Goal: Information Seeking & Learning: Compare options

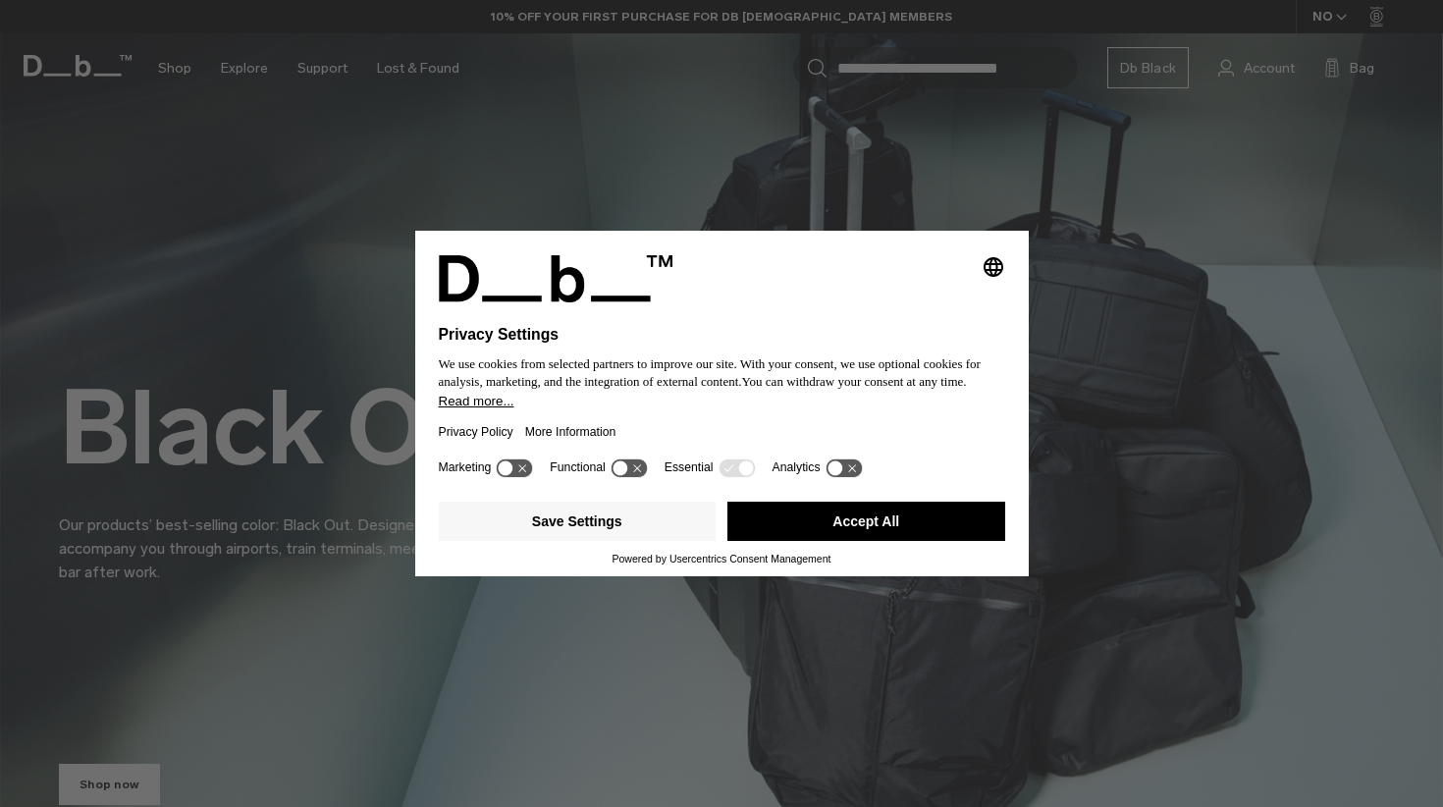
click at [828, 520] on button "Accept All" at bounding box center [867, 521] width 278 height 39
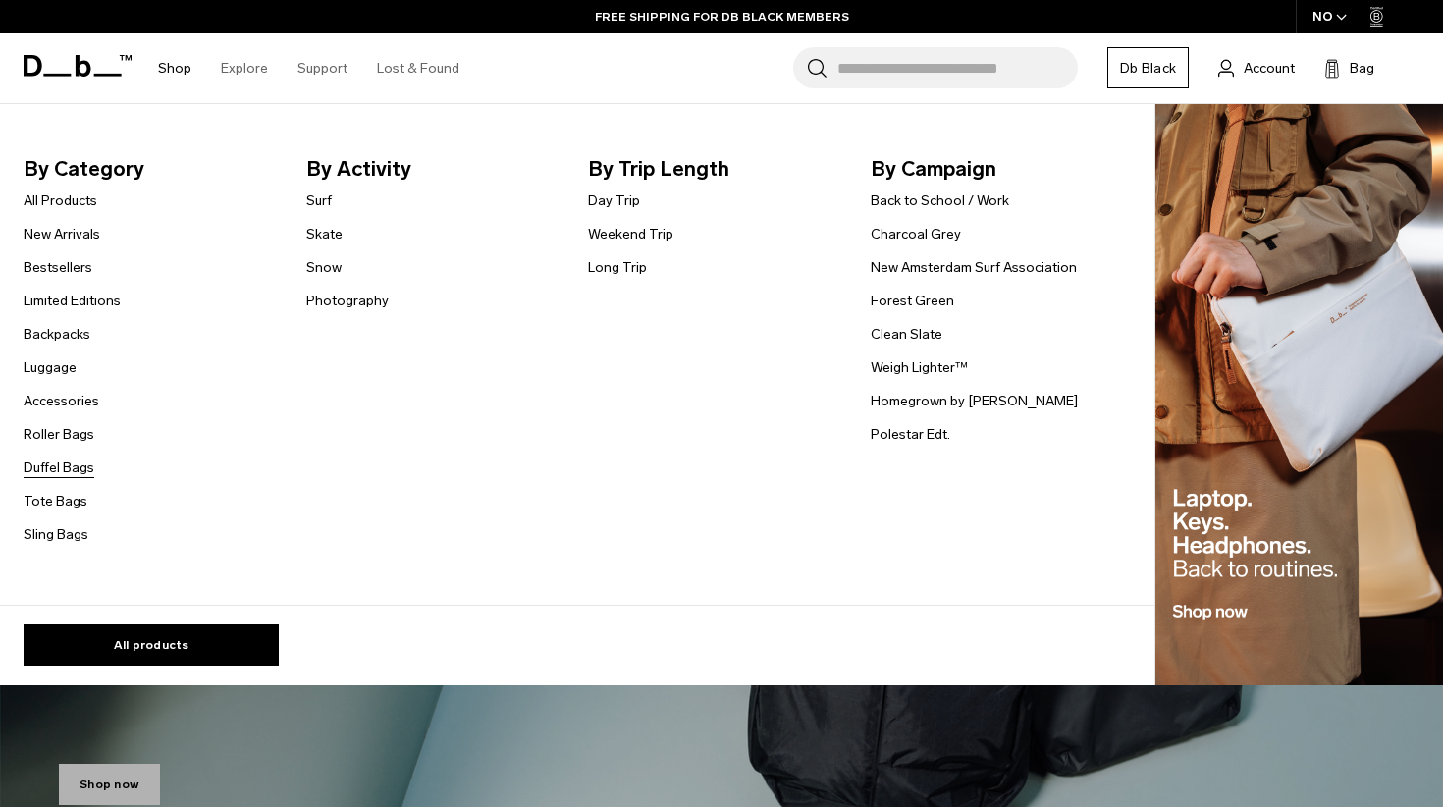
click at [80, 461] on link "Duffel Bags" at bounding box center [59, 468] width 71 height 21
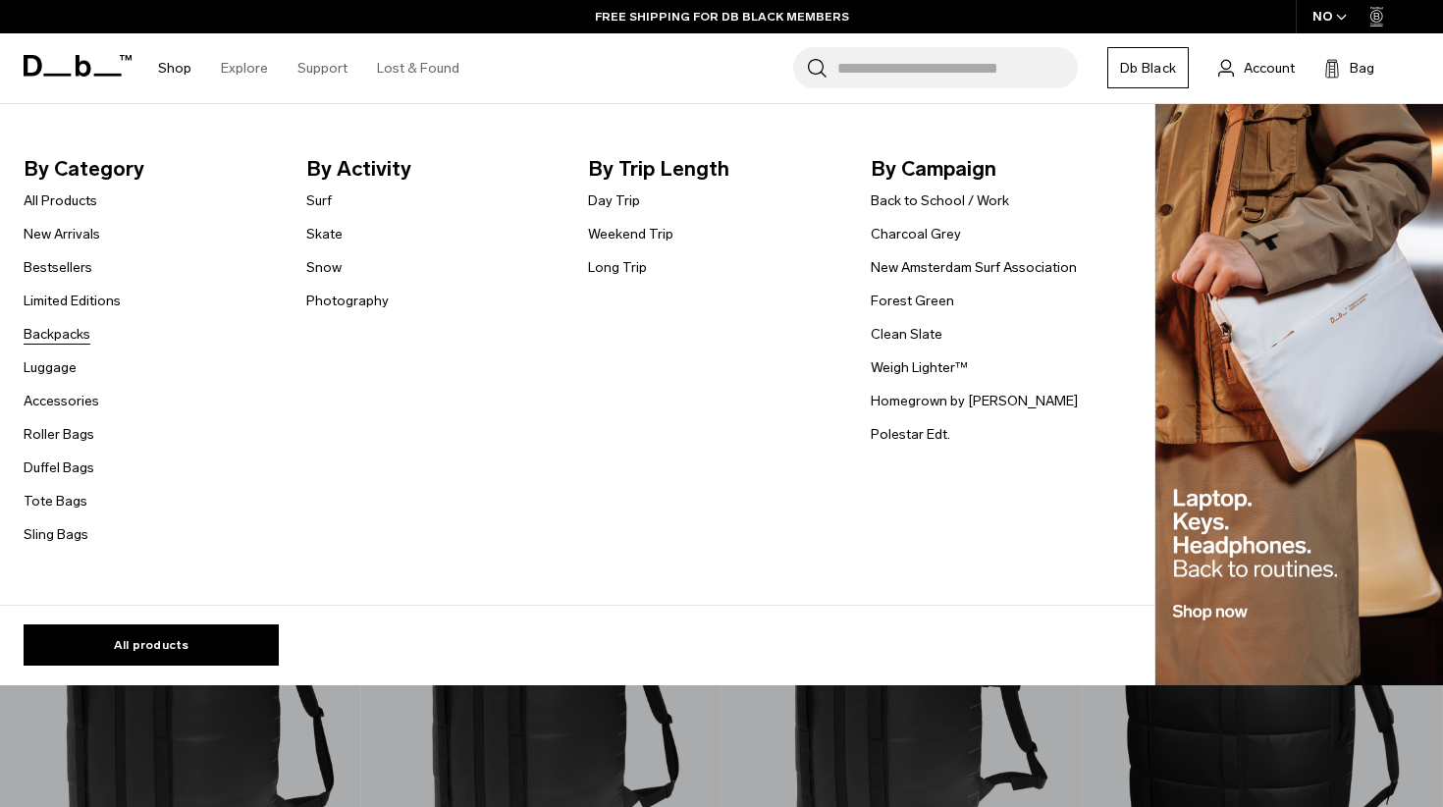
click at [60, 328] on link "Backpacks" at bounding box center [57, 334] width 67 height 21
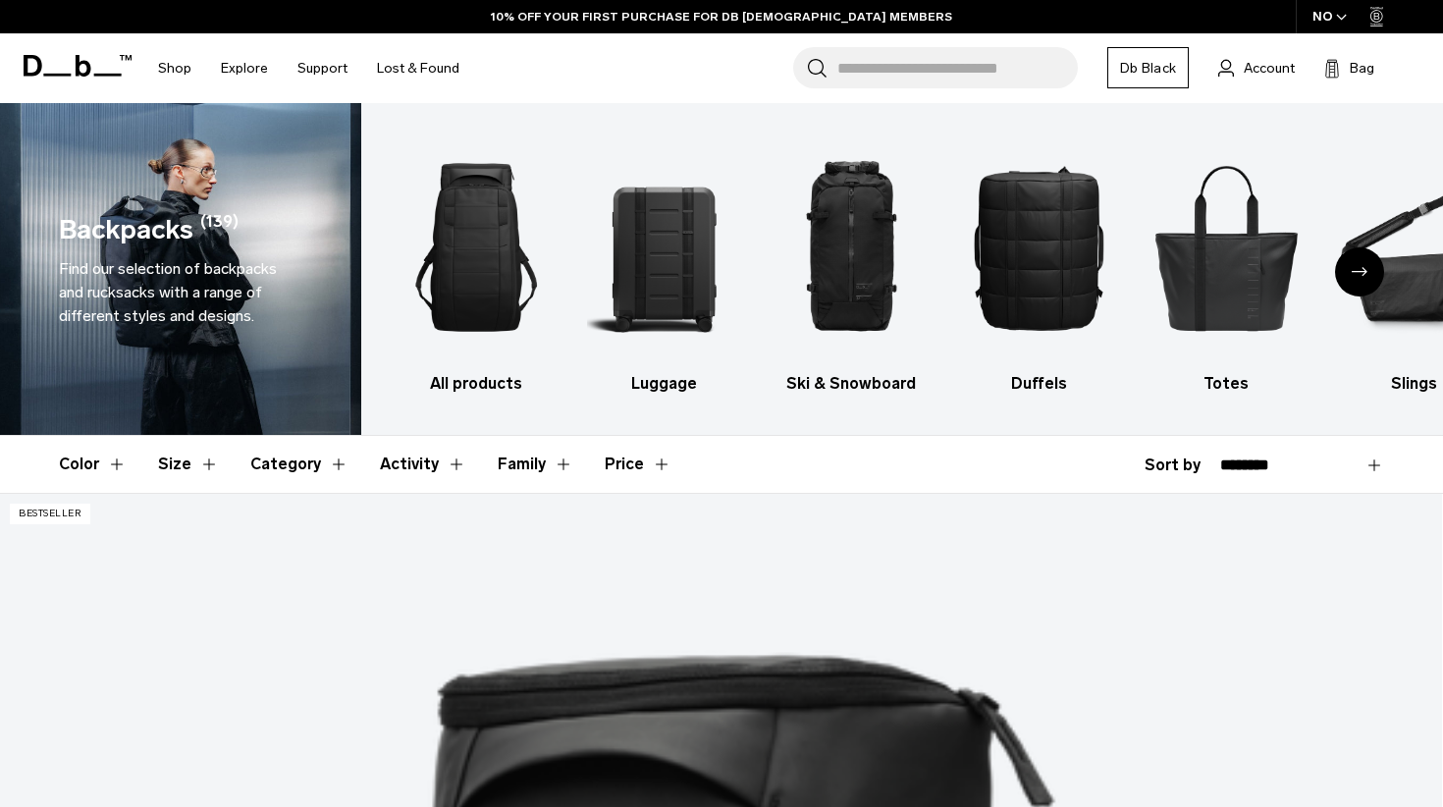
click at [187, 464] on button "Size" at bounding box center [188, 464] width 61 height 57
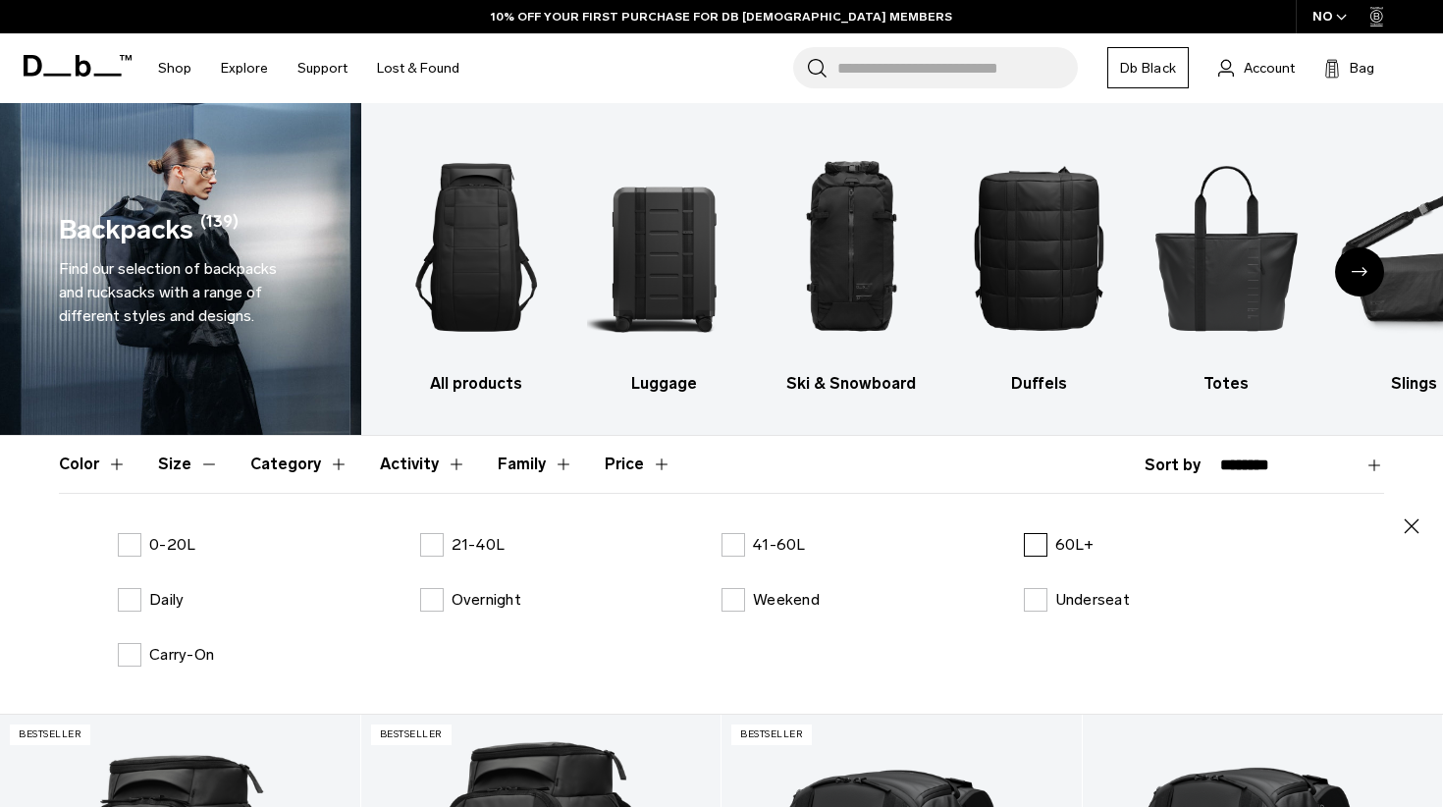
click at [1039, 545] on label "60L+" at bounding box center [1059, 545] width 71 height 24
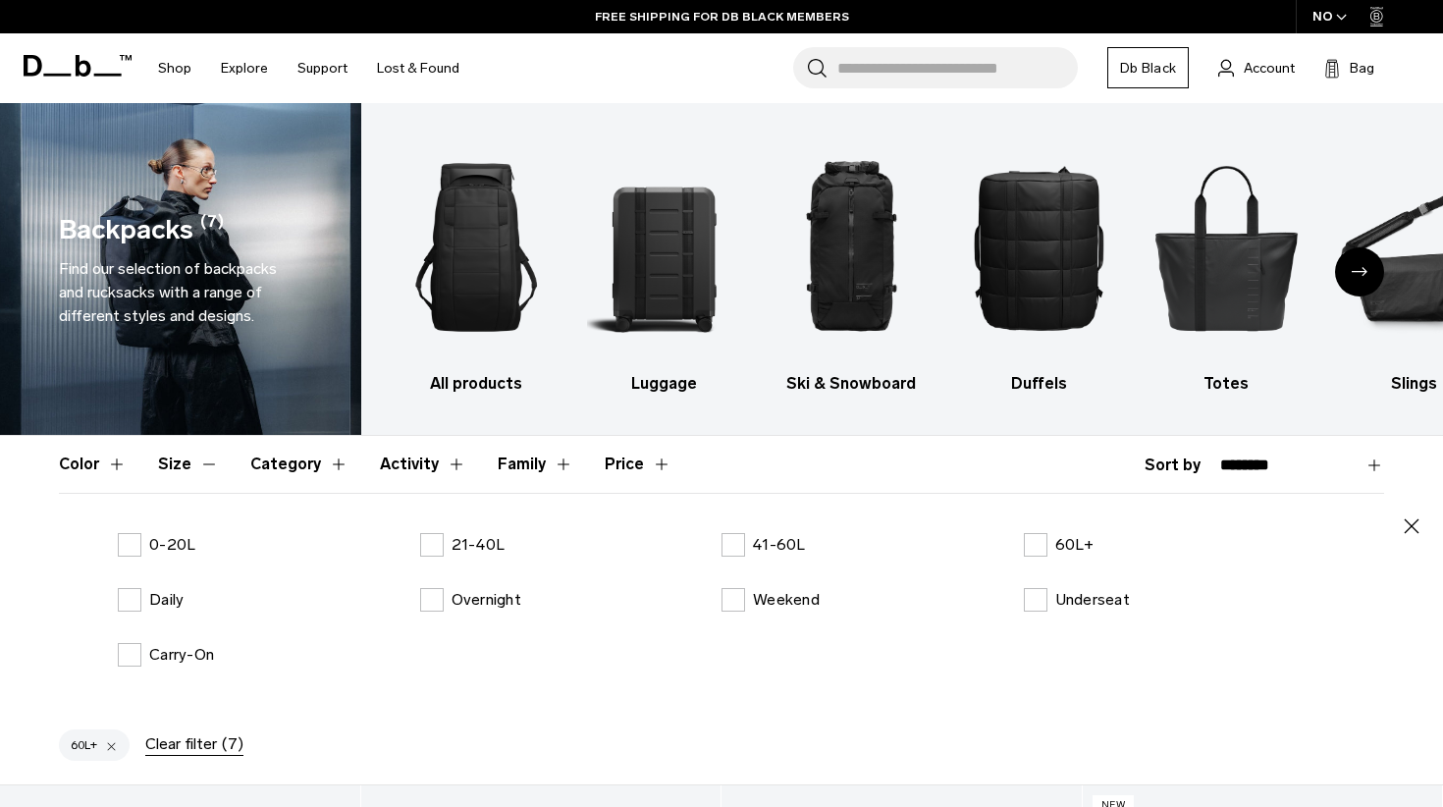
click at [1421, 532] on icon "button" at bounding box center [1412, 526] width 24 height 24
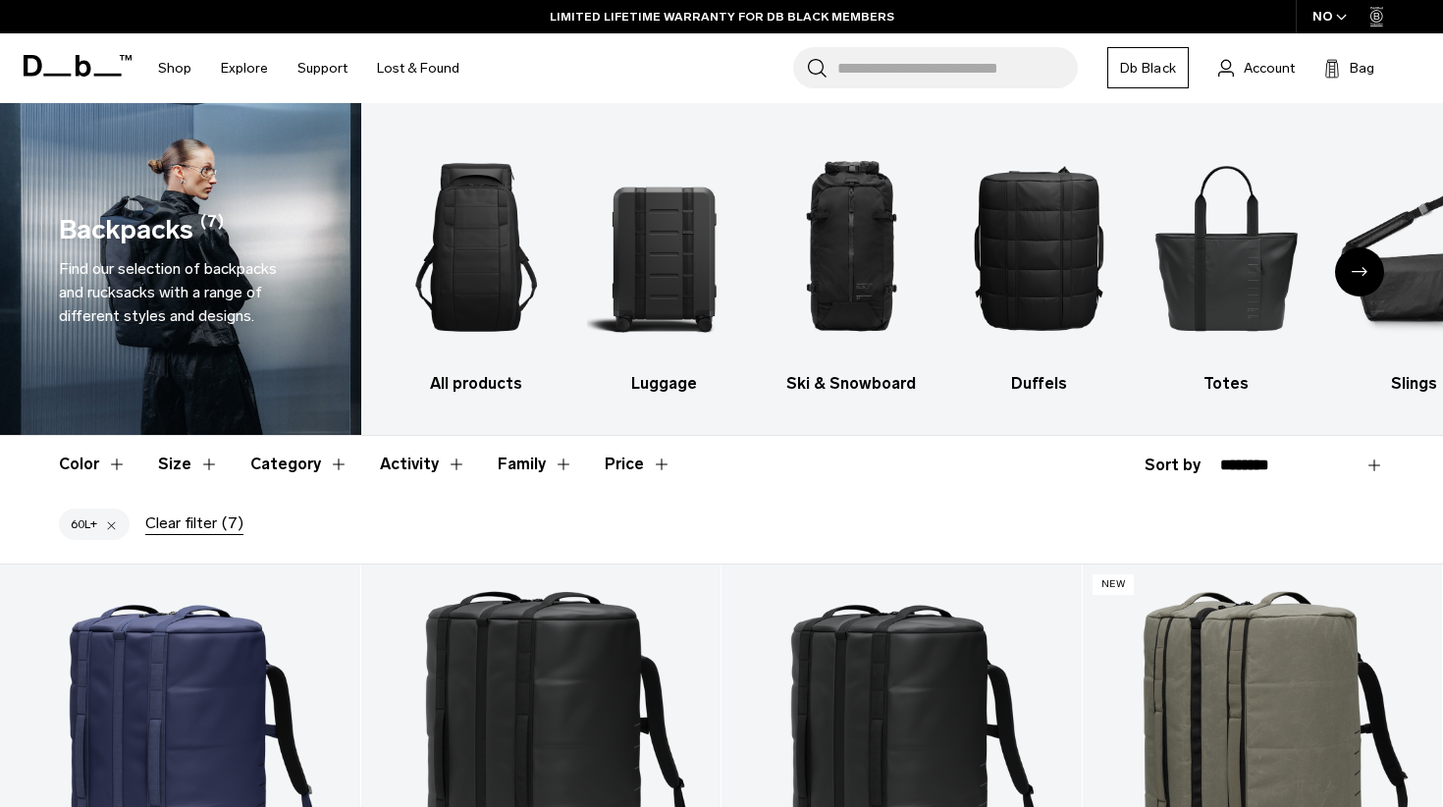
click at [207, 464] on button "Size" at bounding box center [188, 464] width 61 height 57
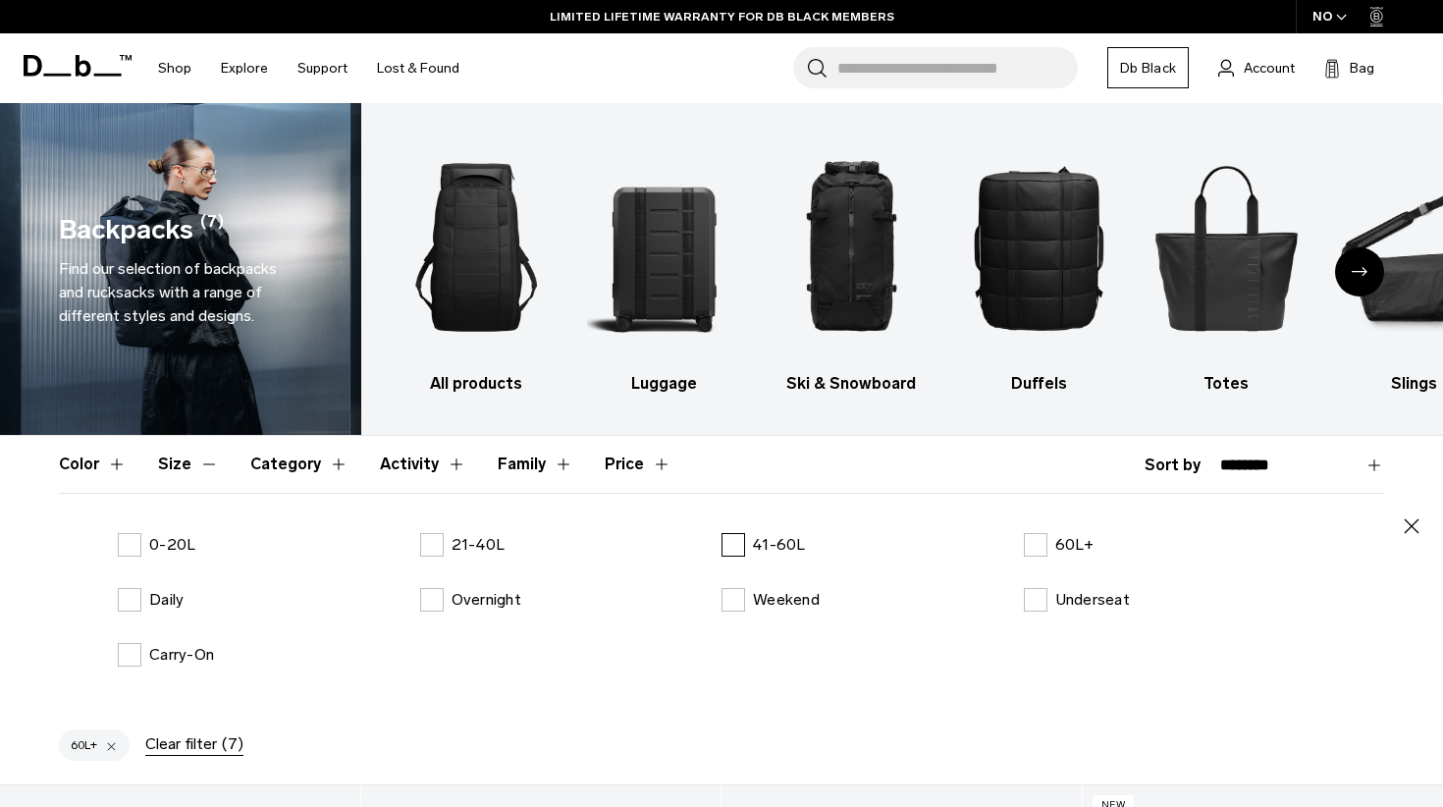
click at [742, 548] on label "41-60L" at bounding box center [764, 545] width 84 height 24
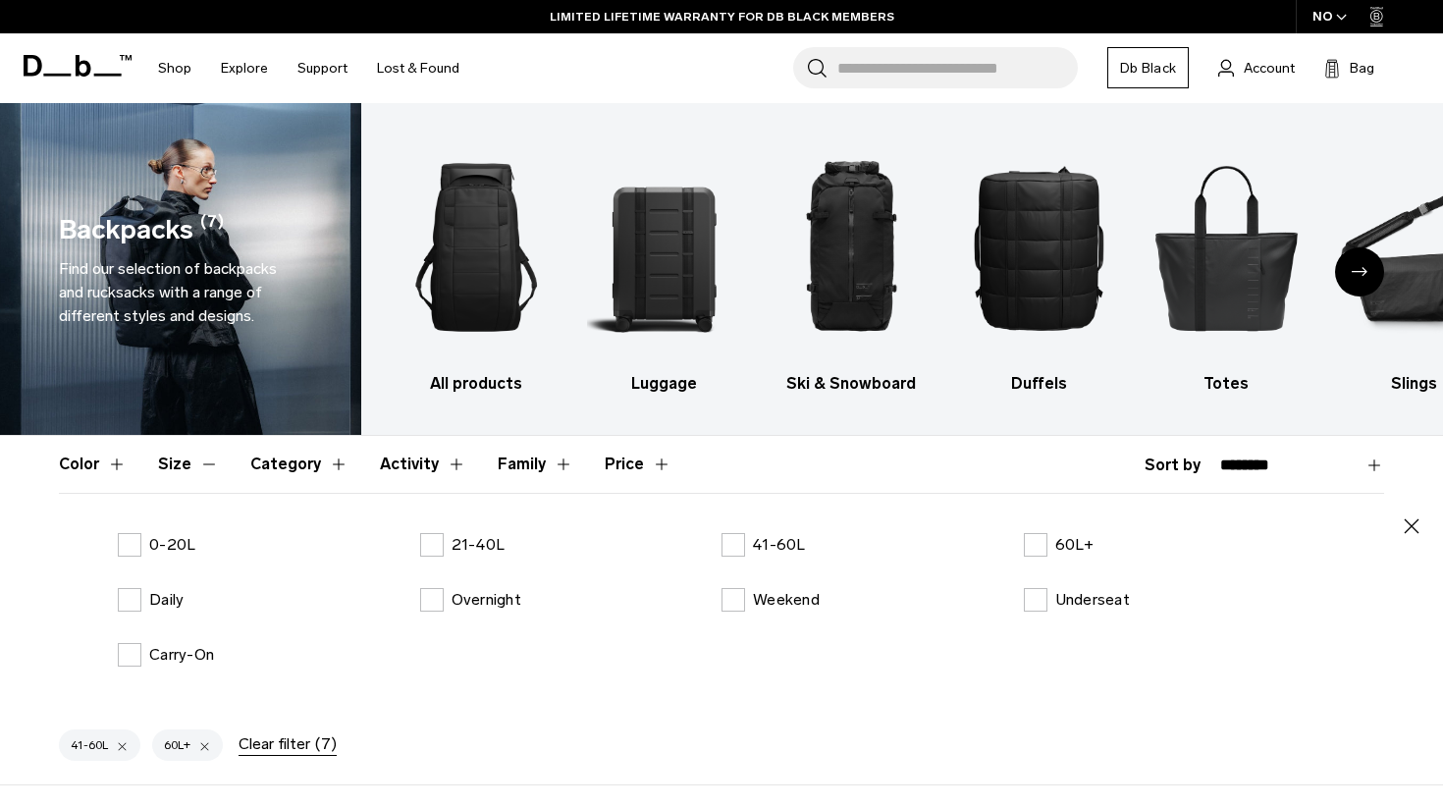
click at [773, 480] on header "Color Size Category Activity Family Price" at bounding box center [721, 464] width 1325 height 57
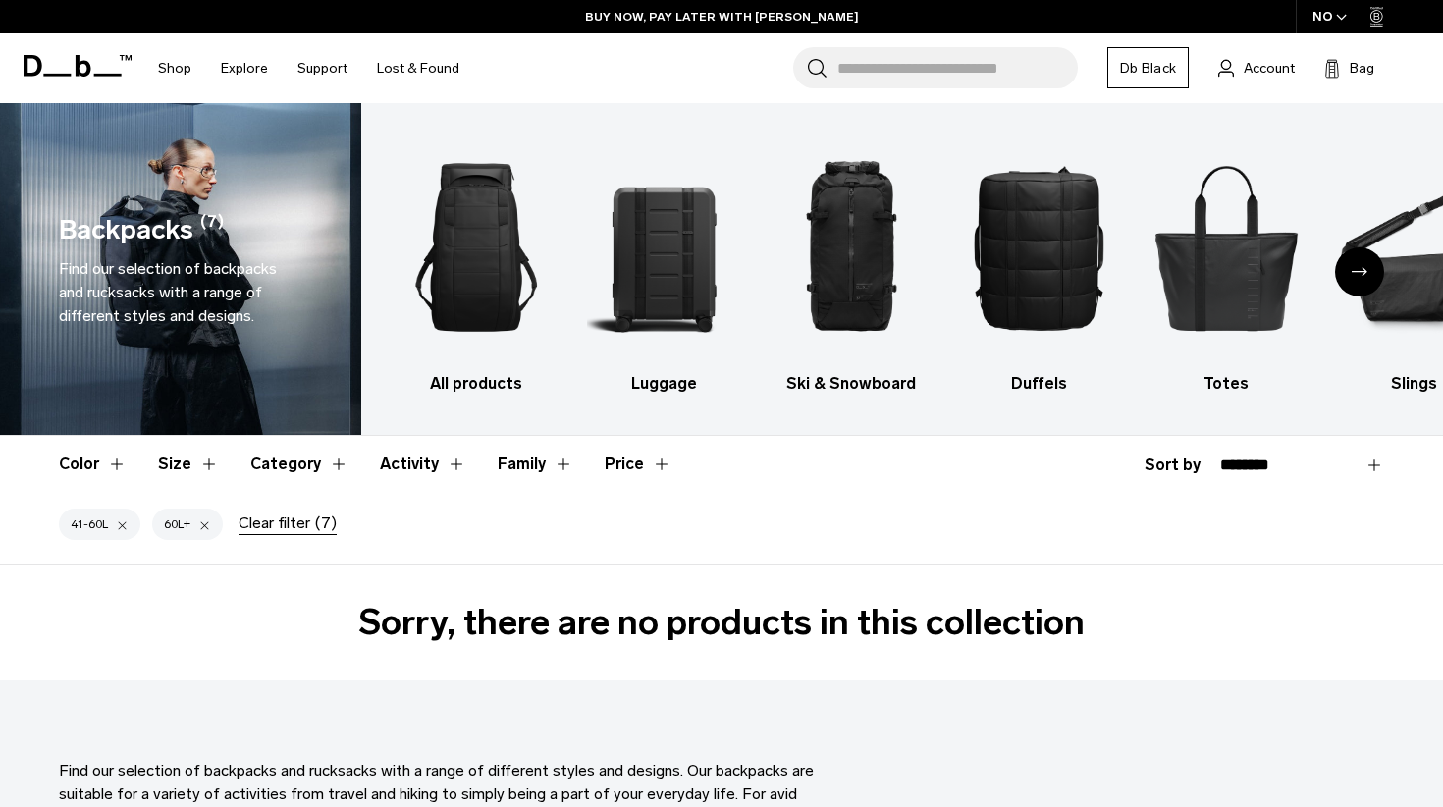
click at [194, 453] on button "Size" at bounding box center [188, 464] width 61 height 57
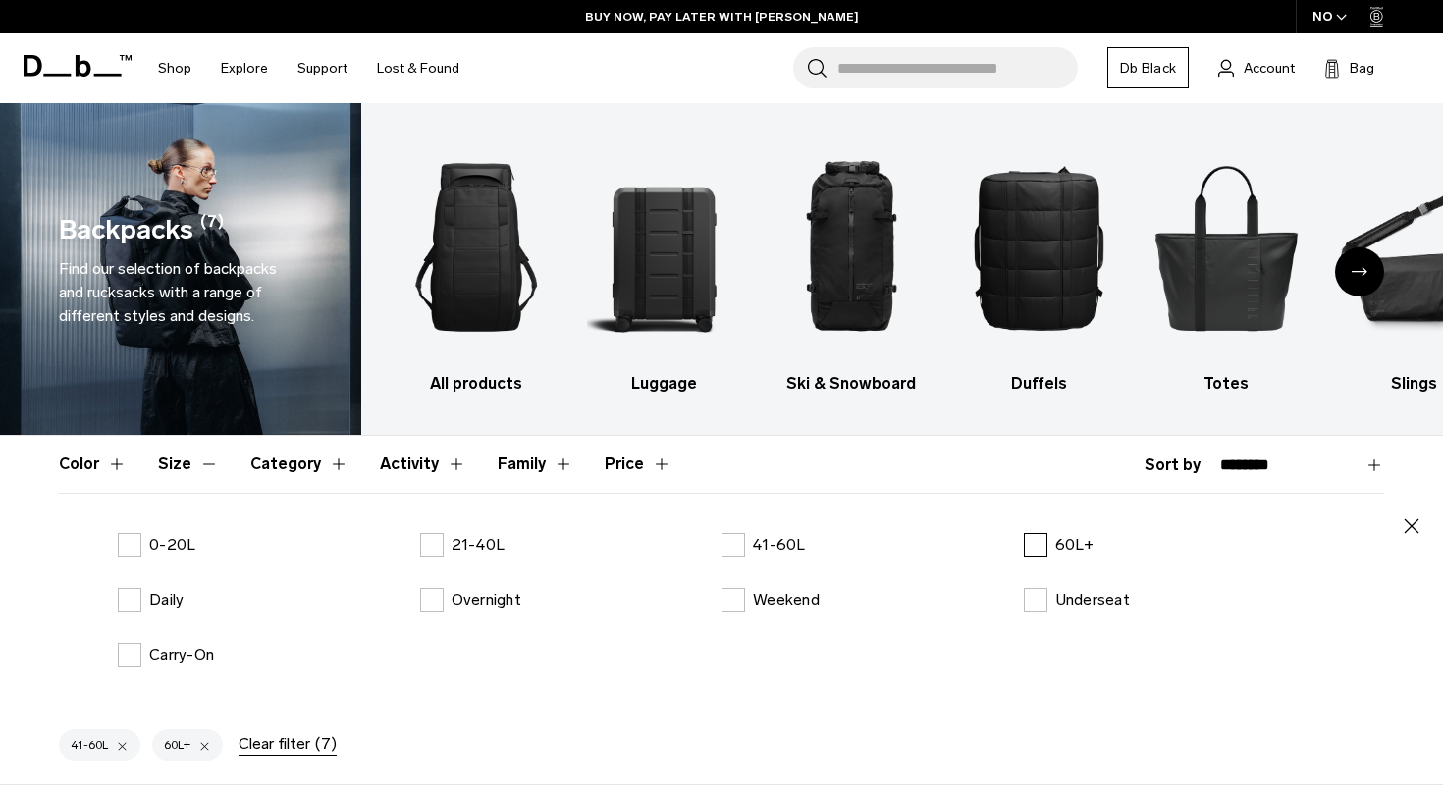
click at [1038, 542] on label "60L+" at bounding box center [1059, 545] width 71 height 24
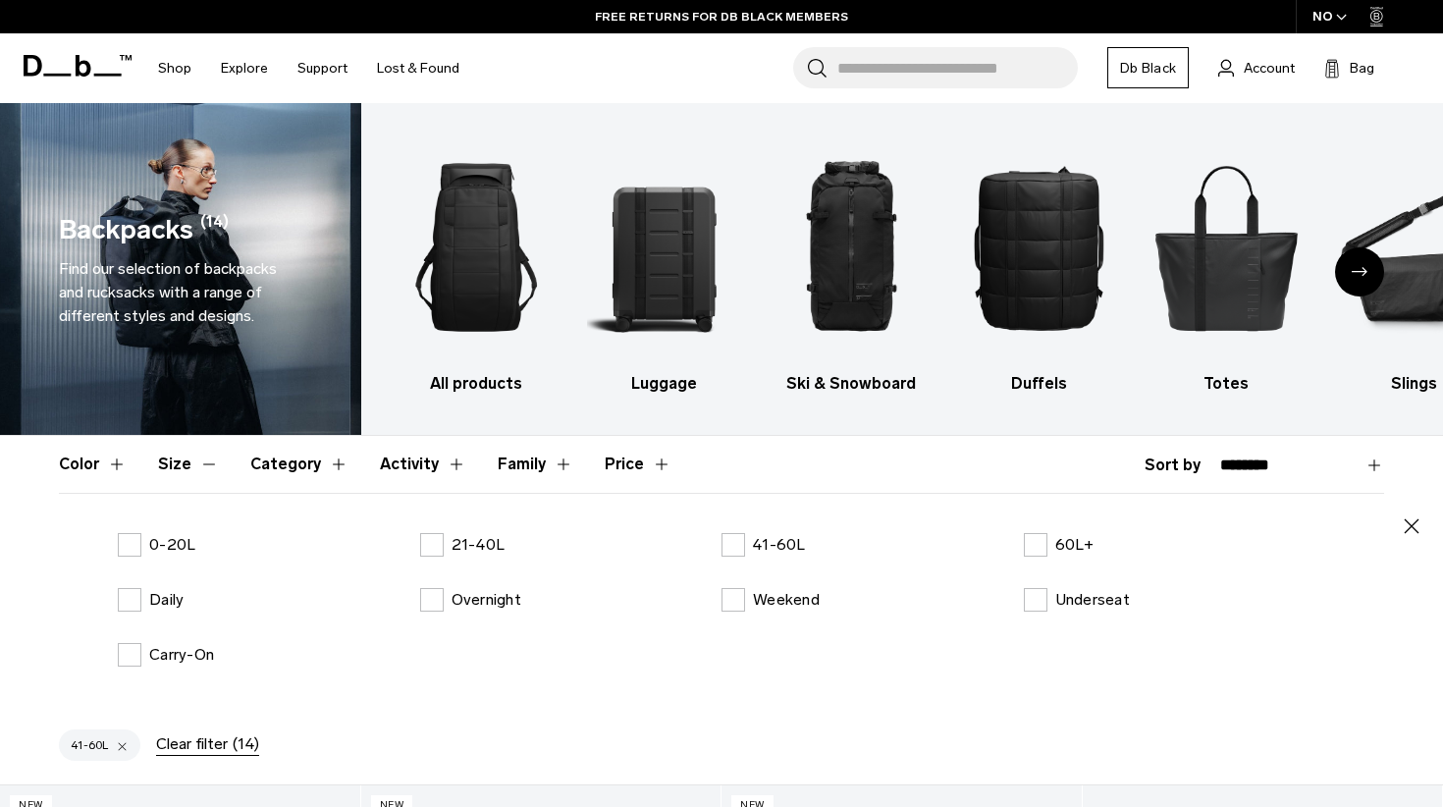
click at [185, 462] on button "Size" at bounding box center [188, 464] width 61 height 57
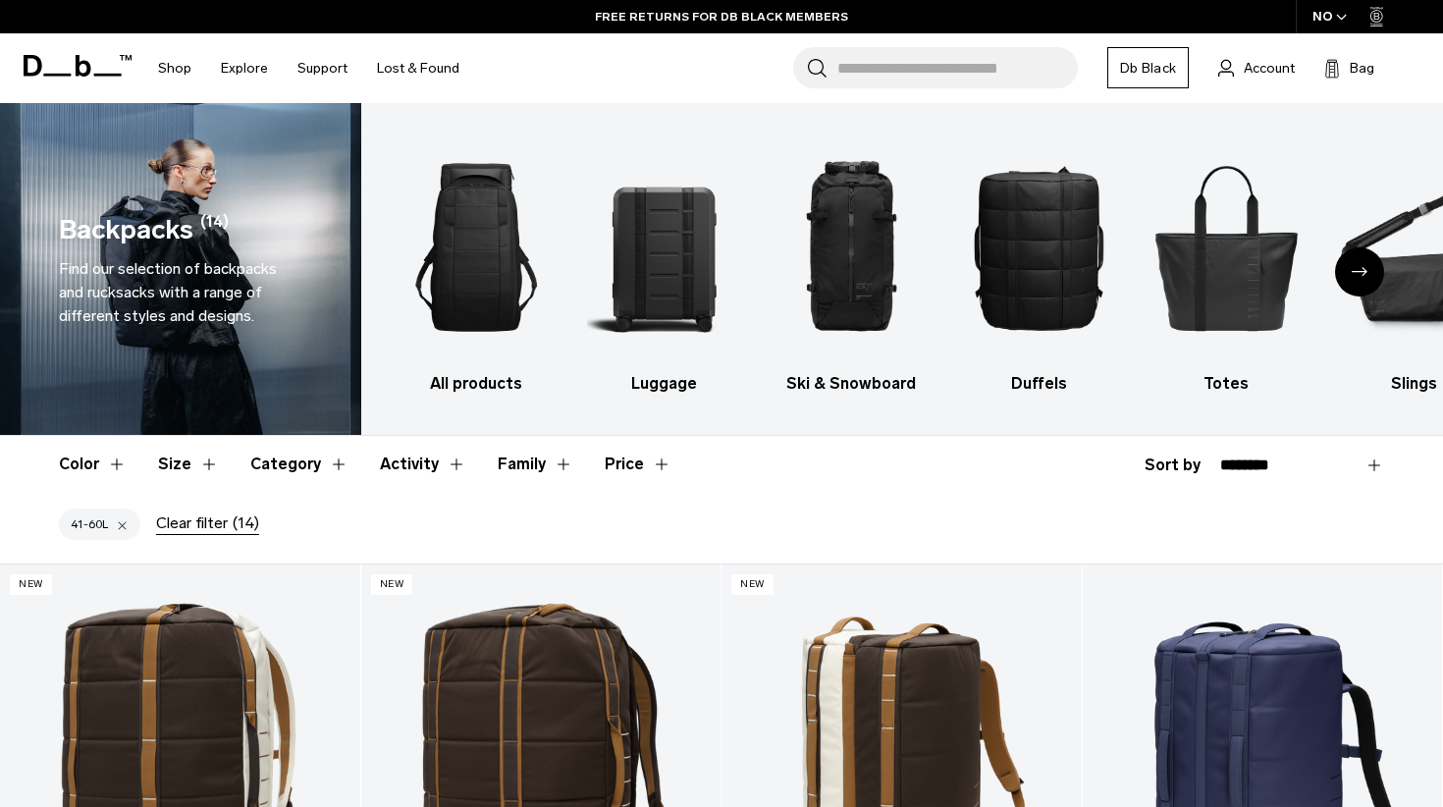
click at [186, 522] on div "Clear filter (14)" at bounding box center [207, 524] width 103 height 24
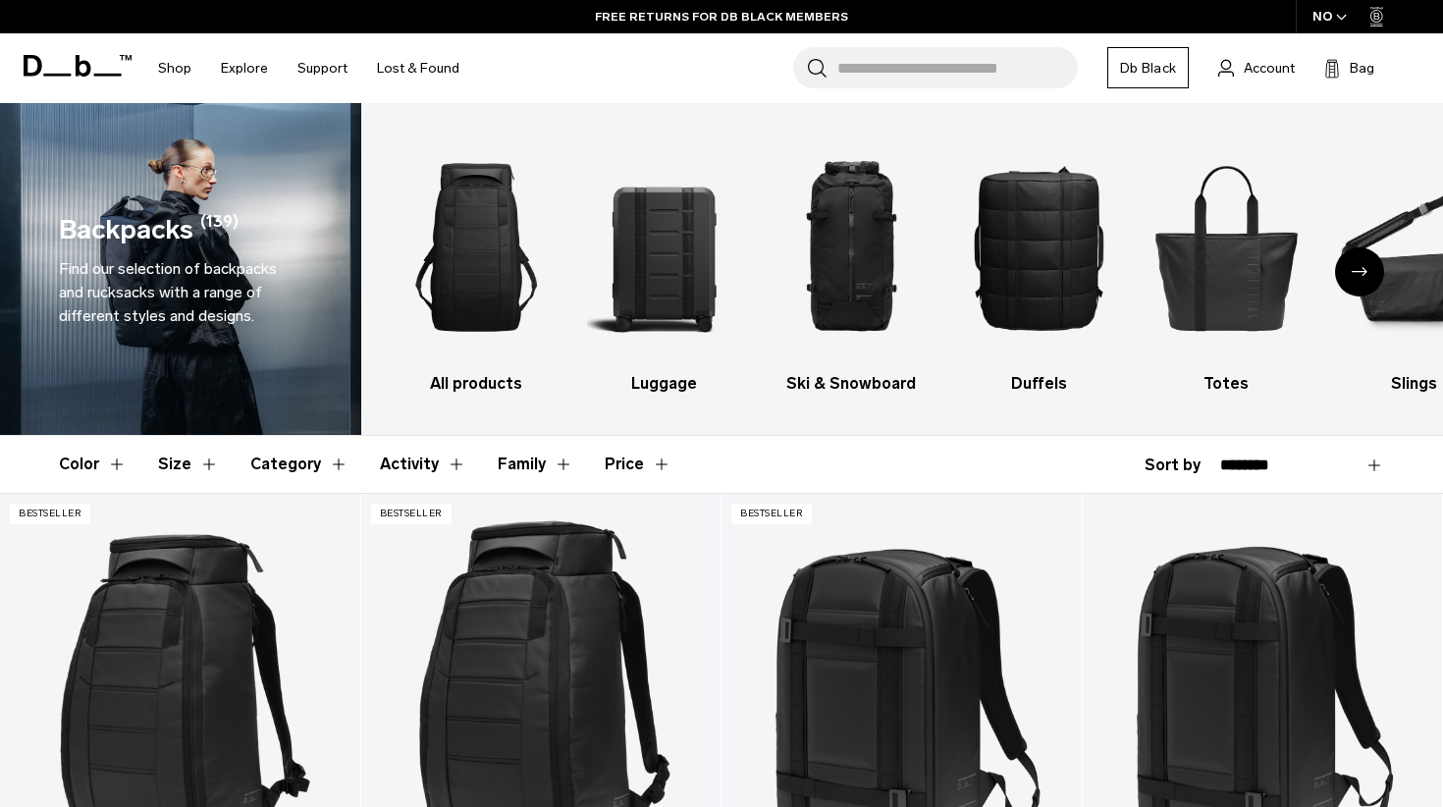
click at [199, 464] on button "Size" at bounding box center [188, 464] width 61 height 57
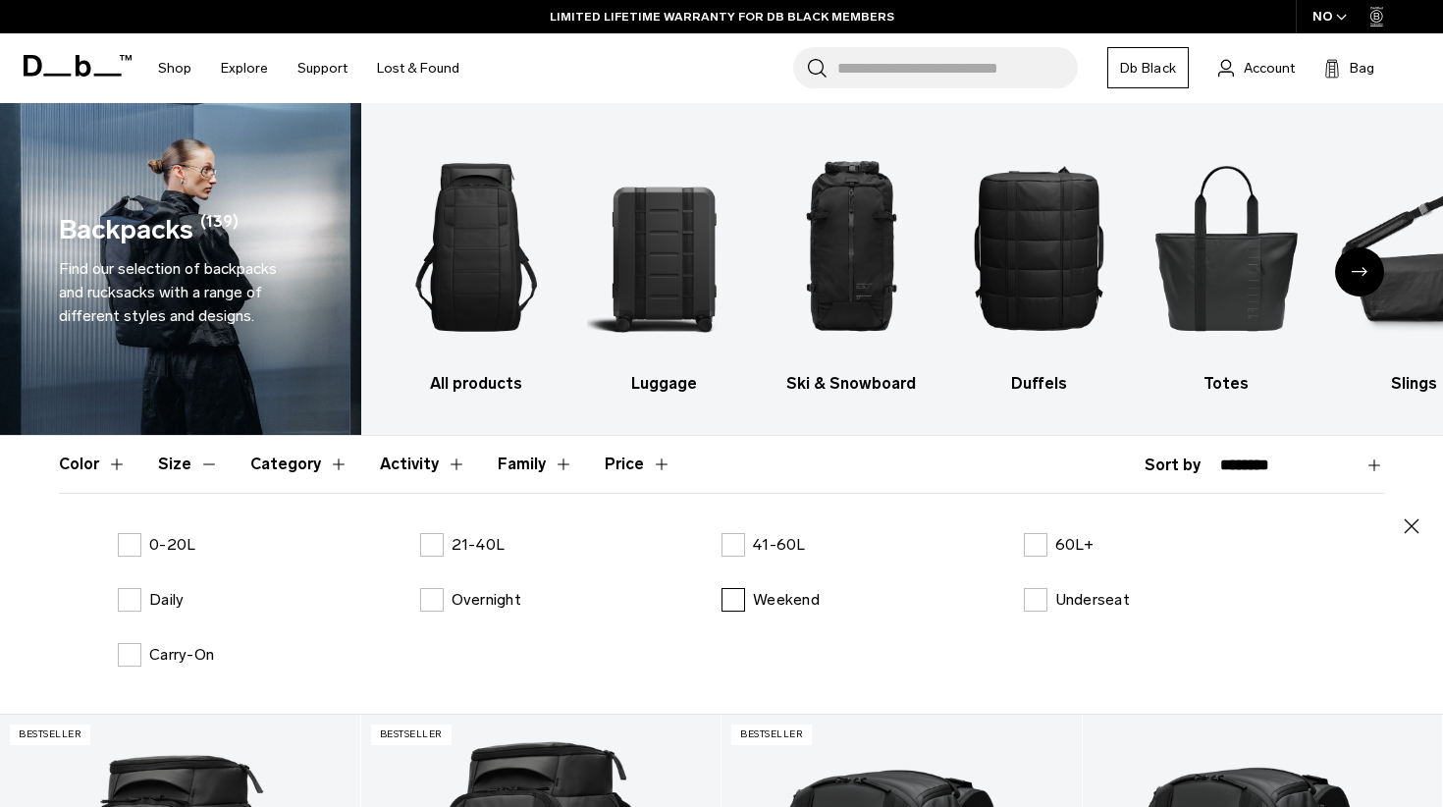
click at [749, 609] on label "Weekend" at bounding box center [771, 600] width 98 height 24
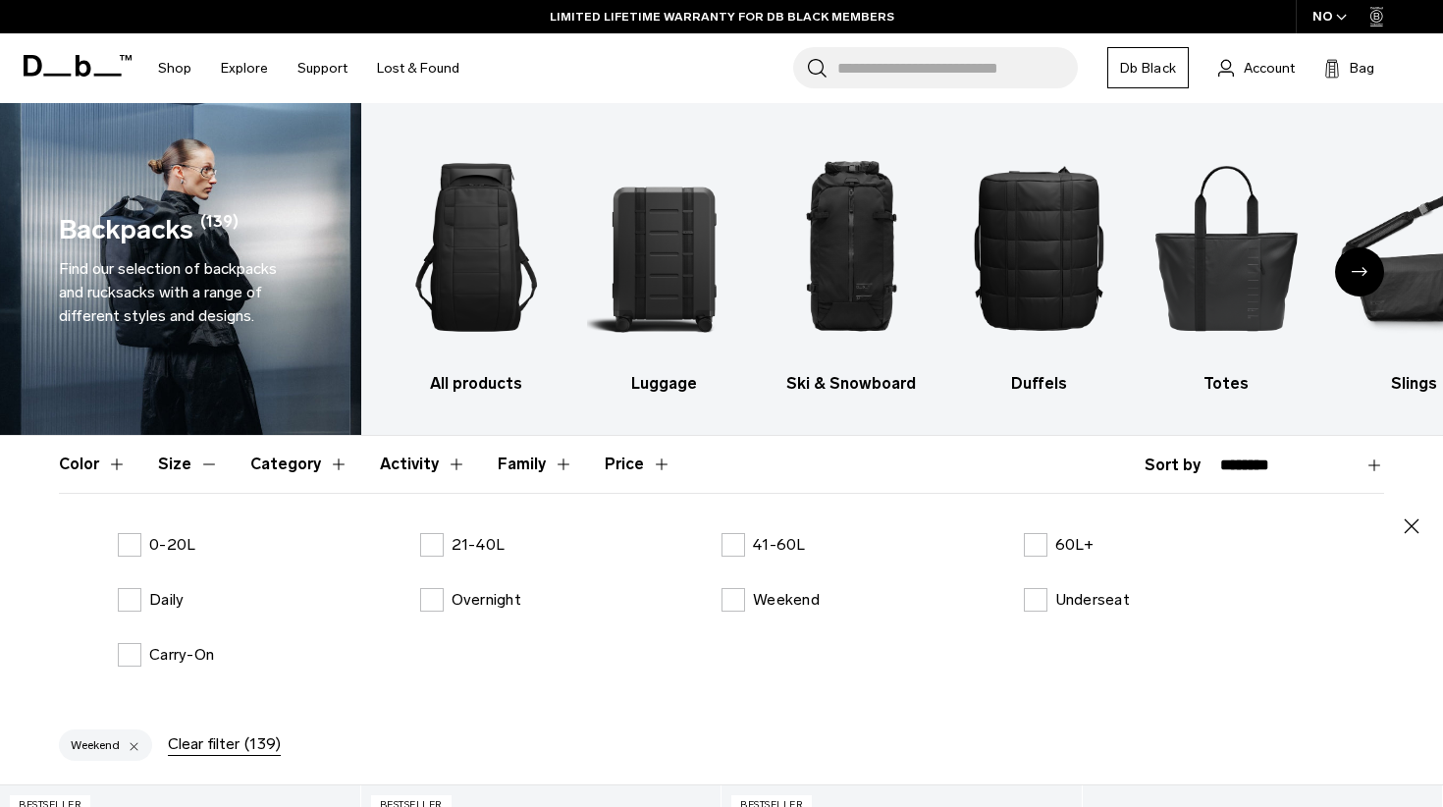
click at [1419, 523] on icon "button" at bounding box center [1412, 526] width 24 height 24
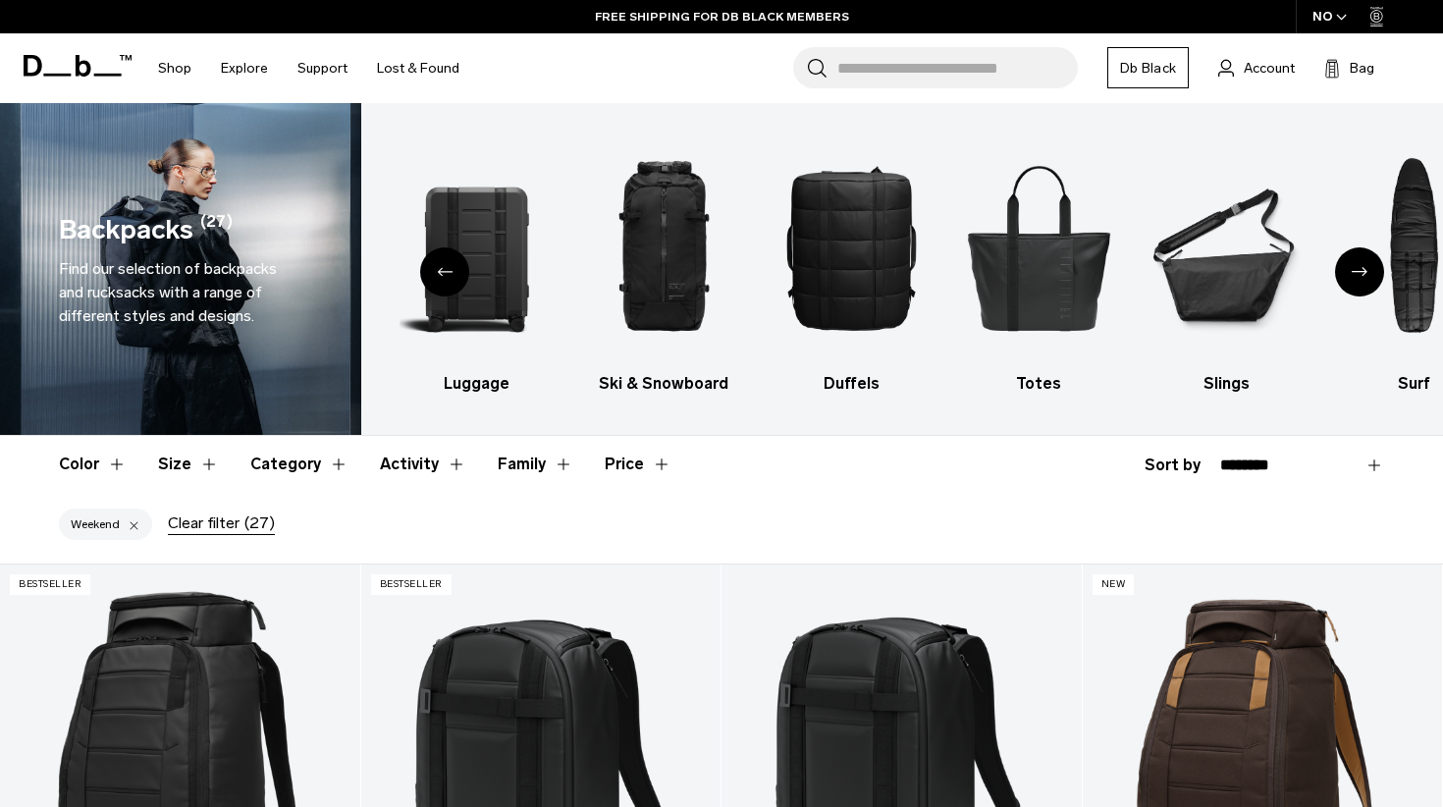
click at [189, 468] on button "Size" at bounding box center [188, 464] width 61 height 57
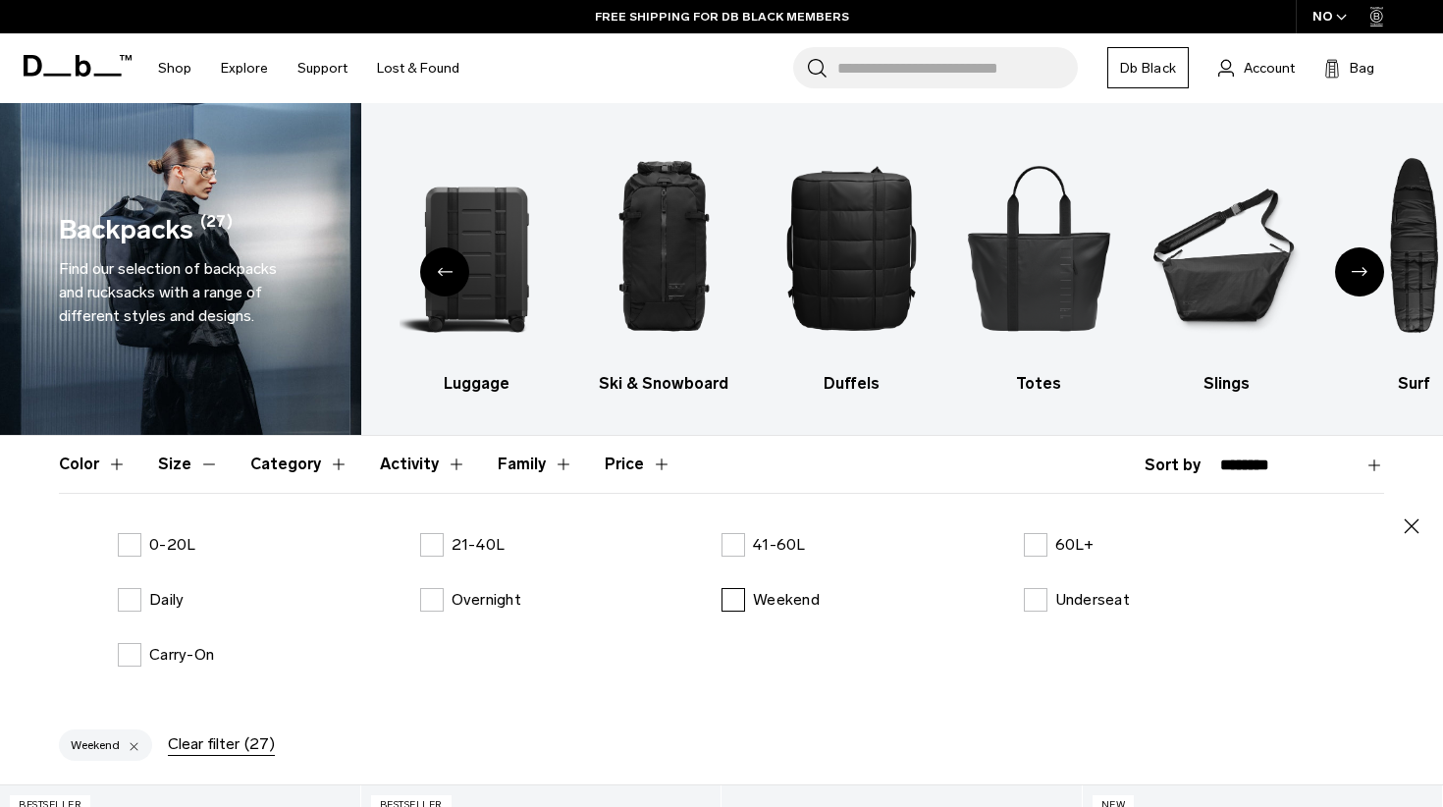
click at [745, 604] on label "Weekend" at bounding box center [771, 600] width 98 height 24
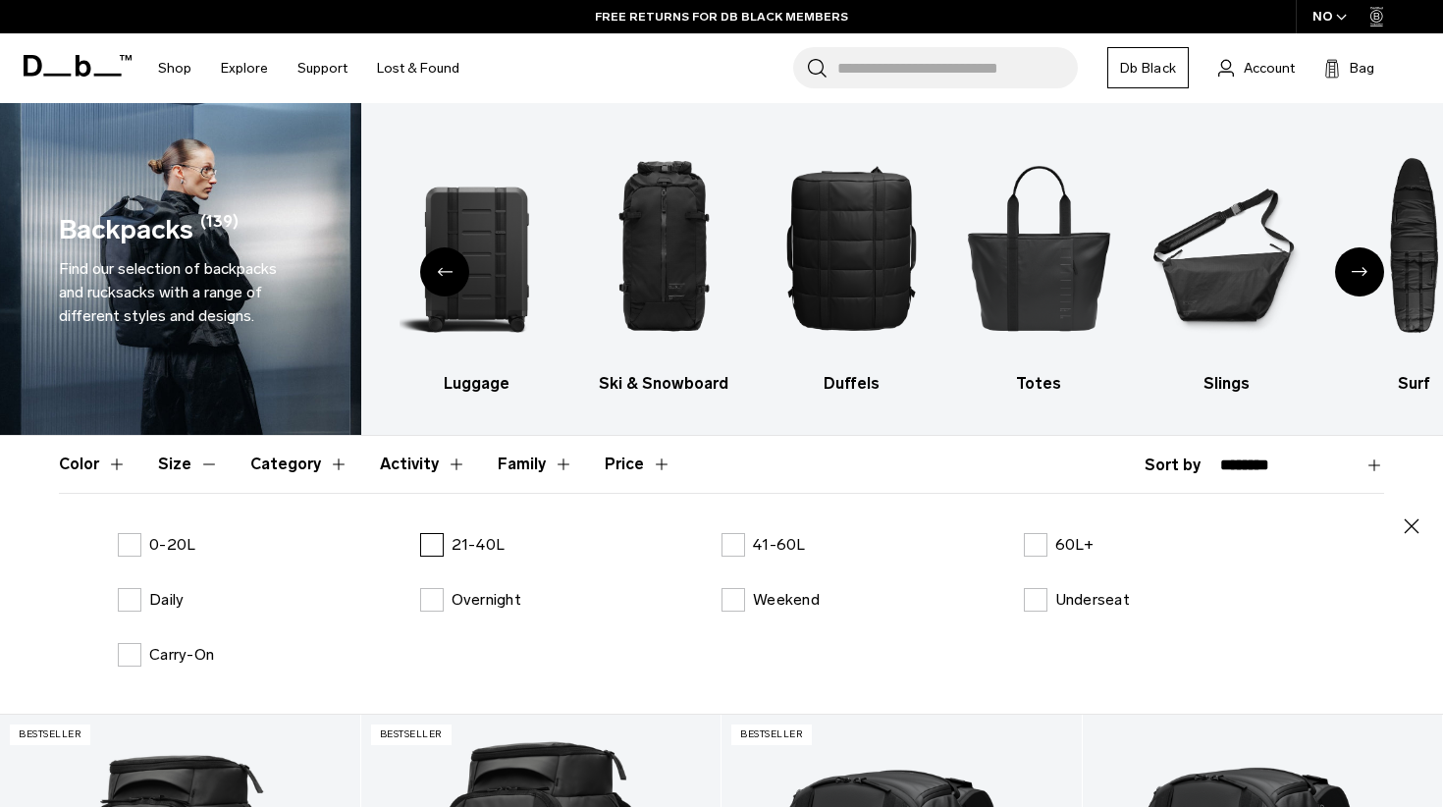
click at [439, 546] on label "21-40L" at bounding box center [462, 545] width 85 height 24
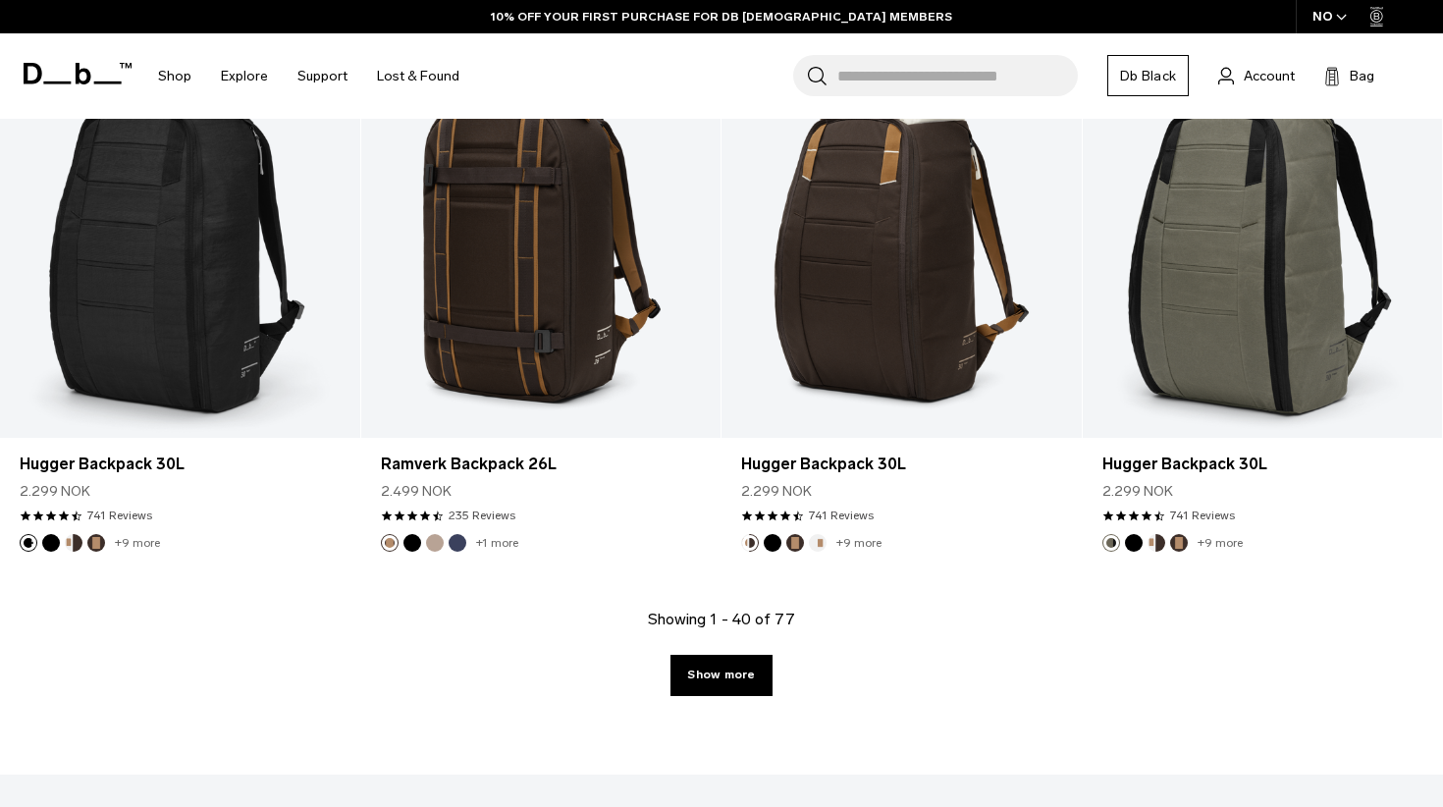
scroll to position [5735, 0]
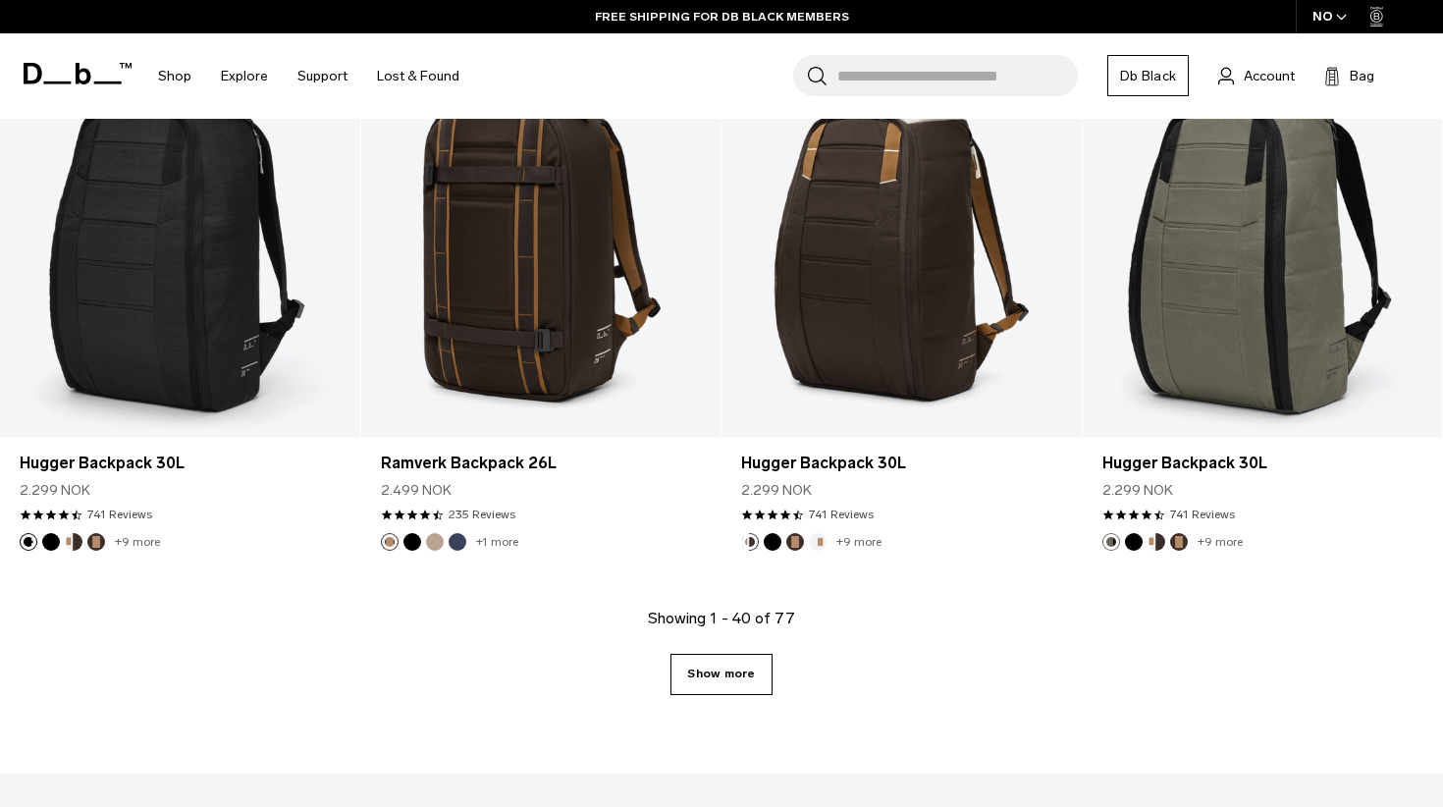
click at [734, 676] on link "Show more" at bounding box center [721, 674] width 101 height 41
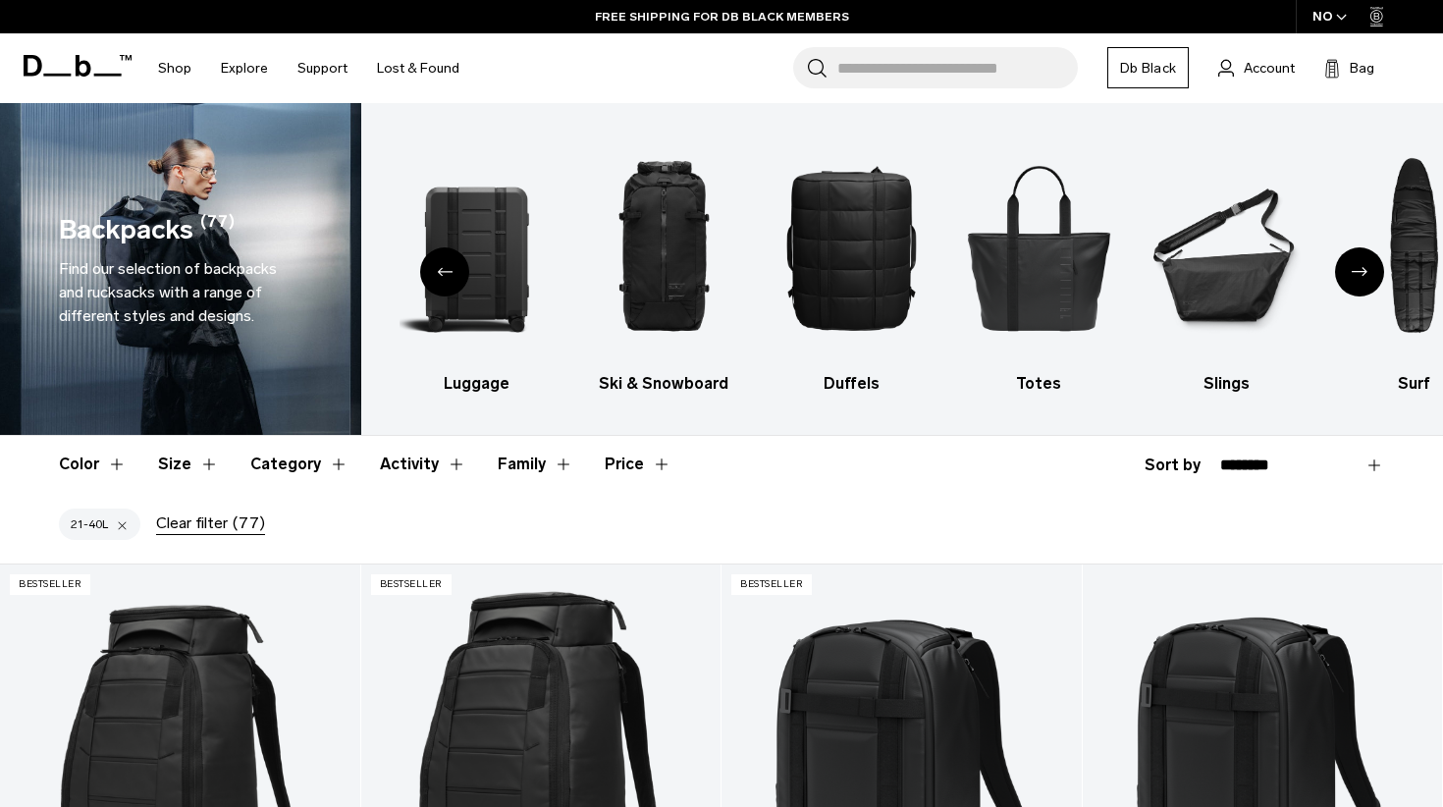
click at [224, 524] on div "Clear filter (77)" at bounding box center [210, 524] width 109 height 24
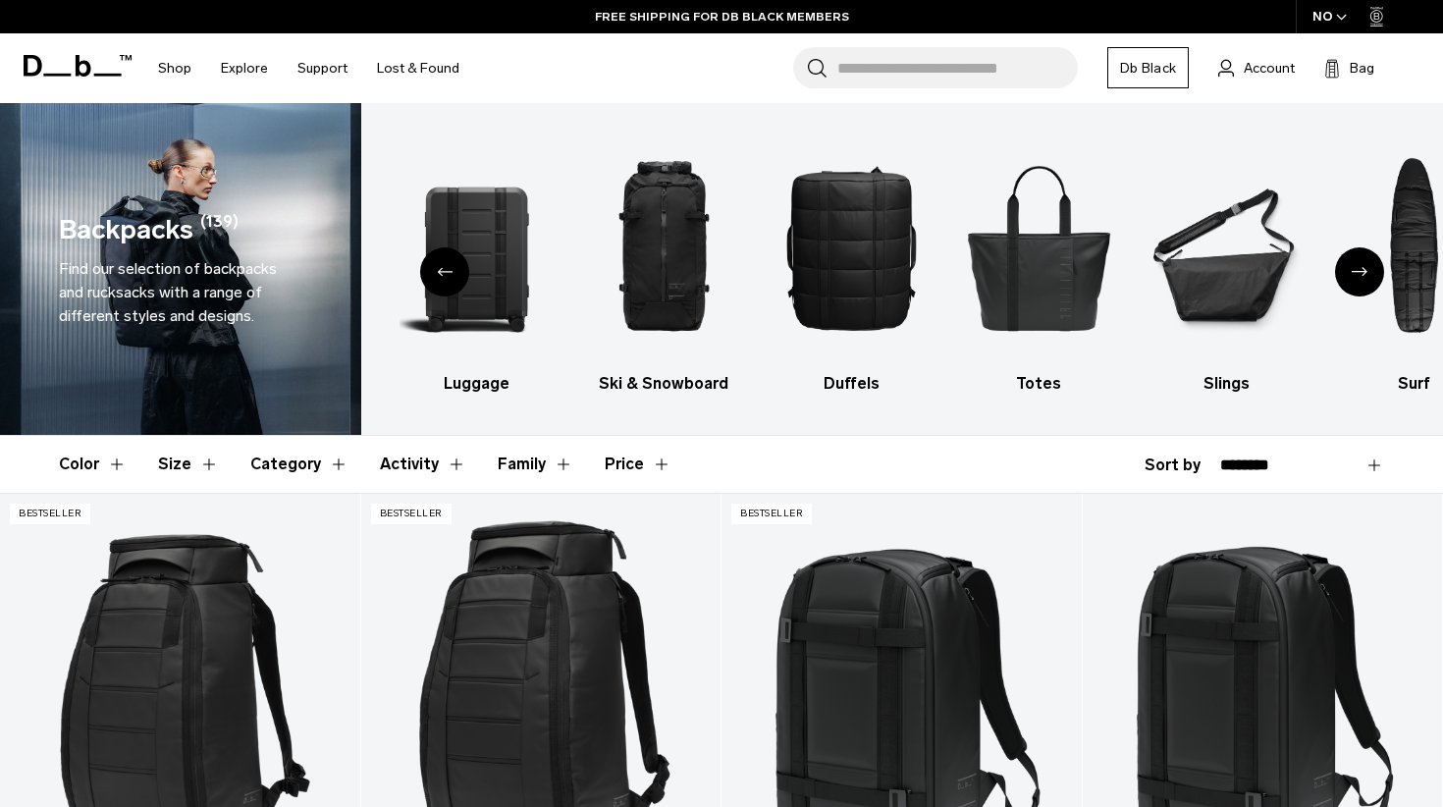
click at [185, 464] on button "Size" at bounding box center [188, 464] width 61 height 57
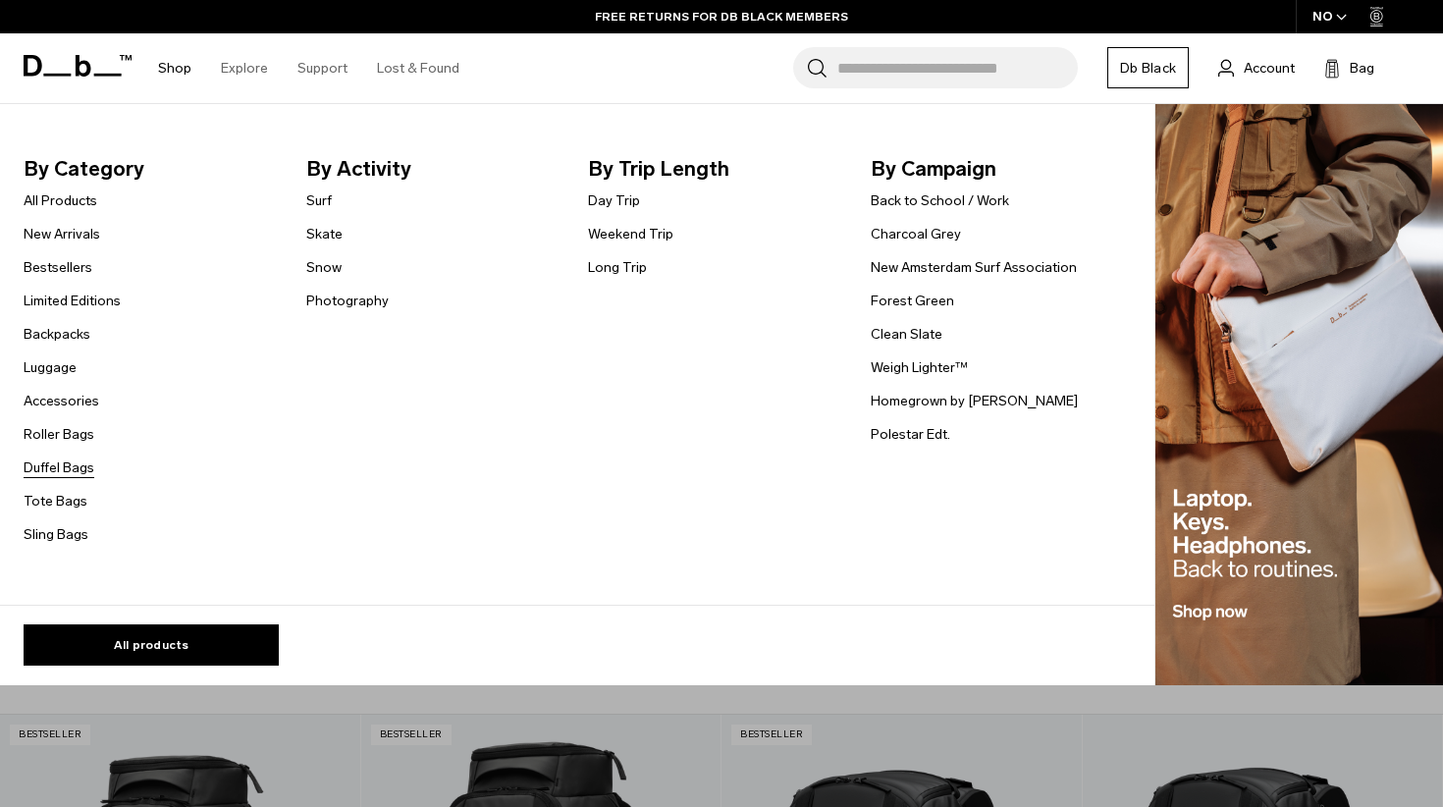
click at [71, 472] on link "Duffel Bags" at bounding box center [59, 468] width 71 height 21
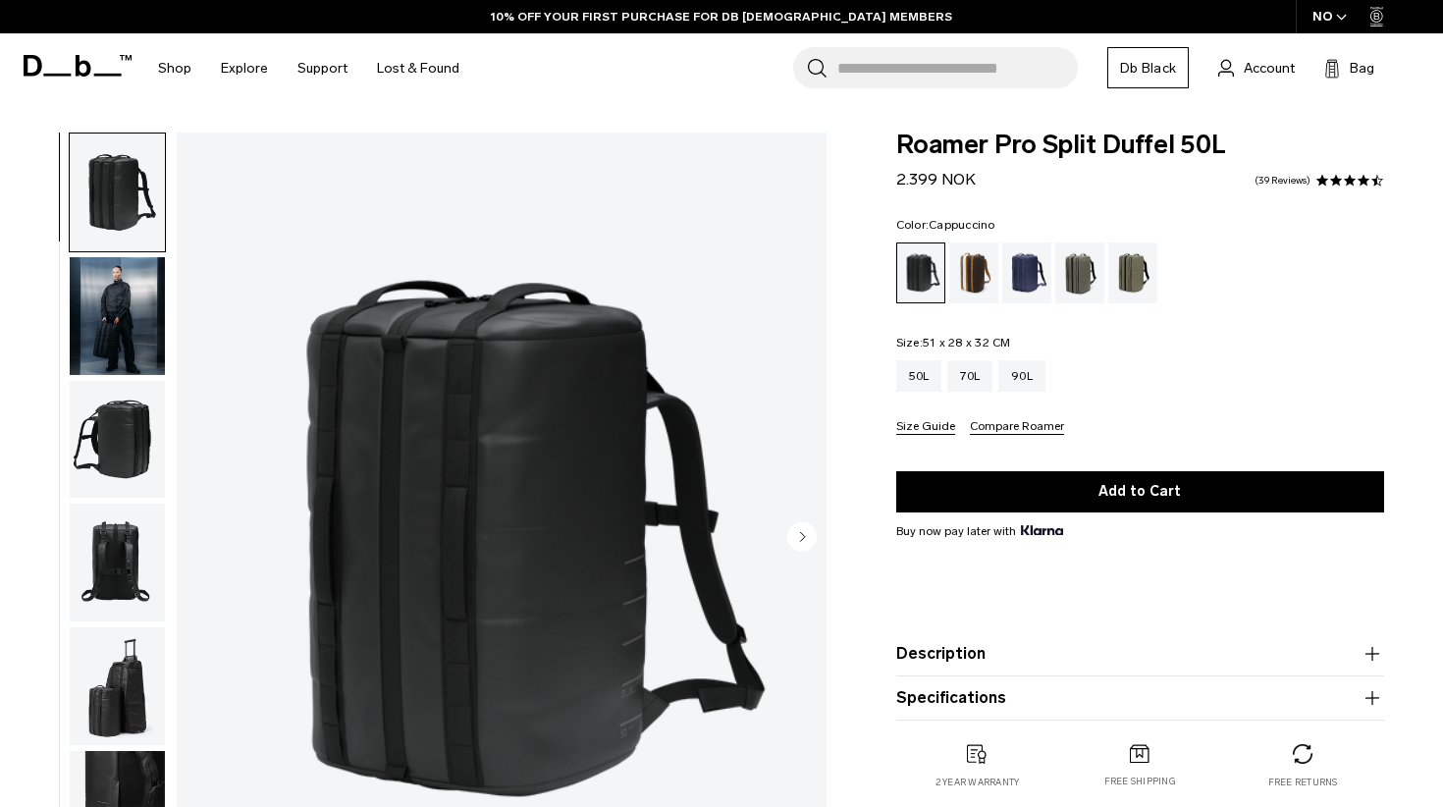
click at [977, 265] on div "Cappuccino" at bounding box center [974, 273] width 50 height 61
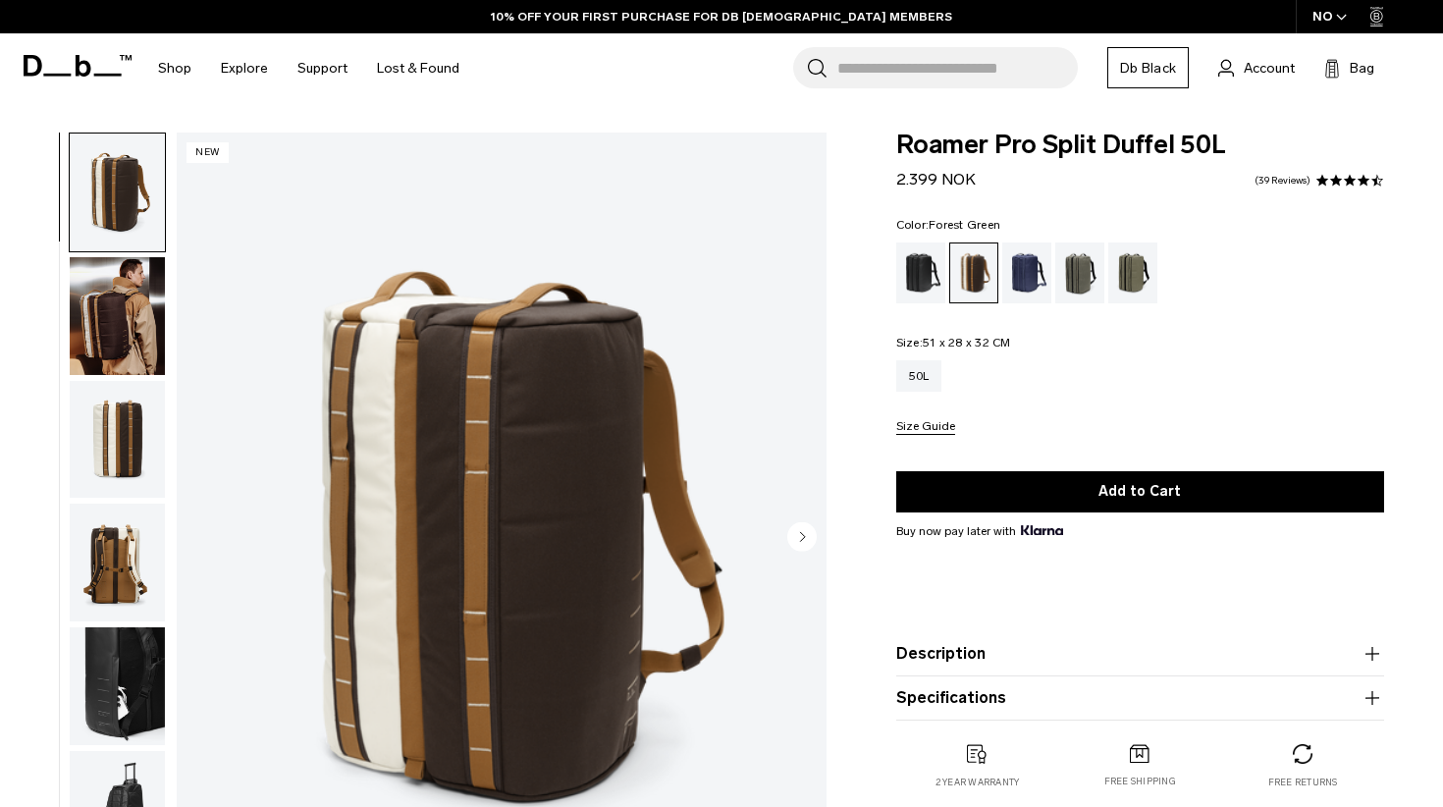
click at [1069, 273] on div "Forest Green" at bounding box center [1080, 273] width 50 height 61
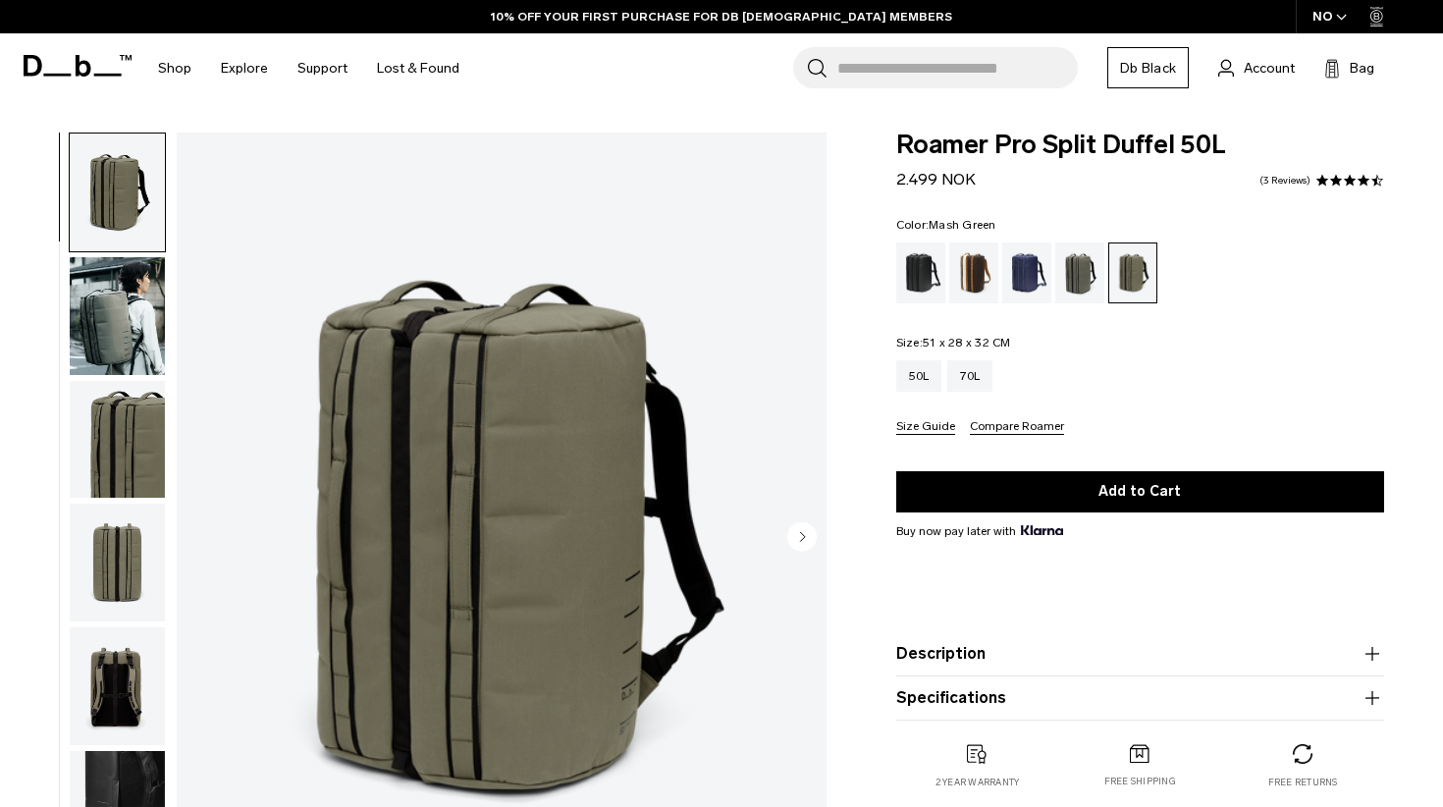
click at [135, 329] on img "button" at bounding box center [117, 316] width 95 height 118
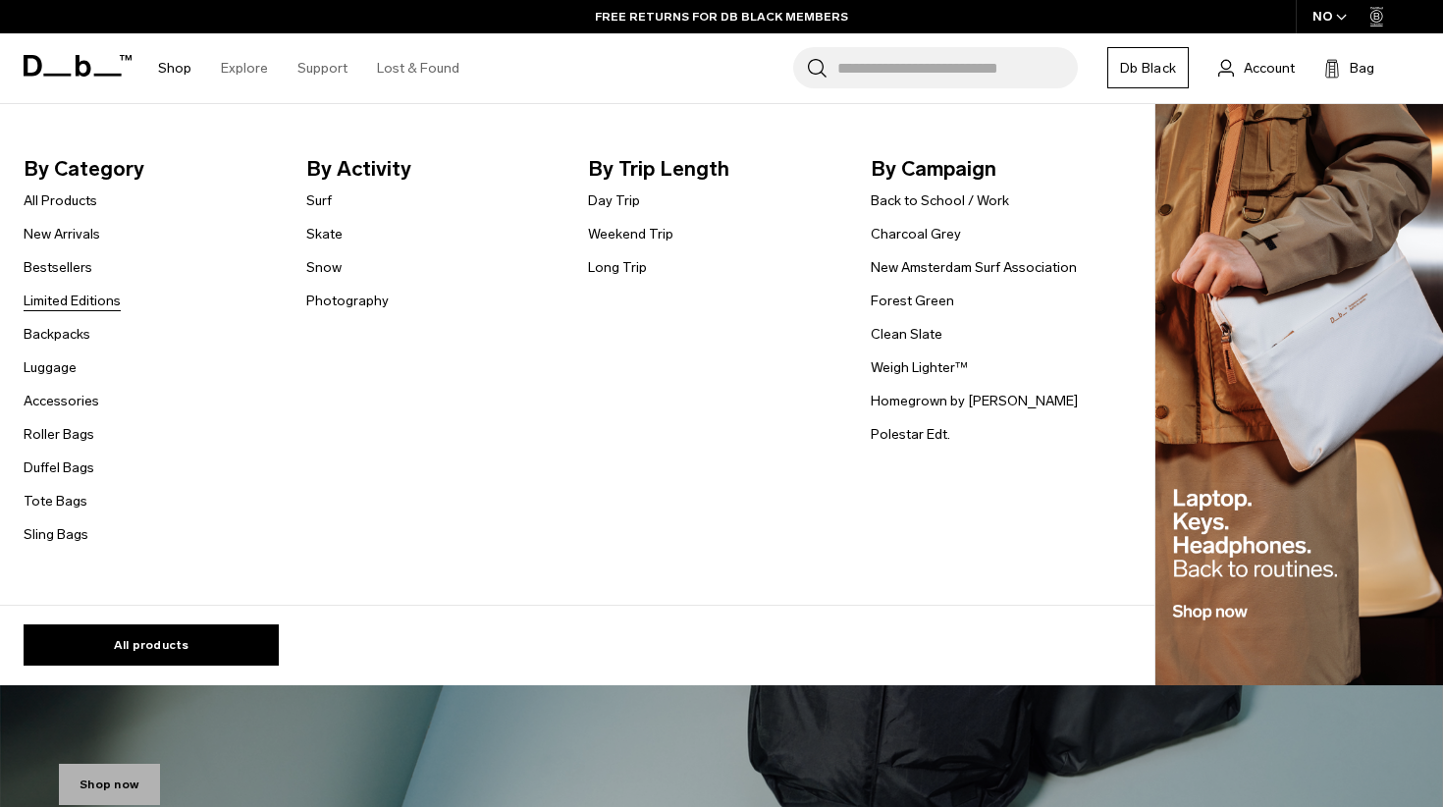
click at [79, 308] on link "Limited Editions" at bounding box center [72, 301] width 97 height 21
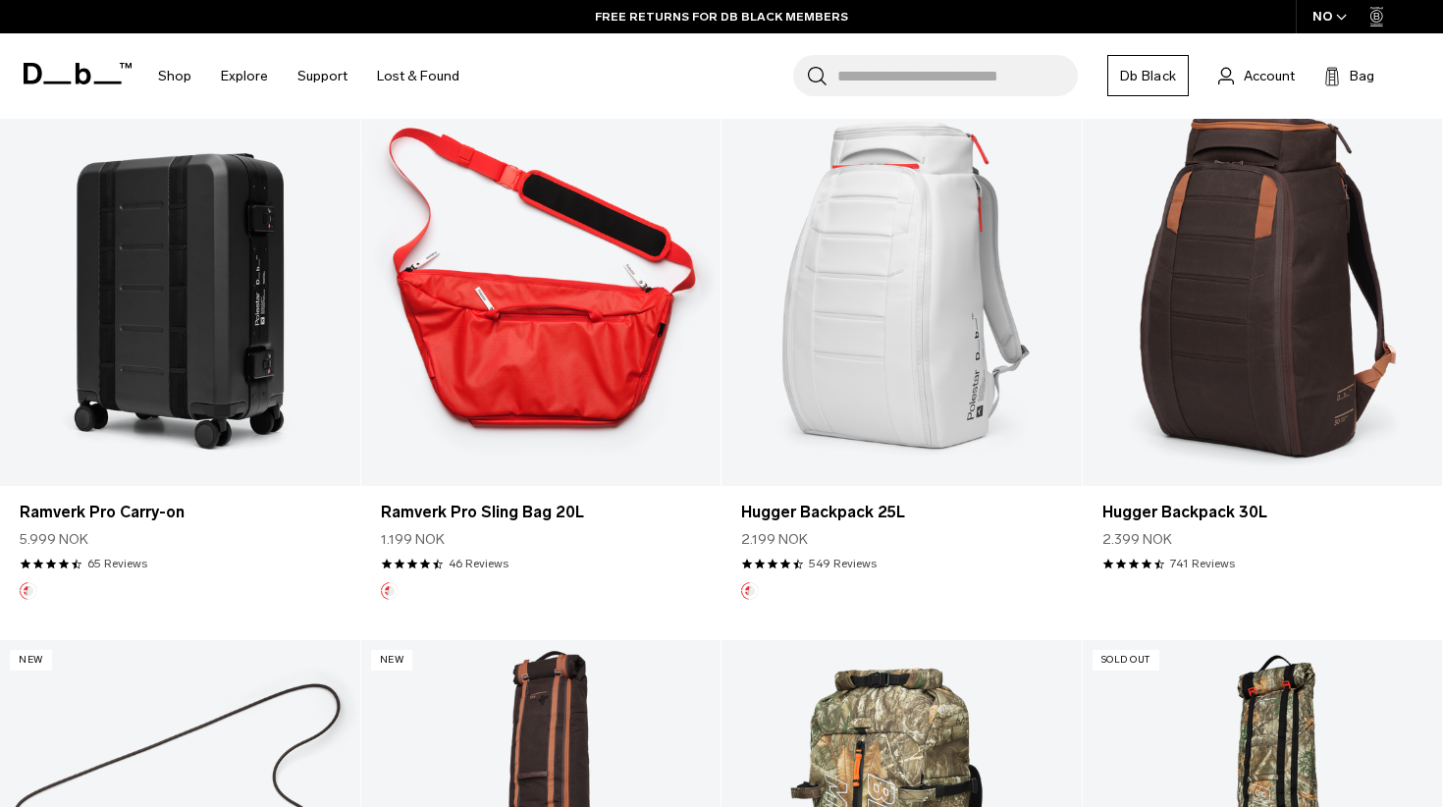
scroll to position [1494, 0]
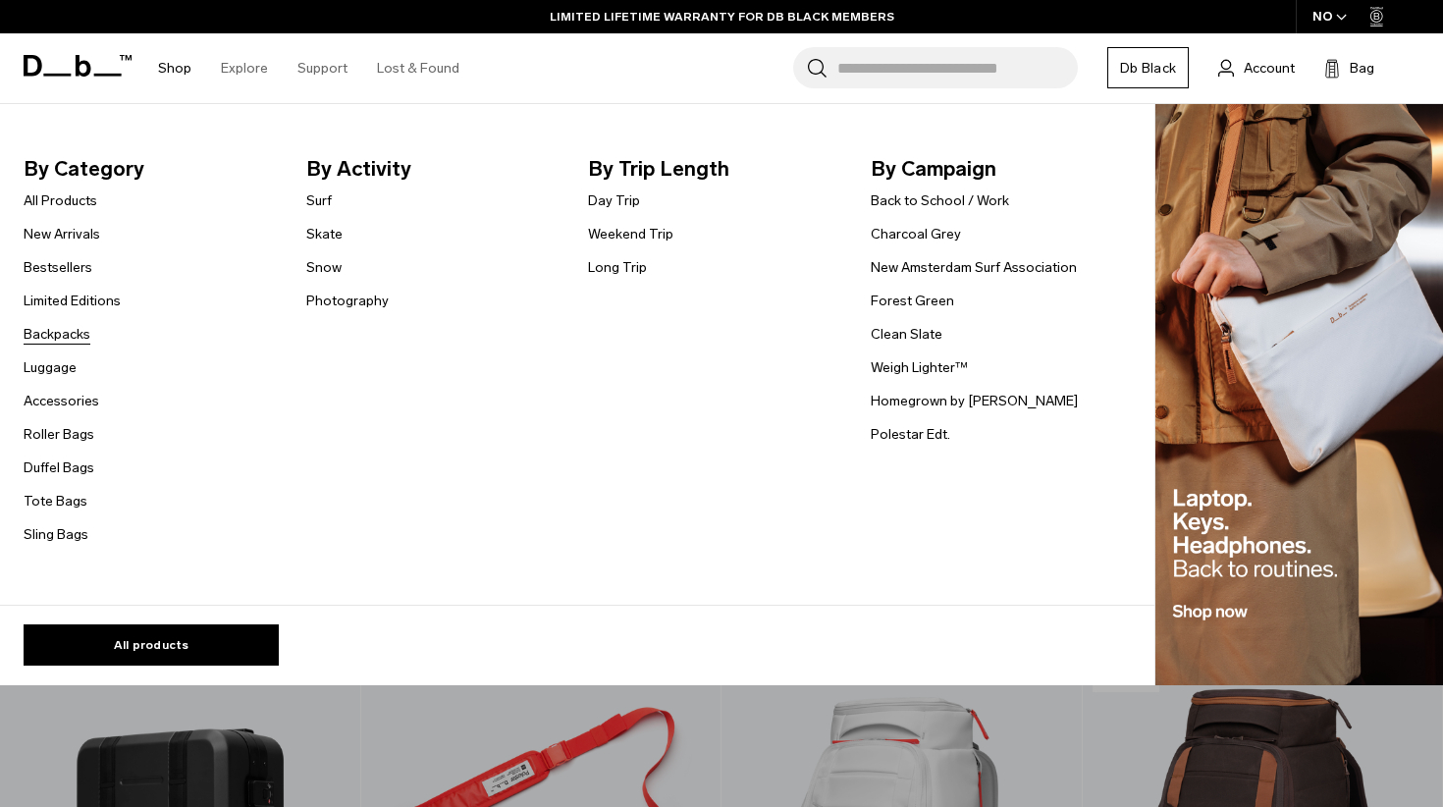
click at [68, 341] on link "Backpacks" at bounding box center [57, 334] width 67 height 21
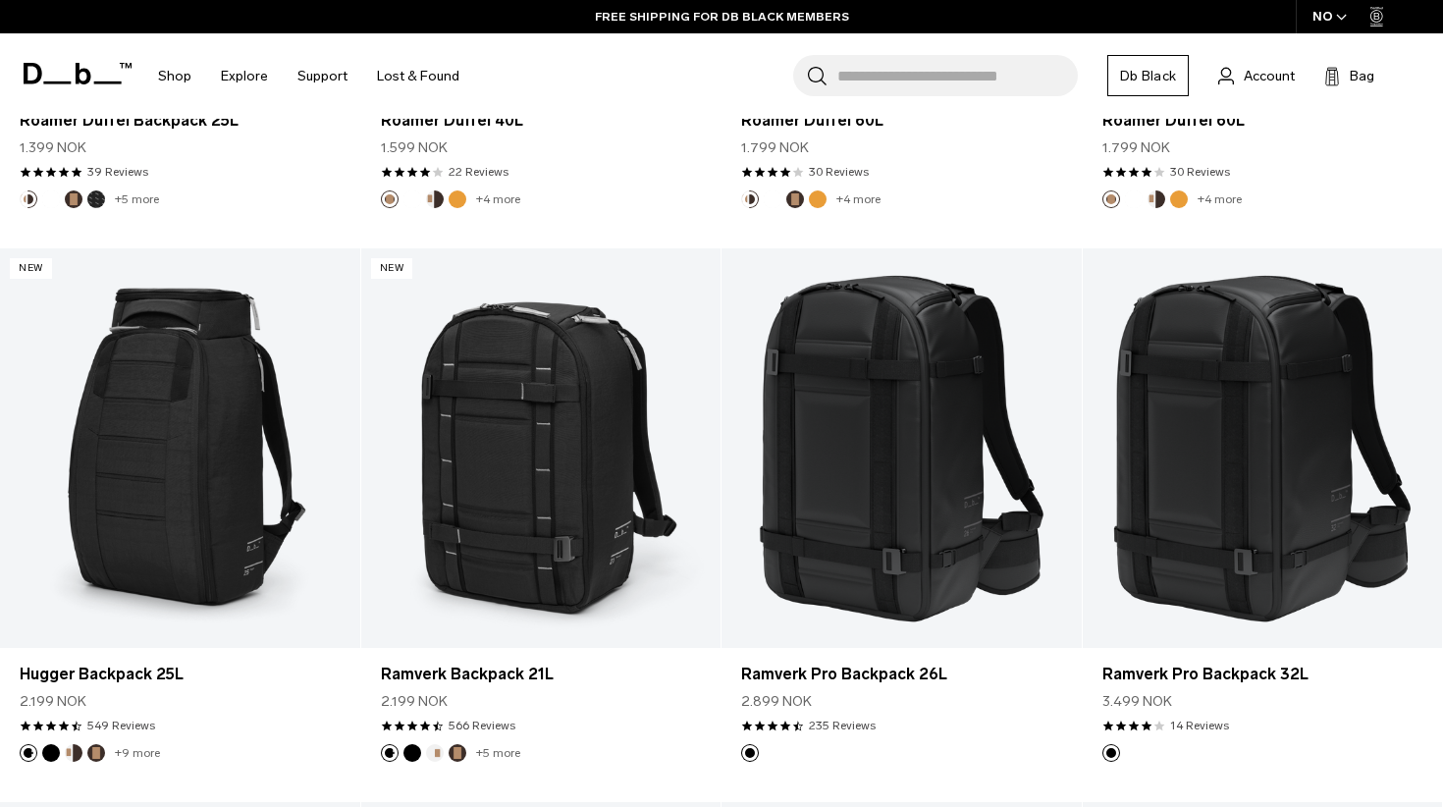
scroll to position [1958, 0]
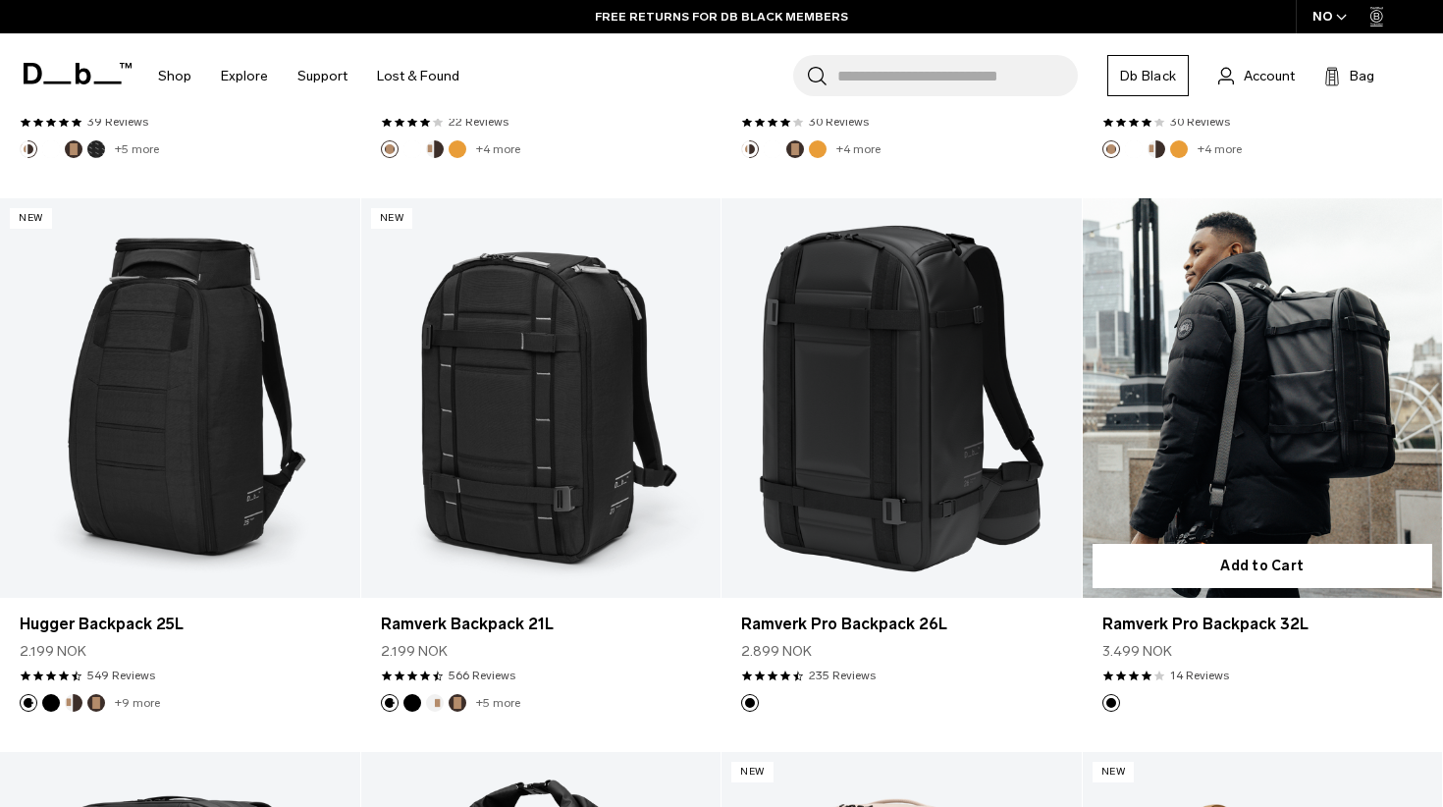
click at [1237, 450] on link "Ramverk Pro Backpack 32L" at bounding box center [1263, 398] width 360 height 400
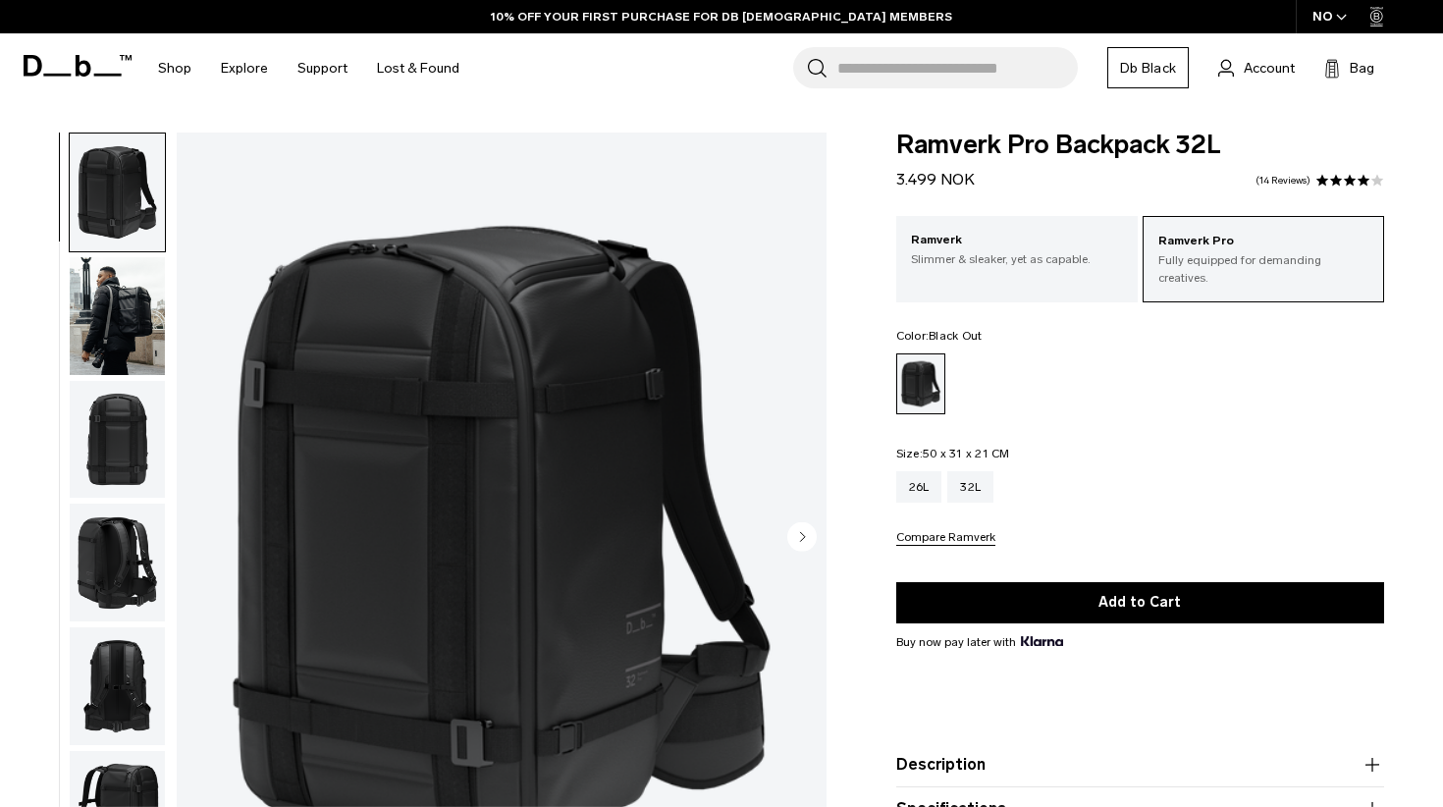
click at [125, 335] on img "button" at bounding box center [117, 316] width 95 height 118
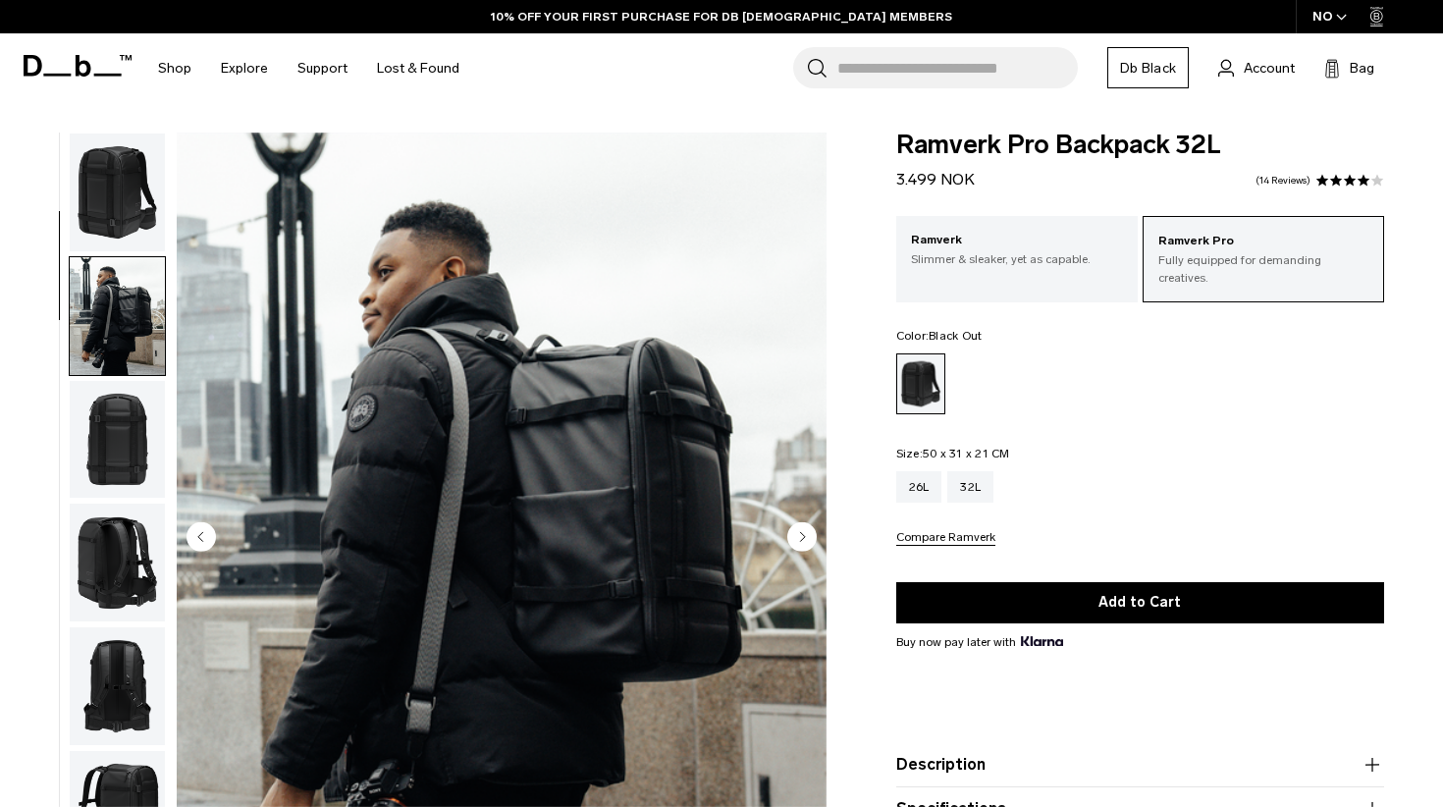
scroll to position [125, 0]
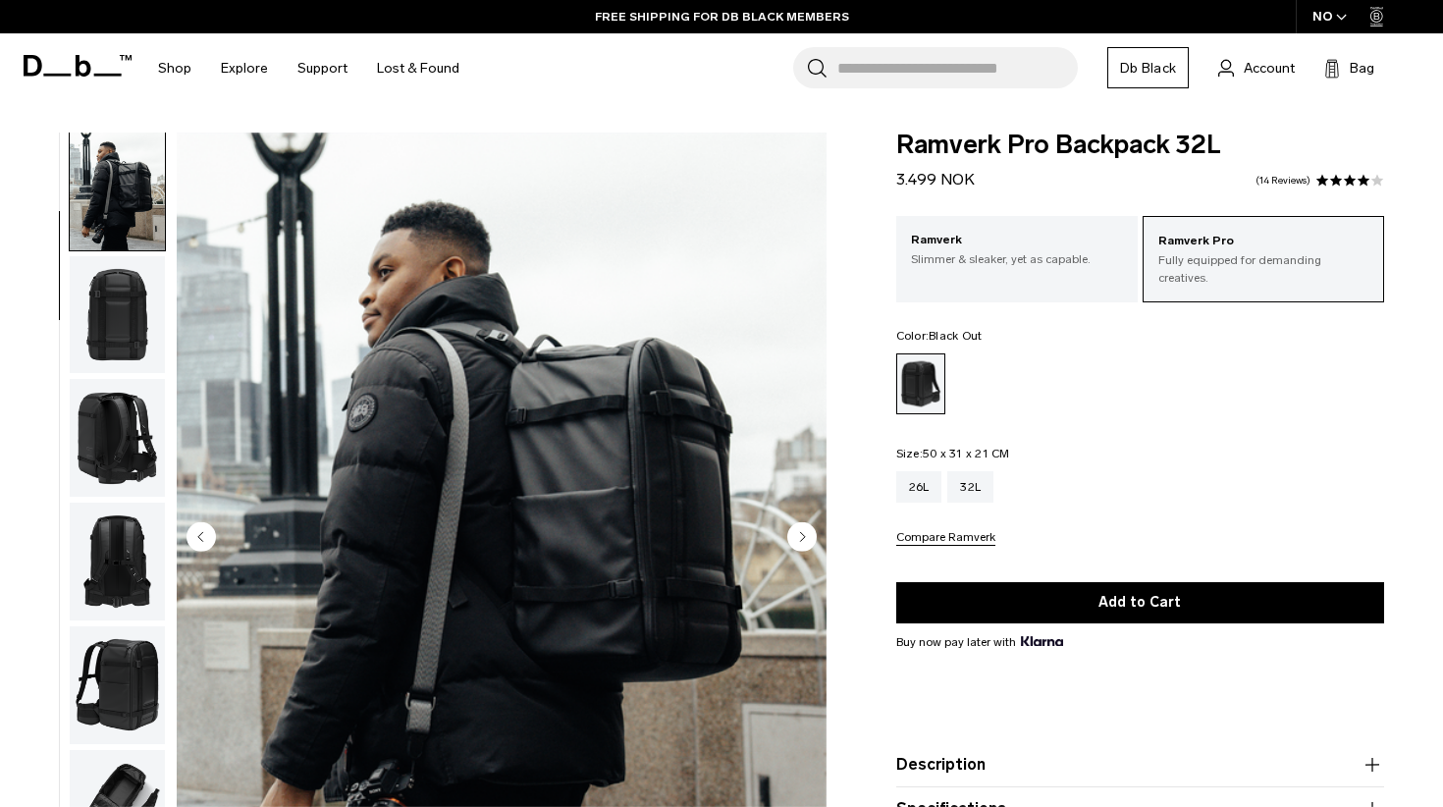
click at [122, 350] on img "button" at bounding box center [117, 315] width 95 height 118
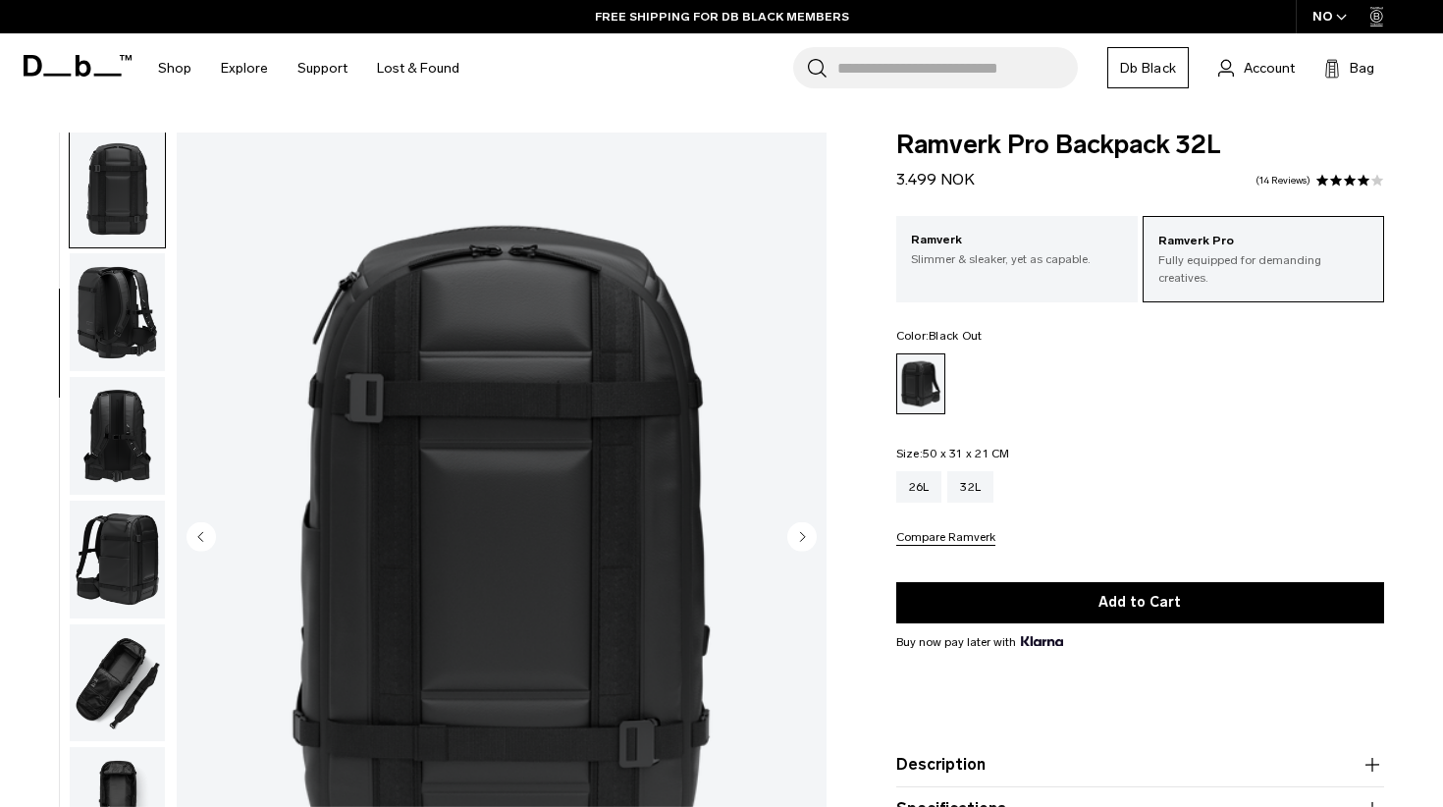
click at [124, 307] on img "button" at bounding box center [117, 312] width 95 height 118
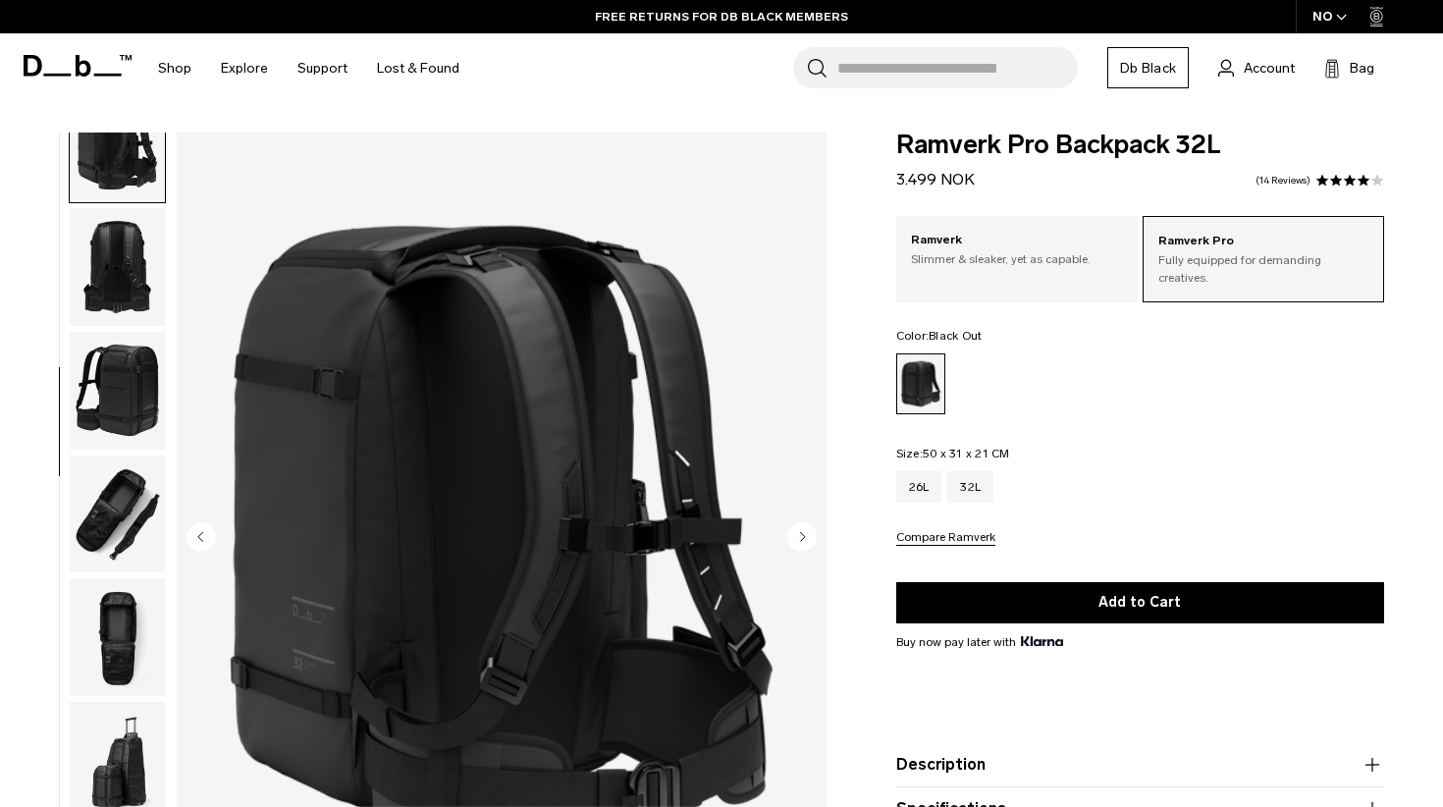
scroll to position [0, 0]
click at [134, 749] on img "button" at bounding box center [117, 761] width 95 height 118
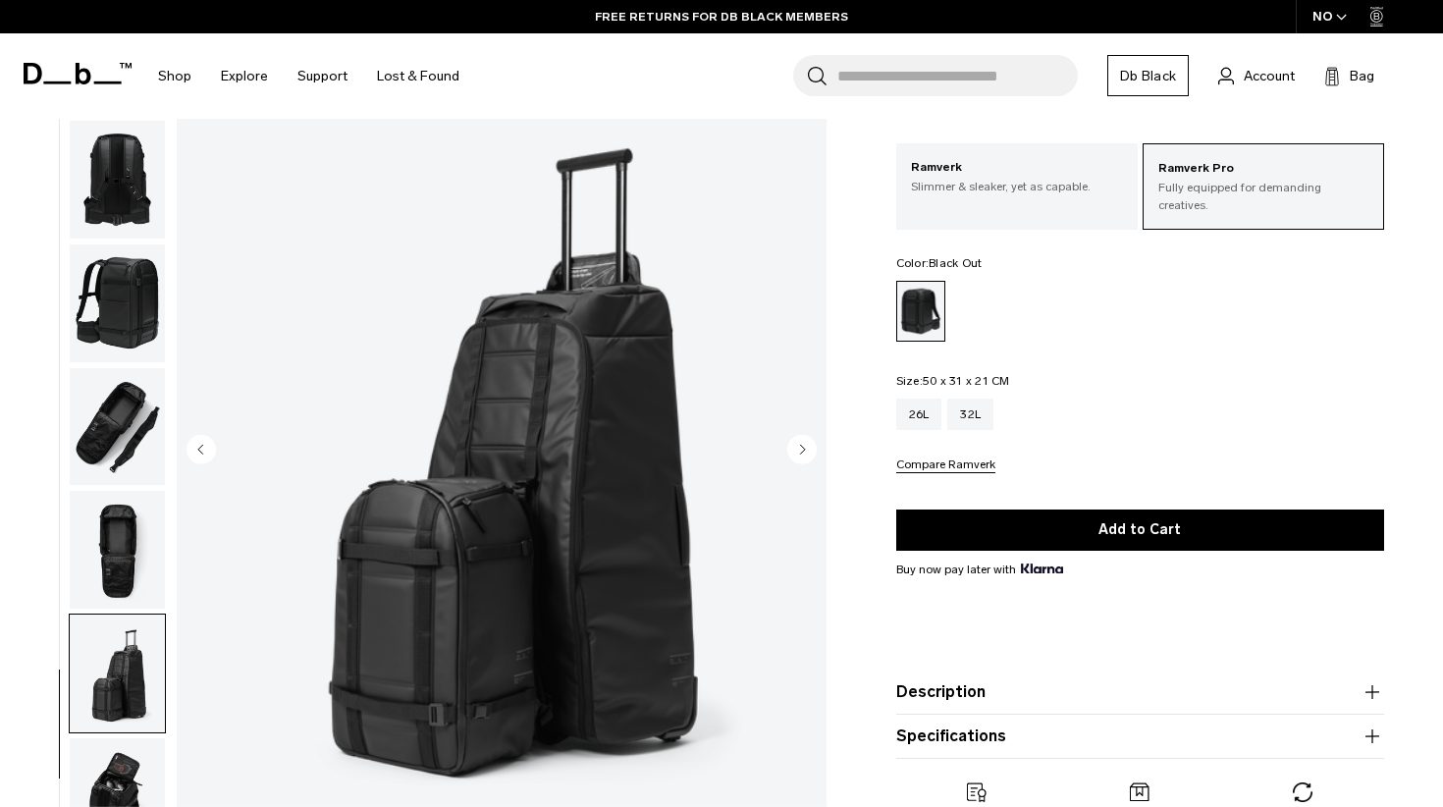
scroll to position [81, 0]
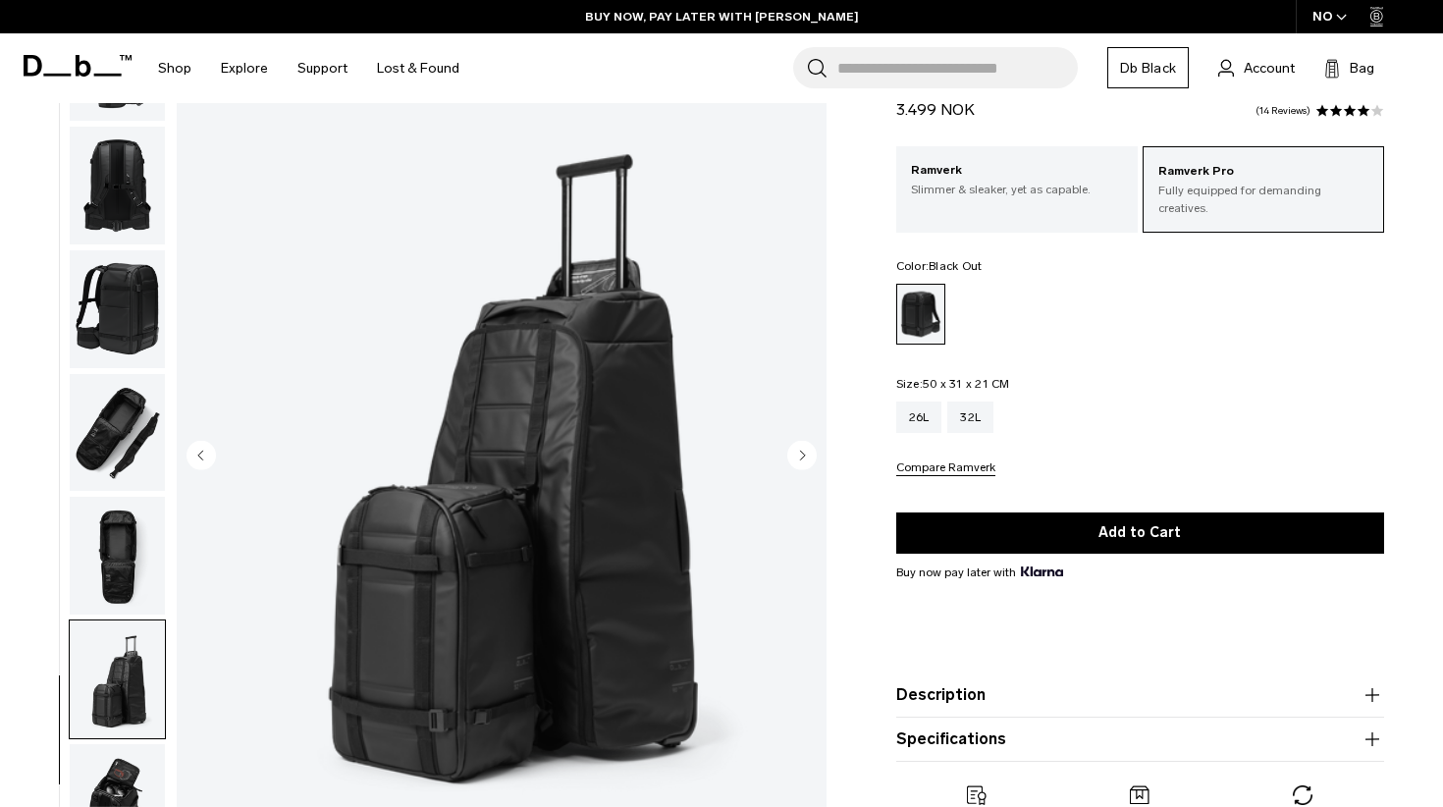
click at [121, 429] on img "button" at bounding box center [117, 433] width 95 height 118
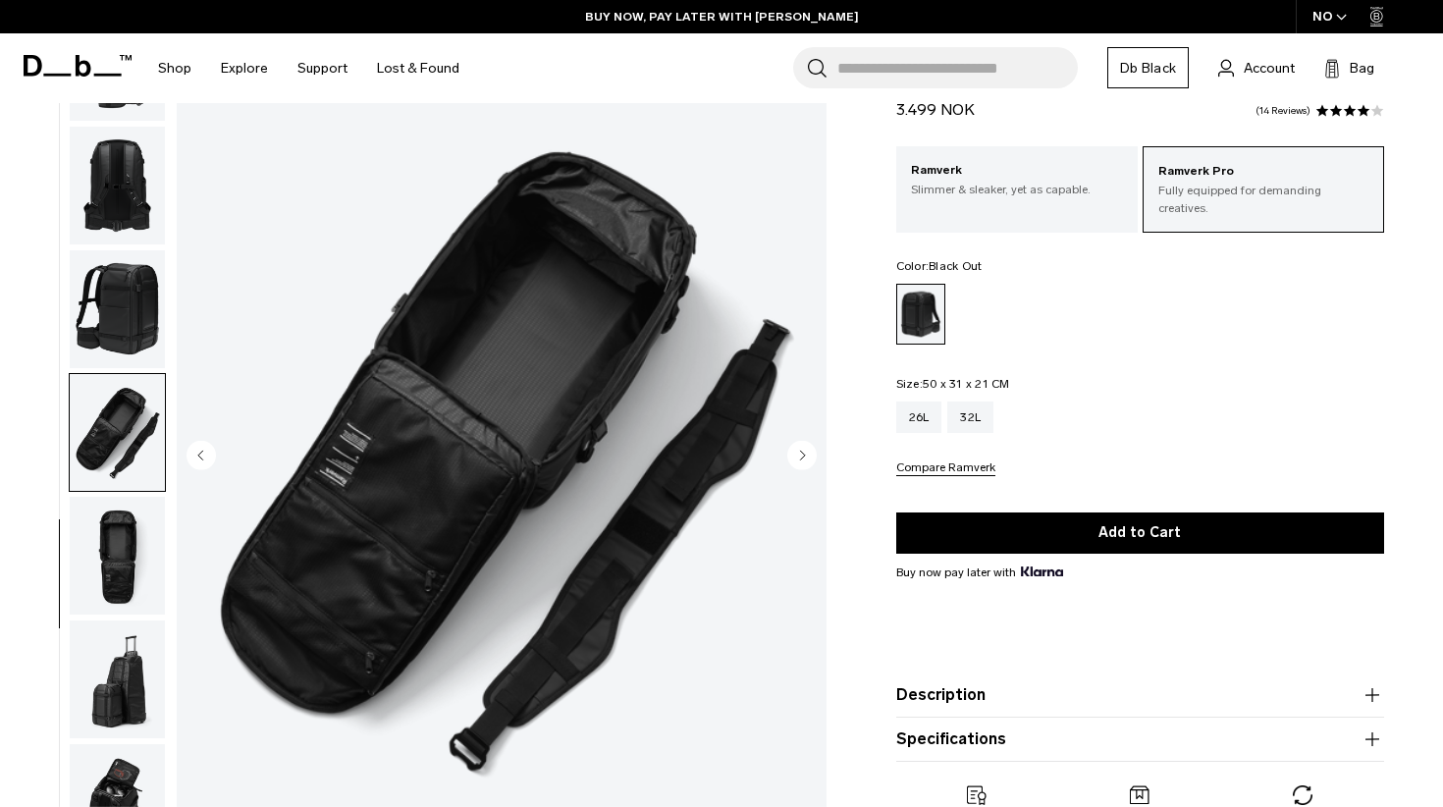
click at [108, 575] on img "button" at bounding box center [117, 556] width 95 height 118
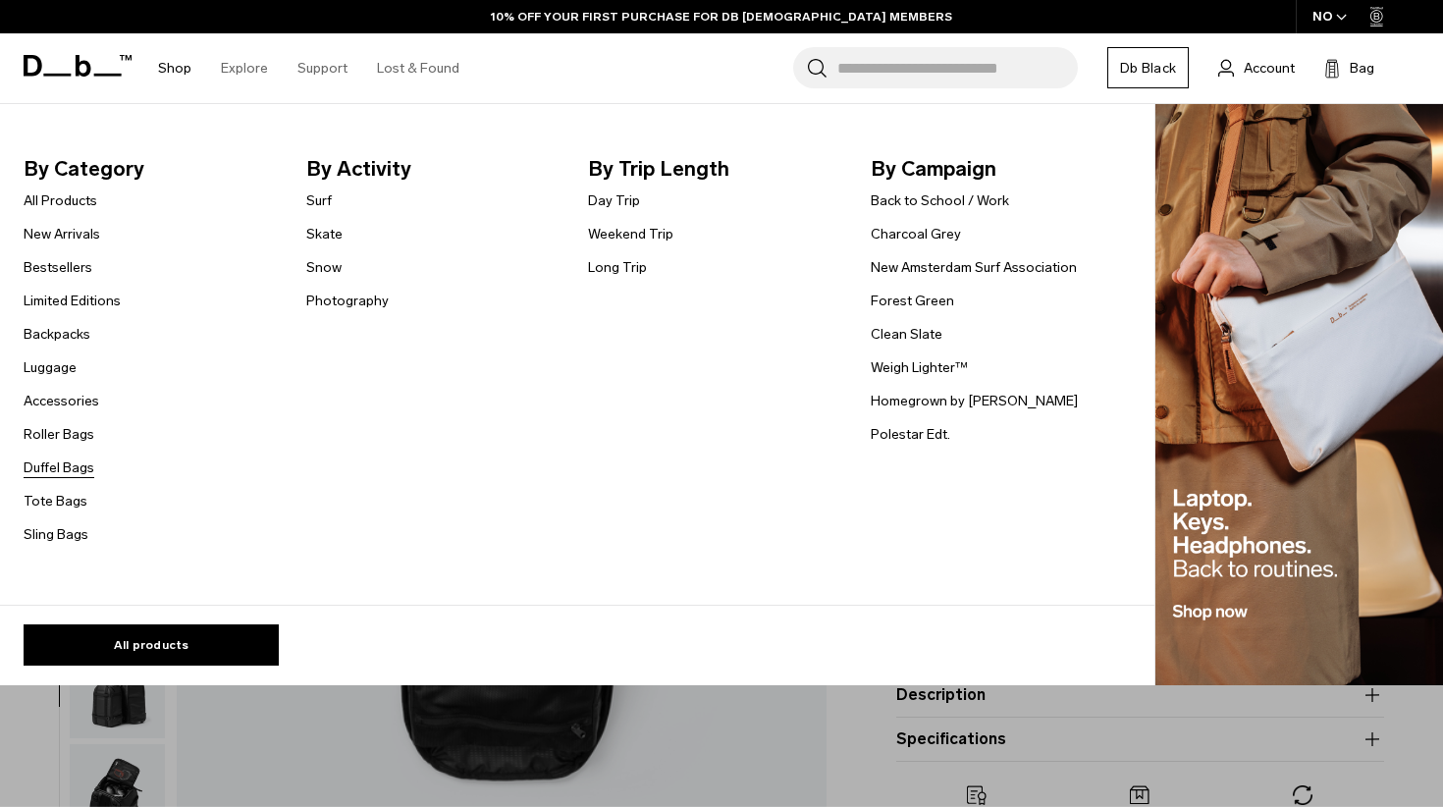
click at [79, 462] on link "Duffel Bags" at bounding box center [59, 468] width 71 height 21
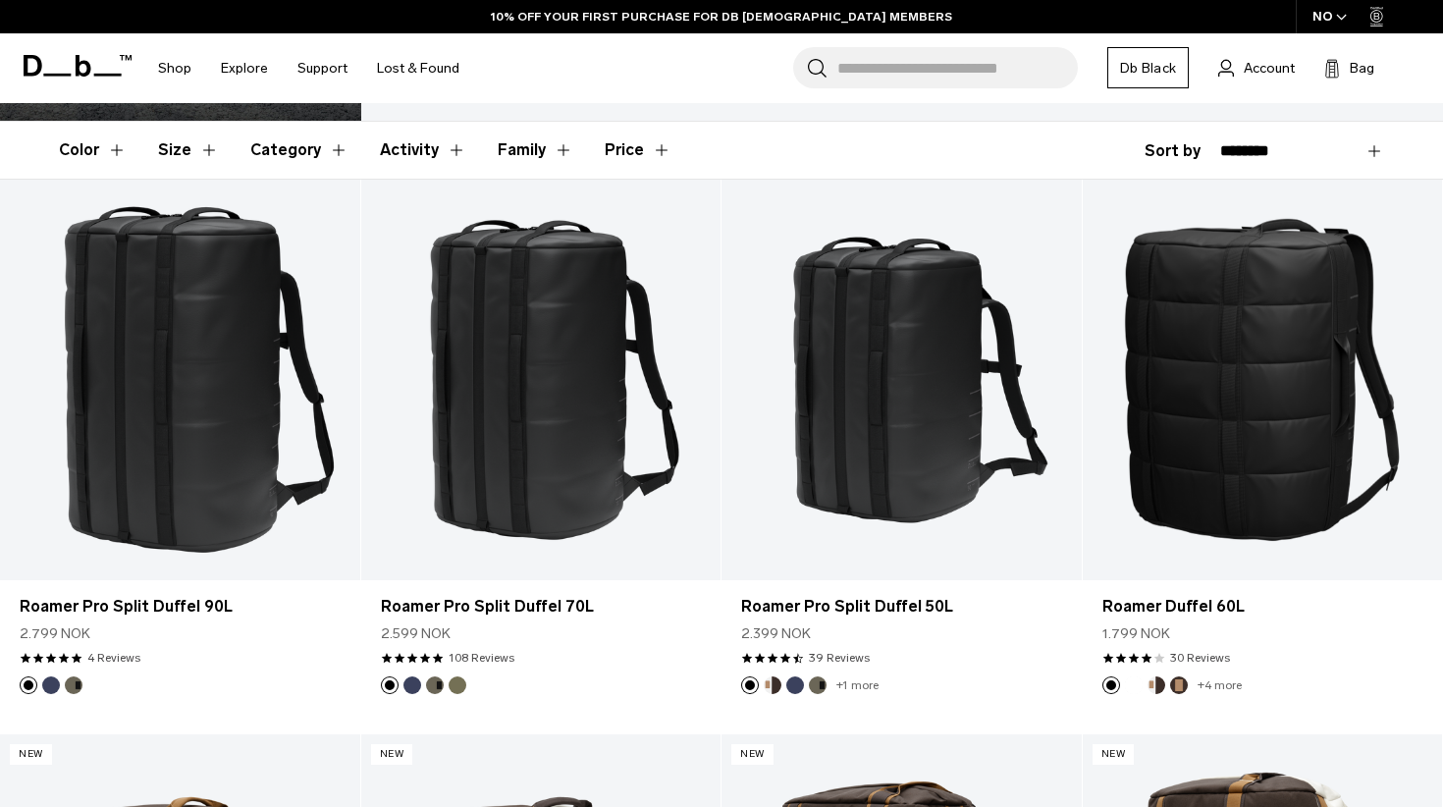
scroll to position [306, 0]
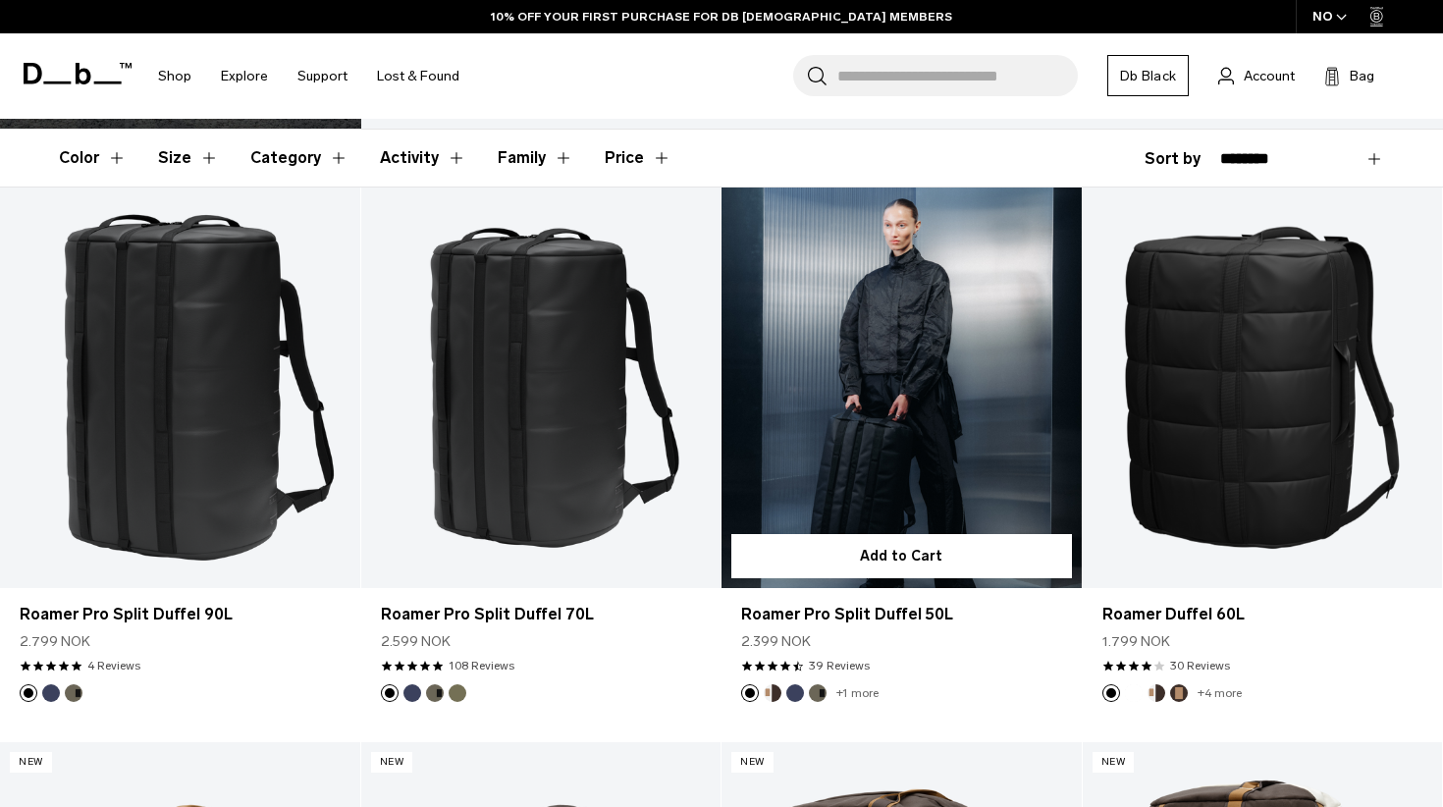
click at [879, 455] on link "Roamer Pro Split Duffel 50L" at bounding box center [902, 388] width 360 height 400
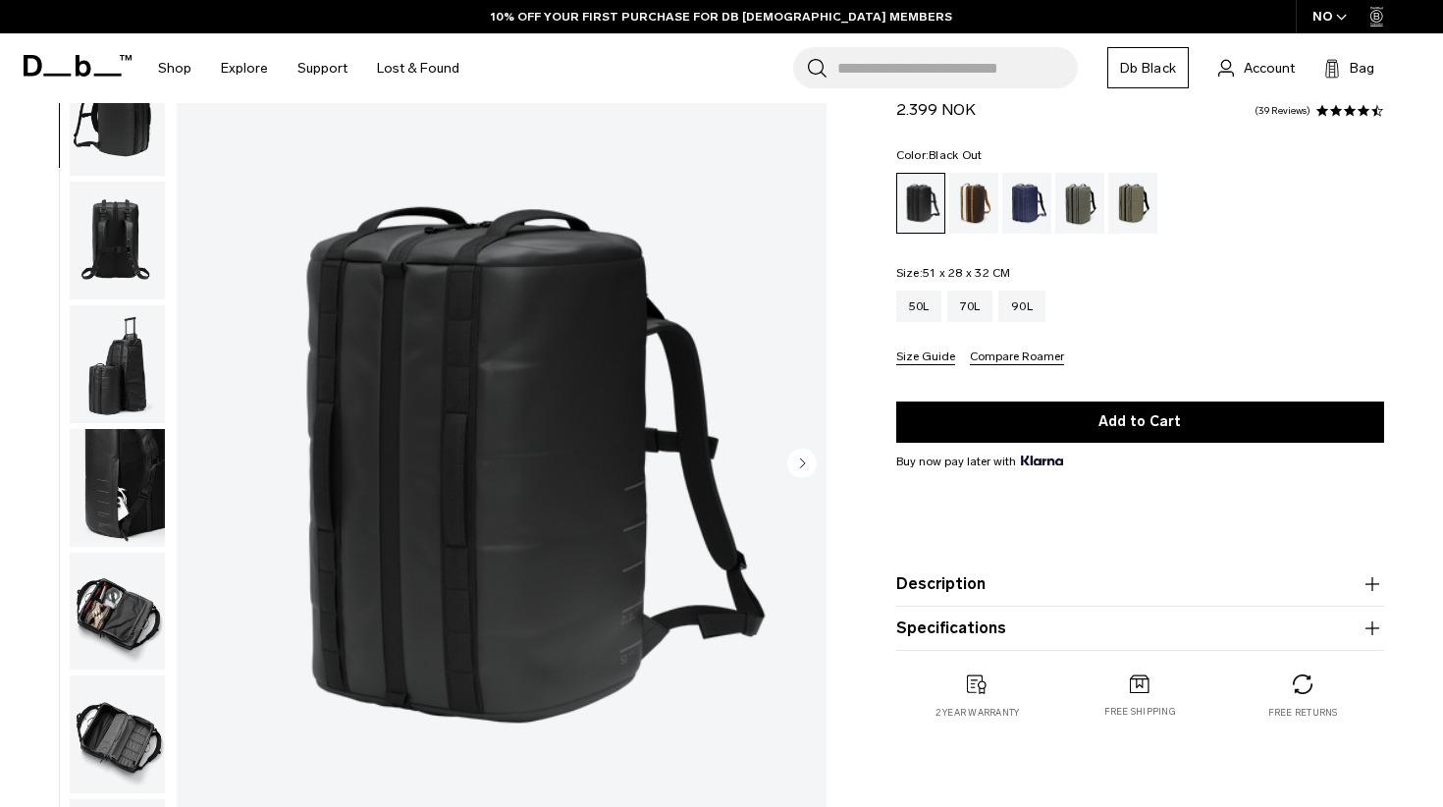
scroll to position [84, 0]
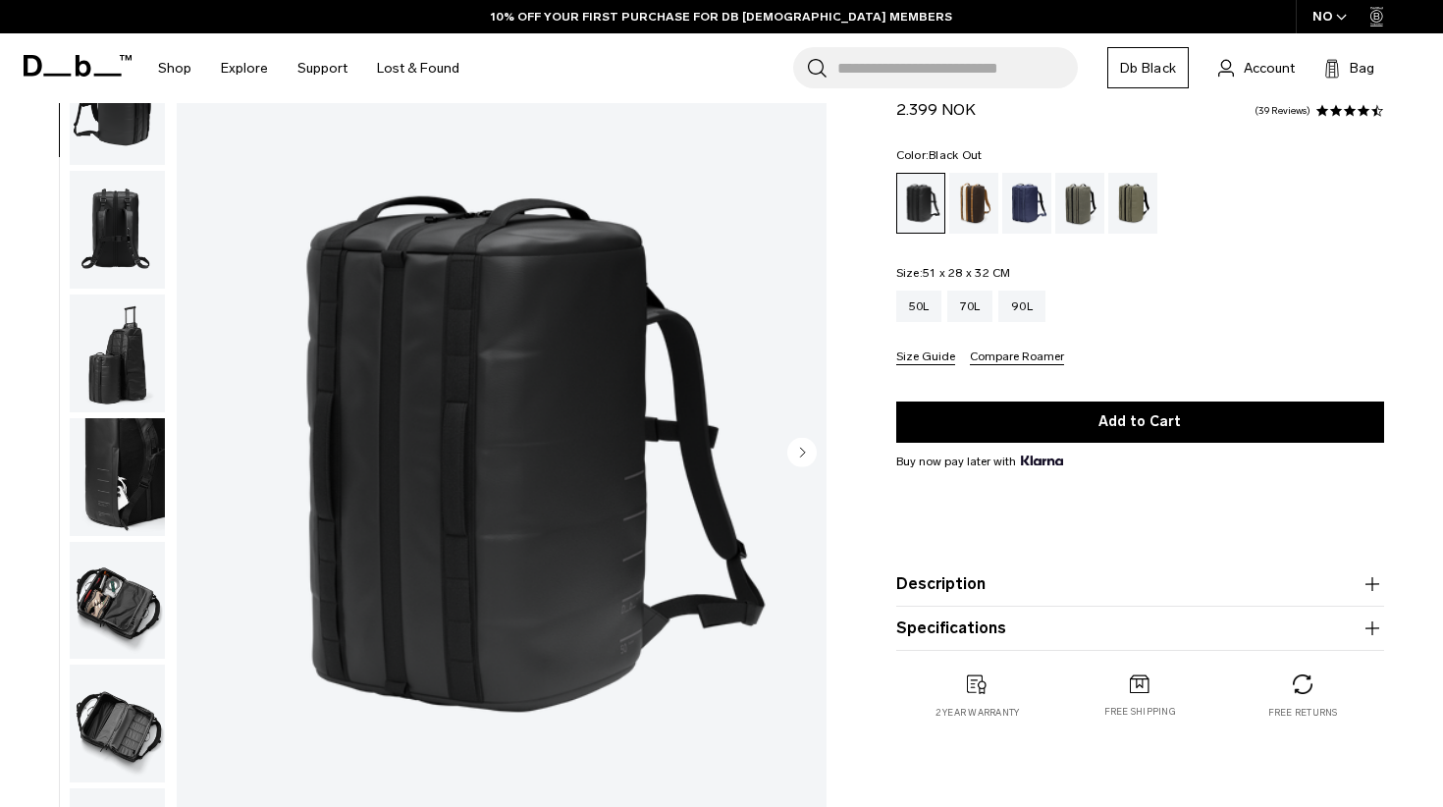
click at [117, 619] on img "button" at bounding box center [117, 601] width 95 height 118
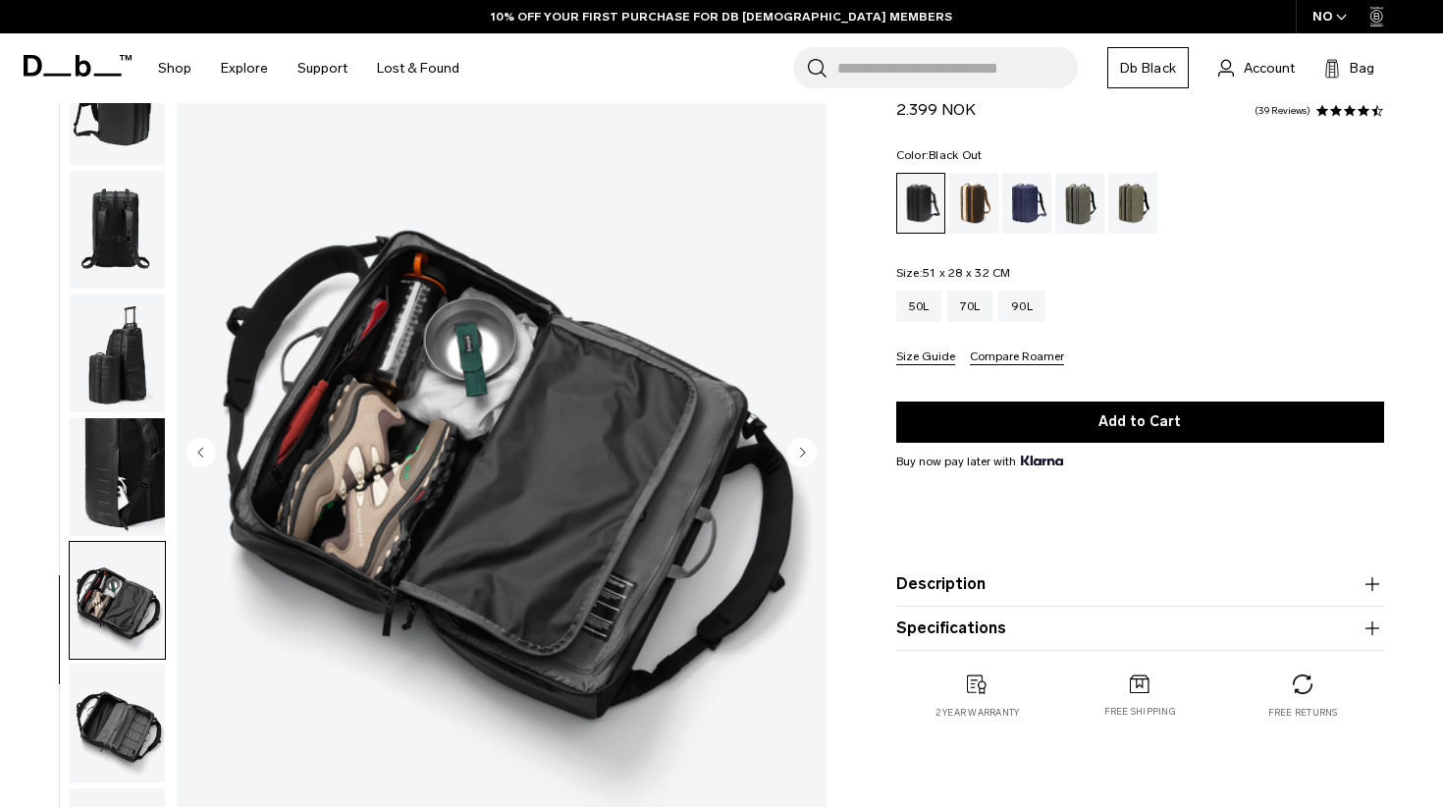
scroll to position [308, 0]
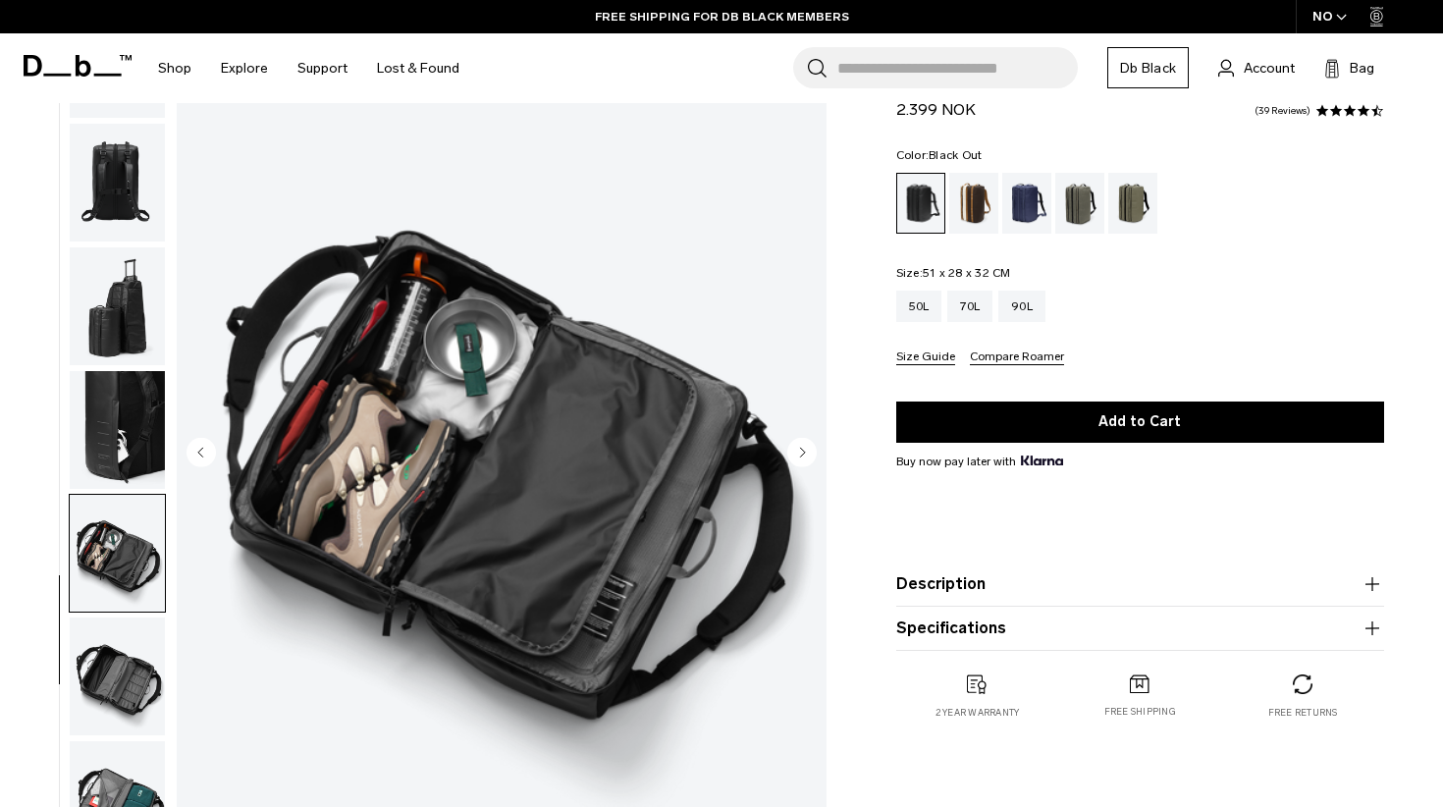
click at [116, 666] on img "button" at bounding box center [117, 677] width 95 height 118
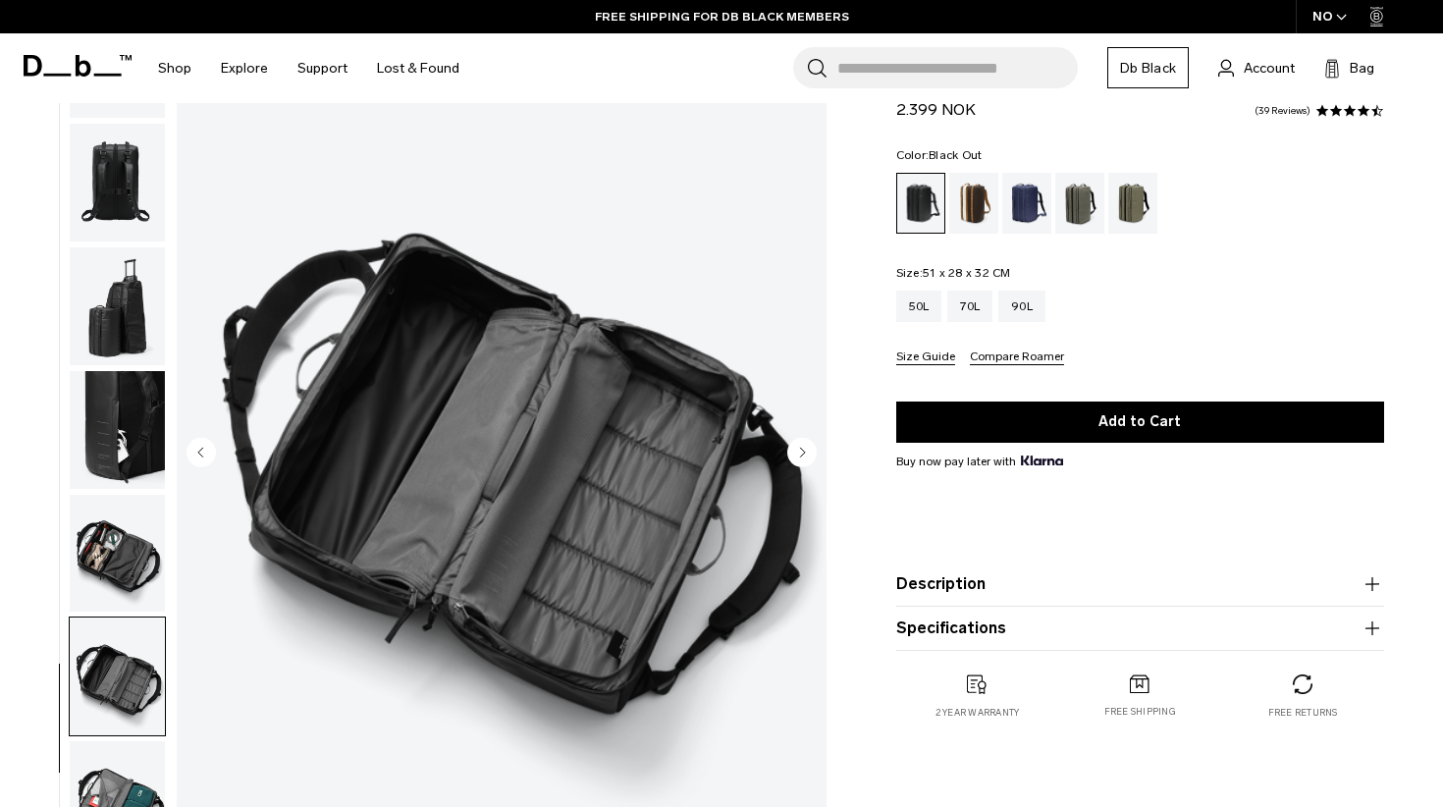
click at [120, 577] on img "button" at bounding box center [117, 554] width 95 height 118
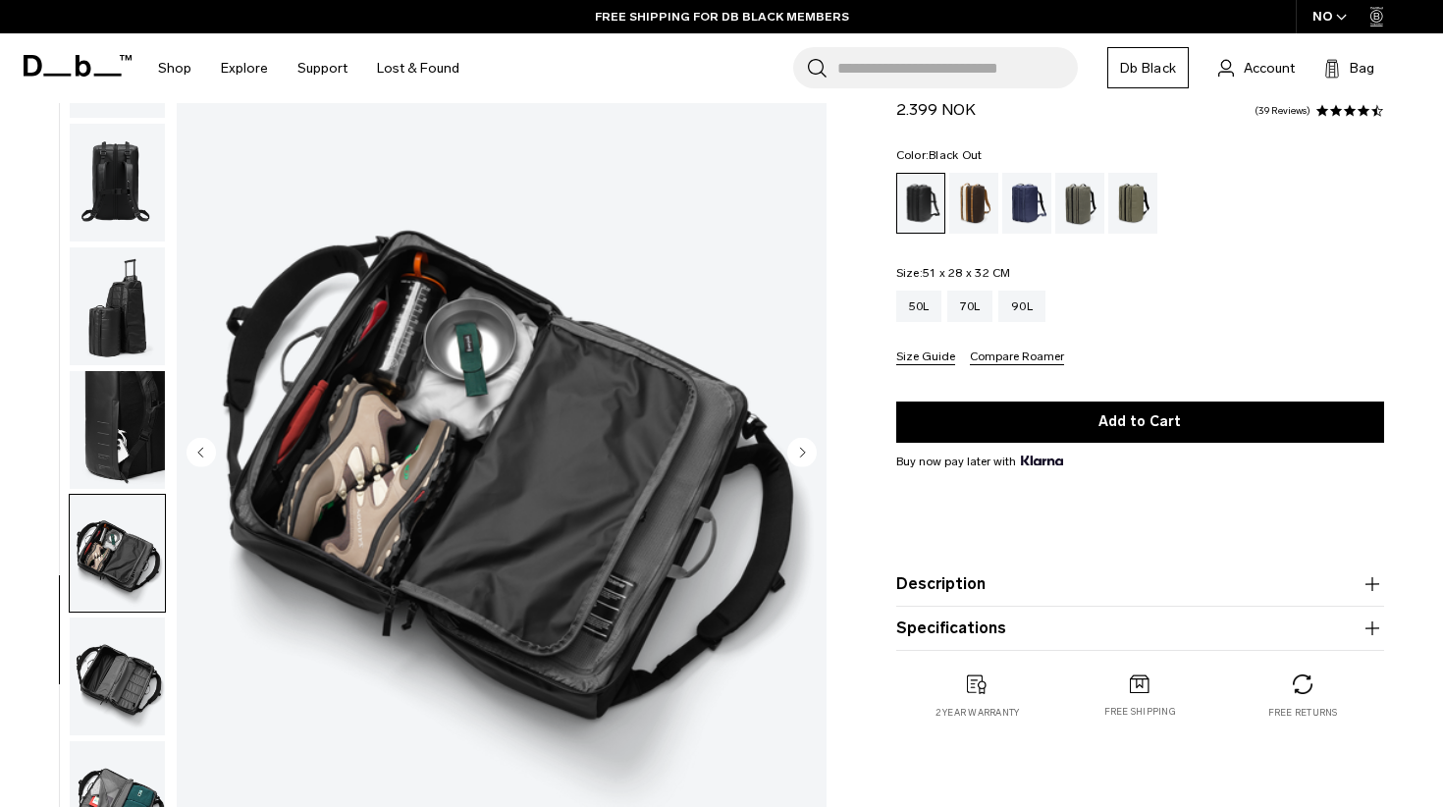
click at [110, 619] on img "button" at bounding box center [117, 677] width 95 height 118
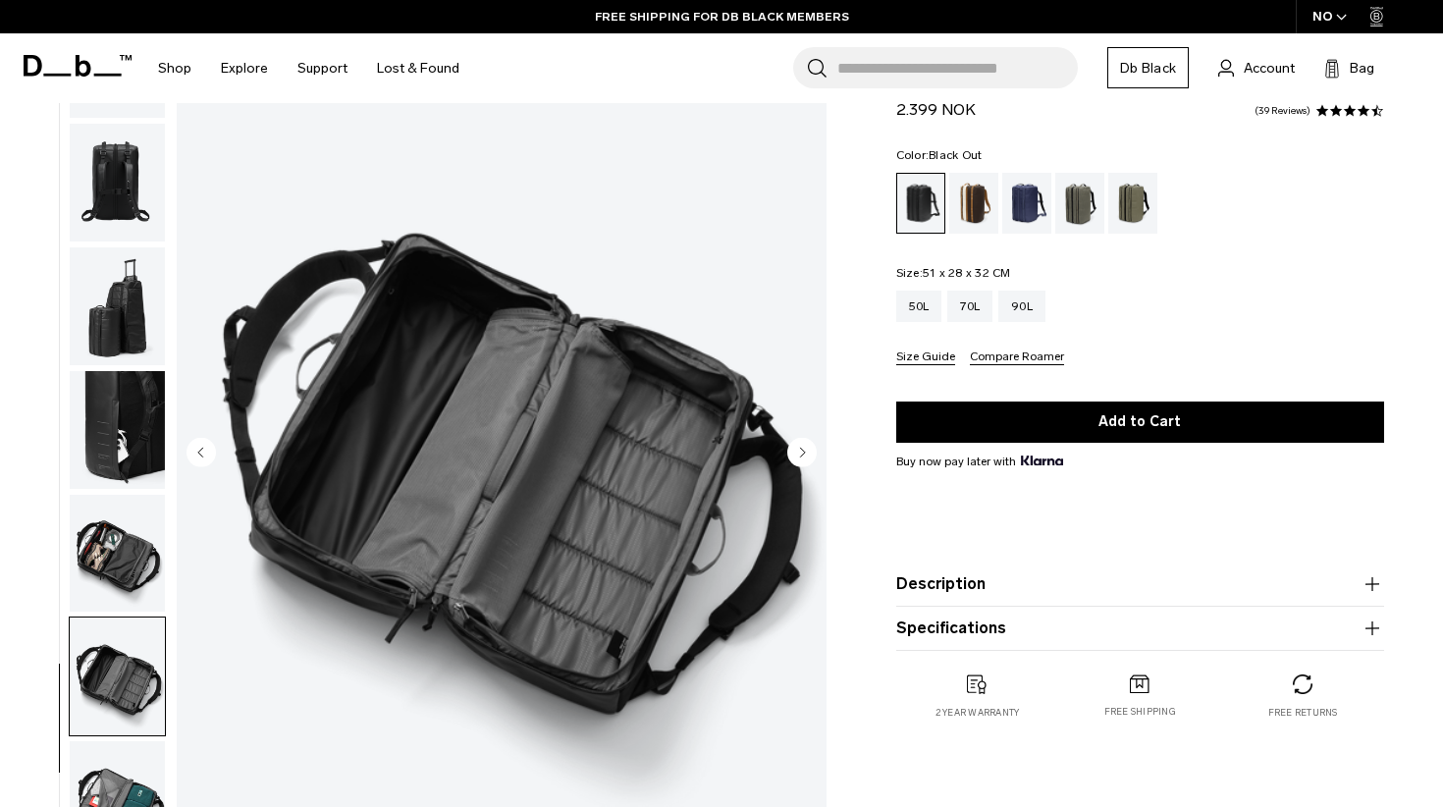
click at [104, 529] on img "button" at bounding box center [117, 554] width 95 height 118
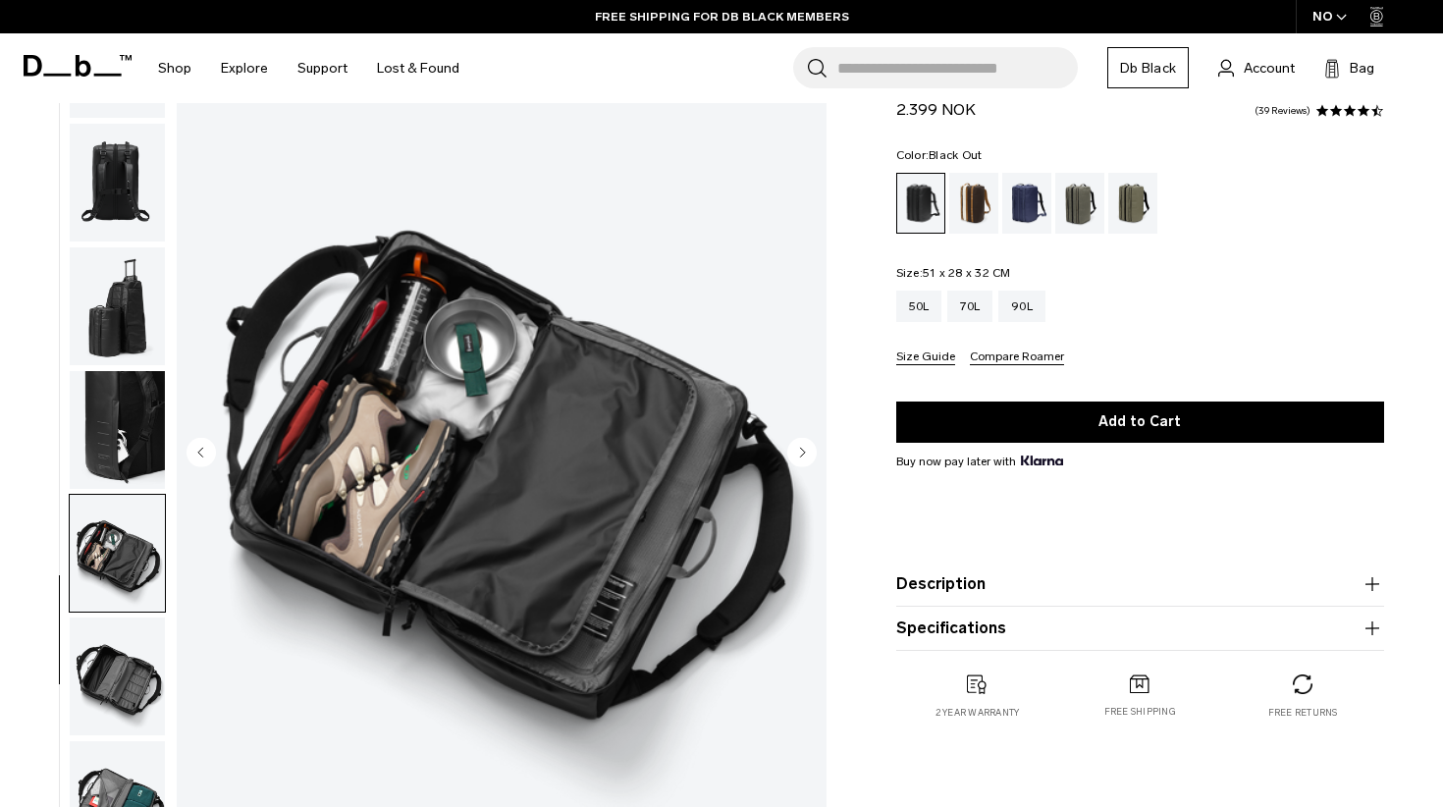
click at [111, 609] on img "button" at bounding box center [117, 554] width 95 height 118
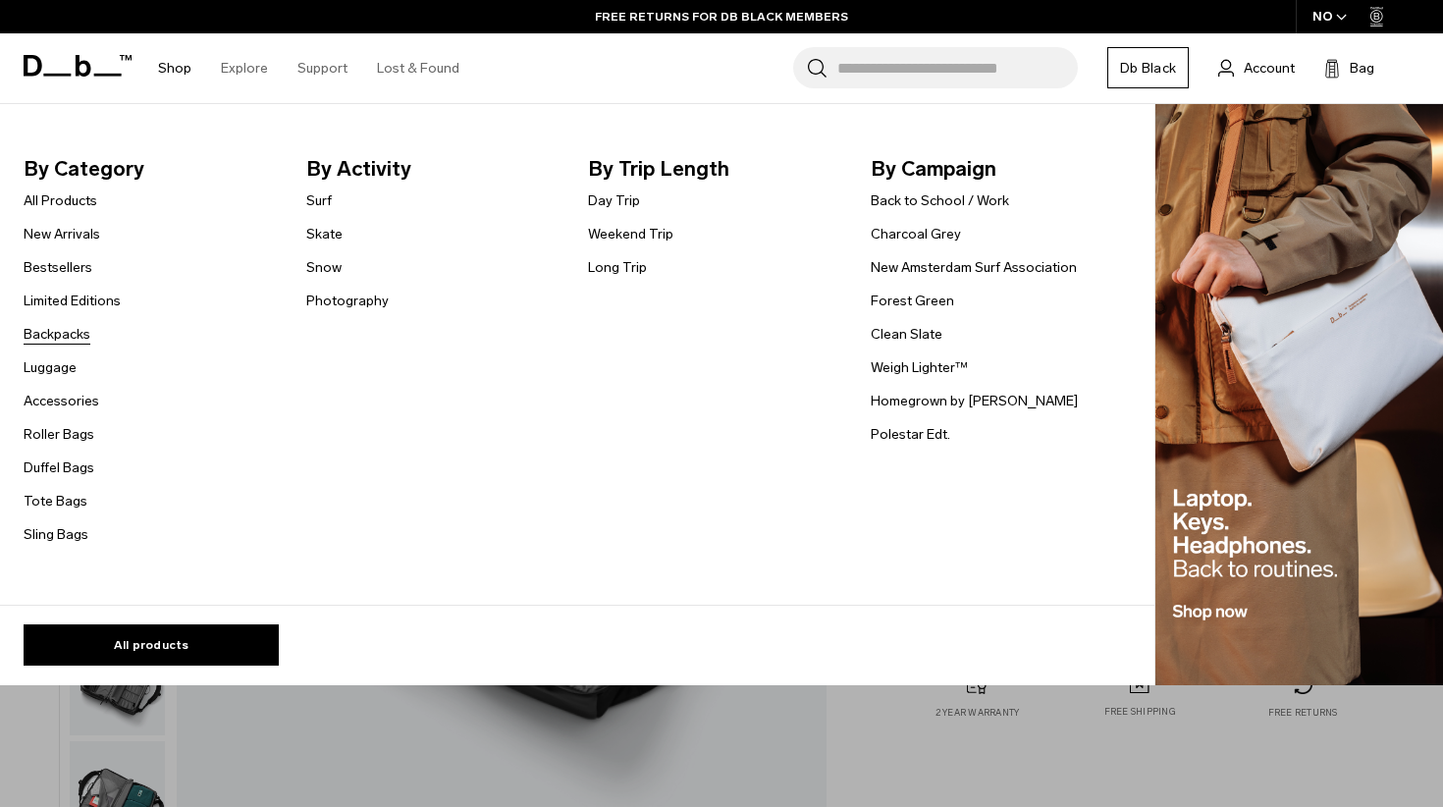
click at [66, 334] on link "Backpacks" at bounding box center [57, 334] width 67 height 21
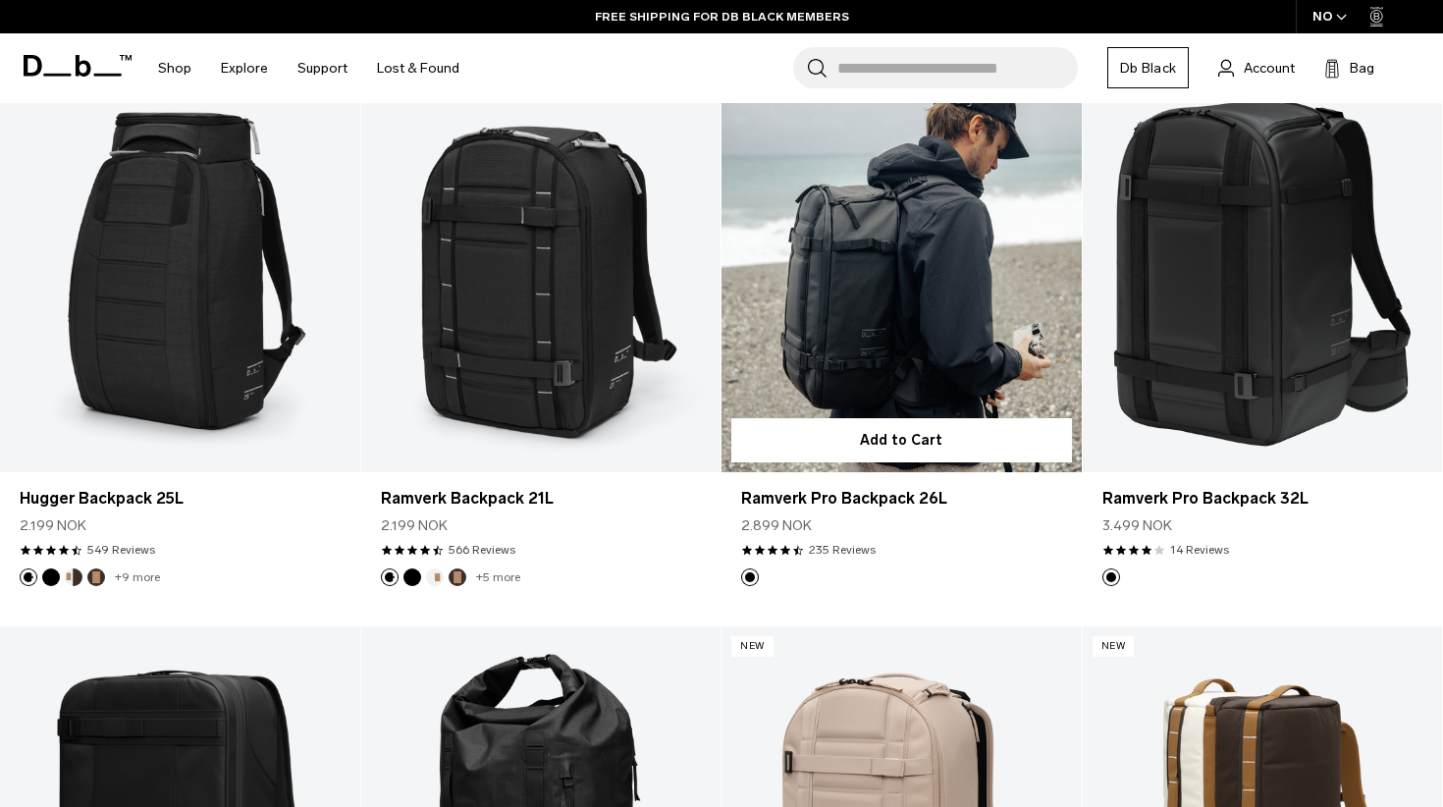
scroll to position [2059, 0]
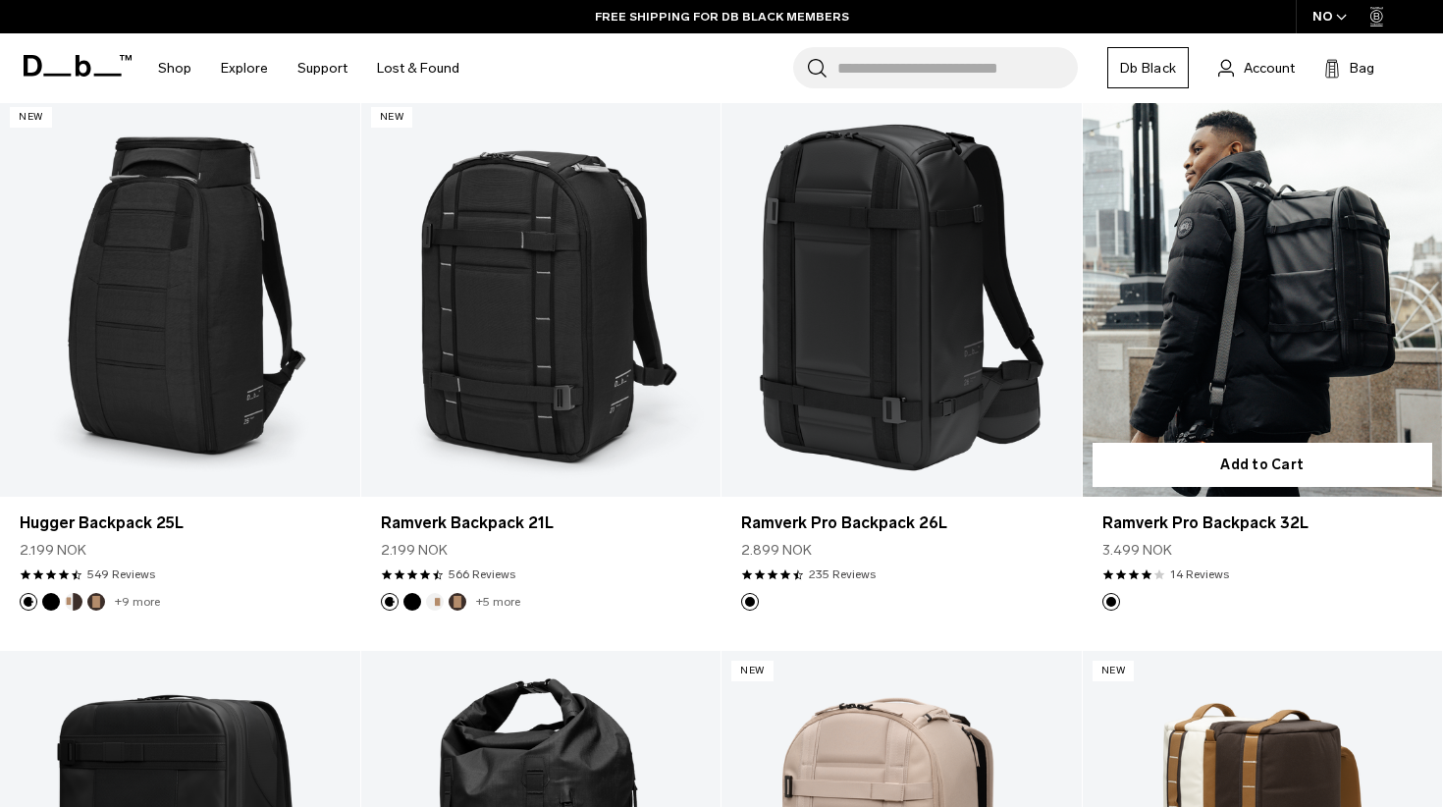
click at [1266, 343] on link "Ramverk Pro Backpack 32L" at bounding box center [1263, 297] width 360 height 400
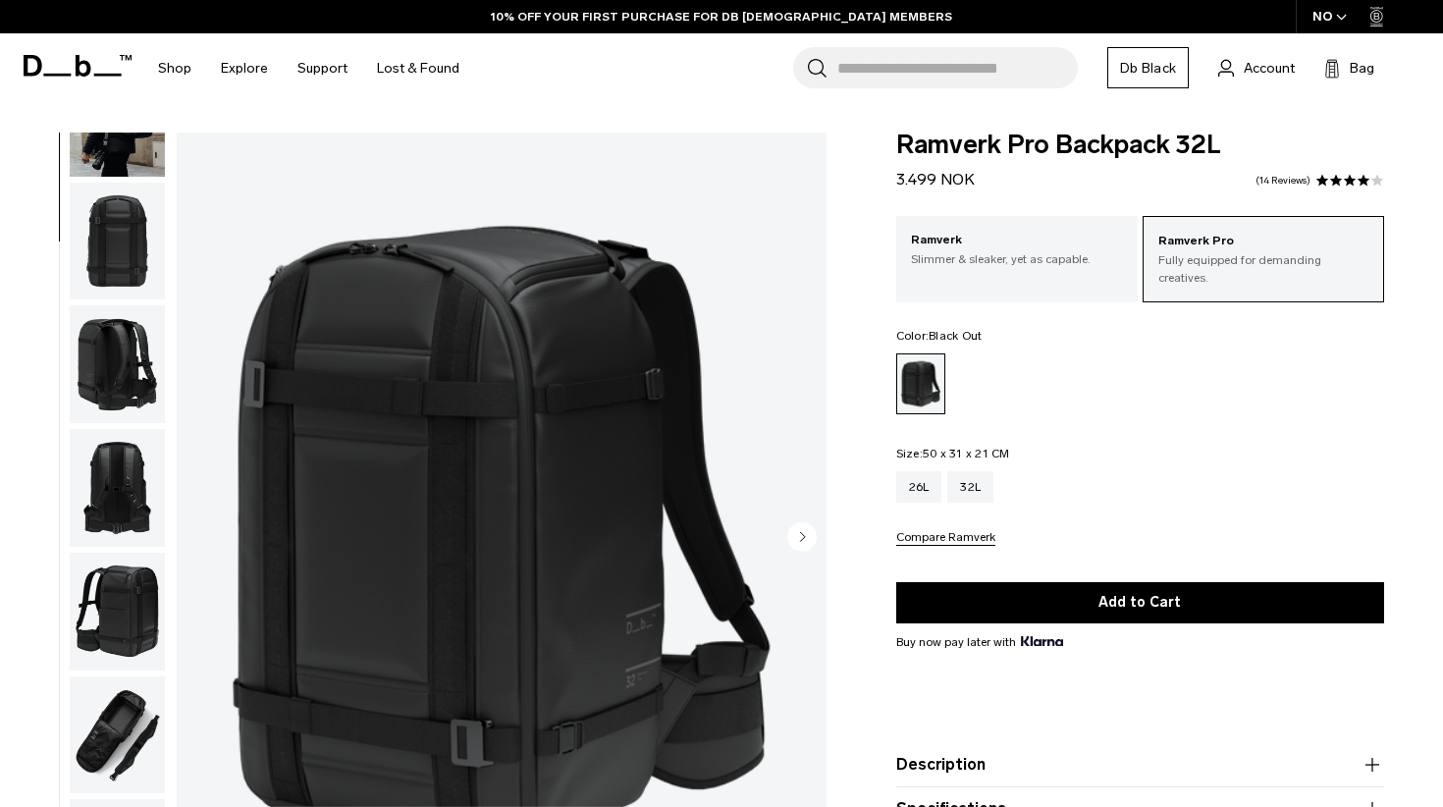
click at [135, 719] on img "button" at bounding box center [117, 735] width 95 height 118
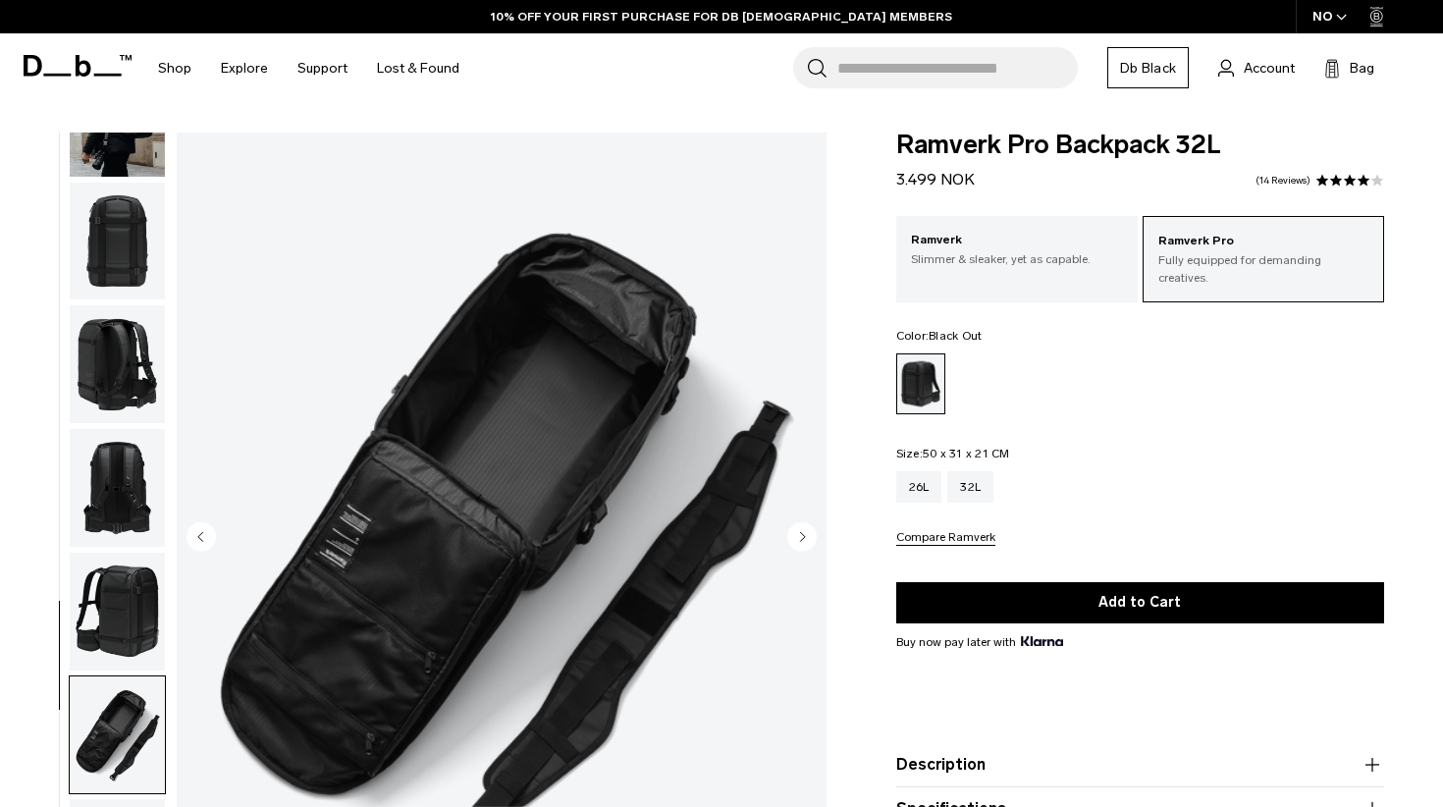
scroll to position [434, 0]
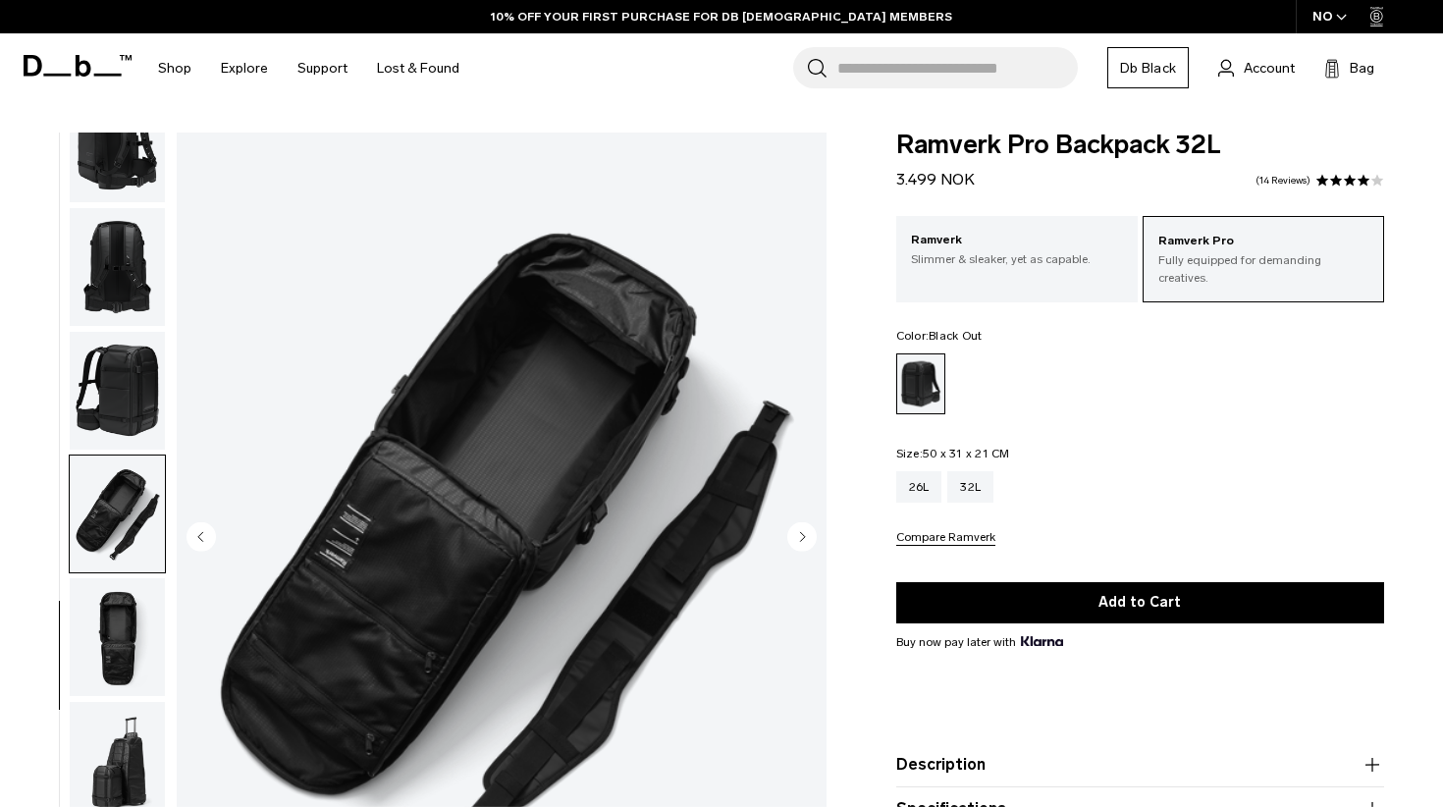
click at [107, 627] on img "button" at bounding box center [117, 637] width 95 height 118
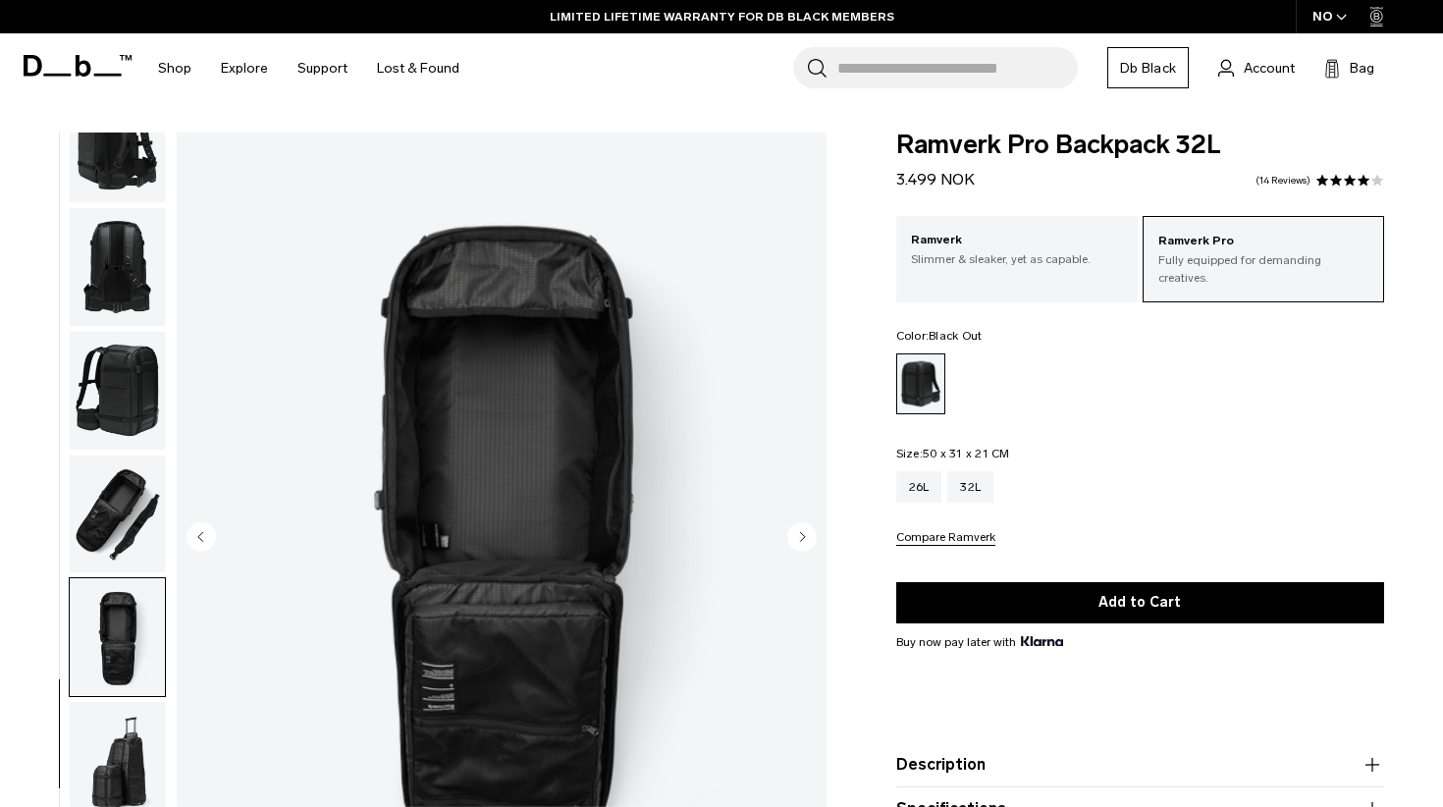
click at [140, 493] on img "button" at bounding box center [117, 515] width 95 height 118
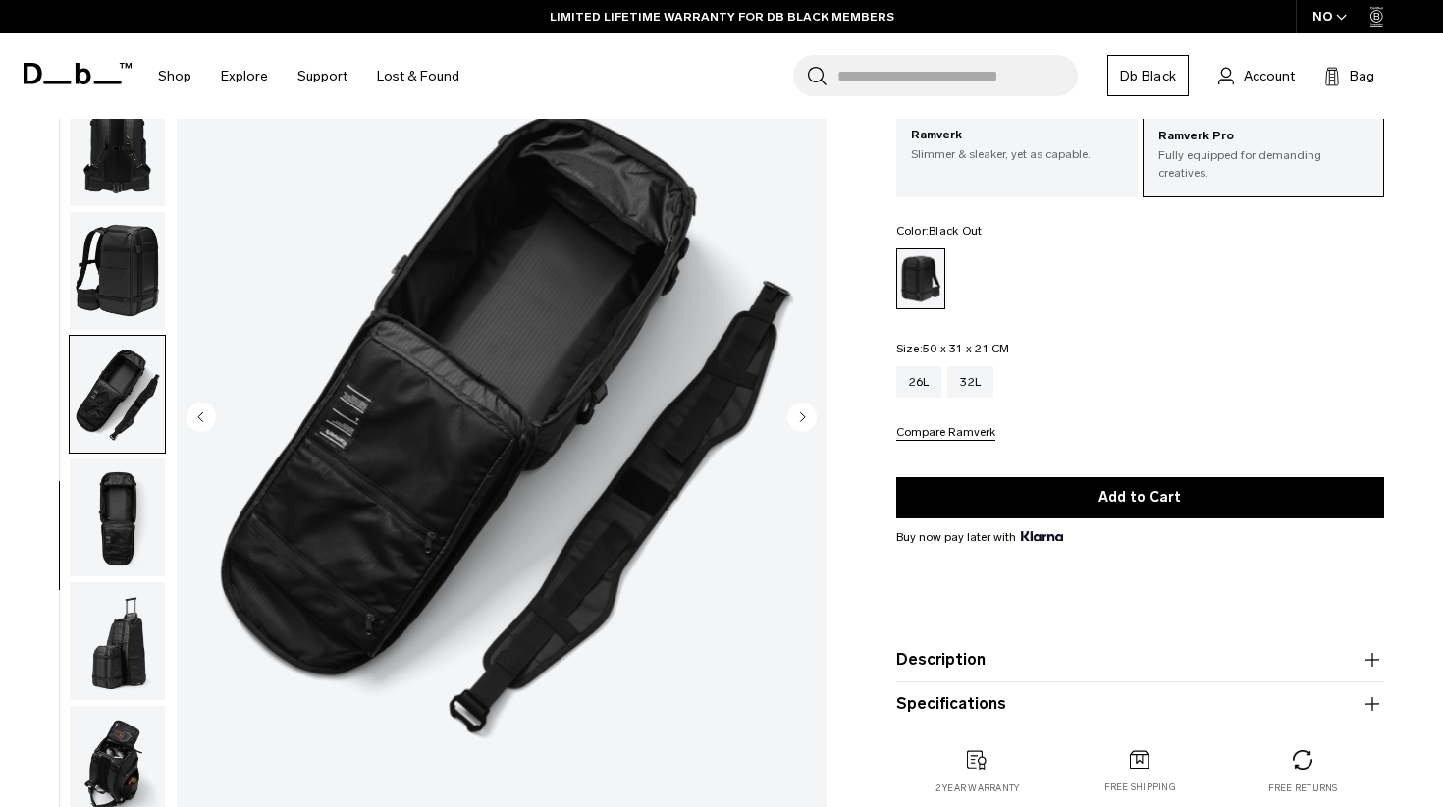
scroll to position [139, 0]
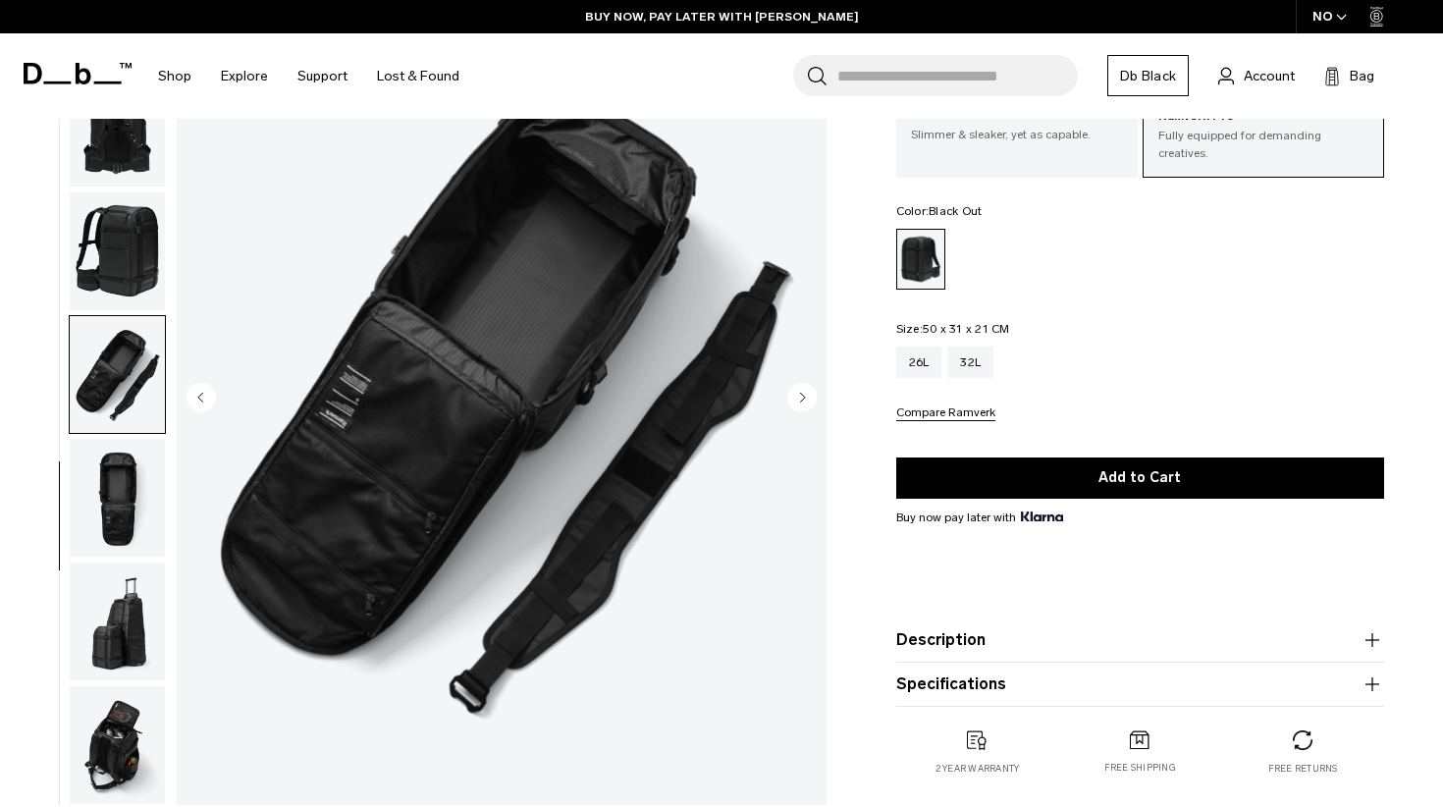
click at [124, 494] on img "button" at bounding box center [117, 498] width 95 height 118
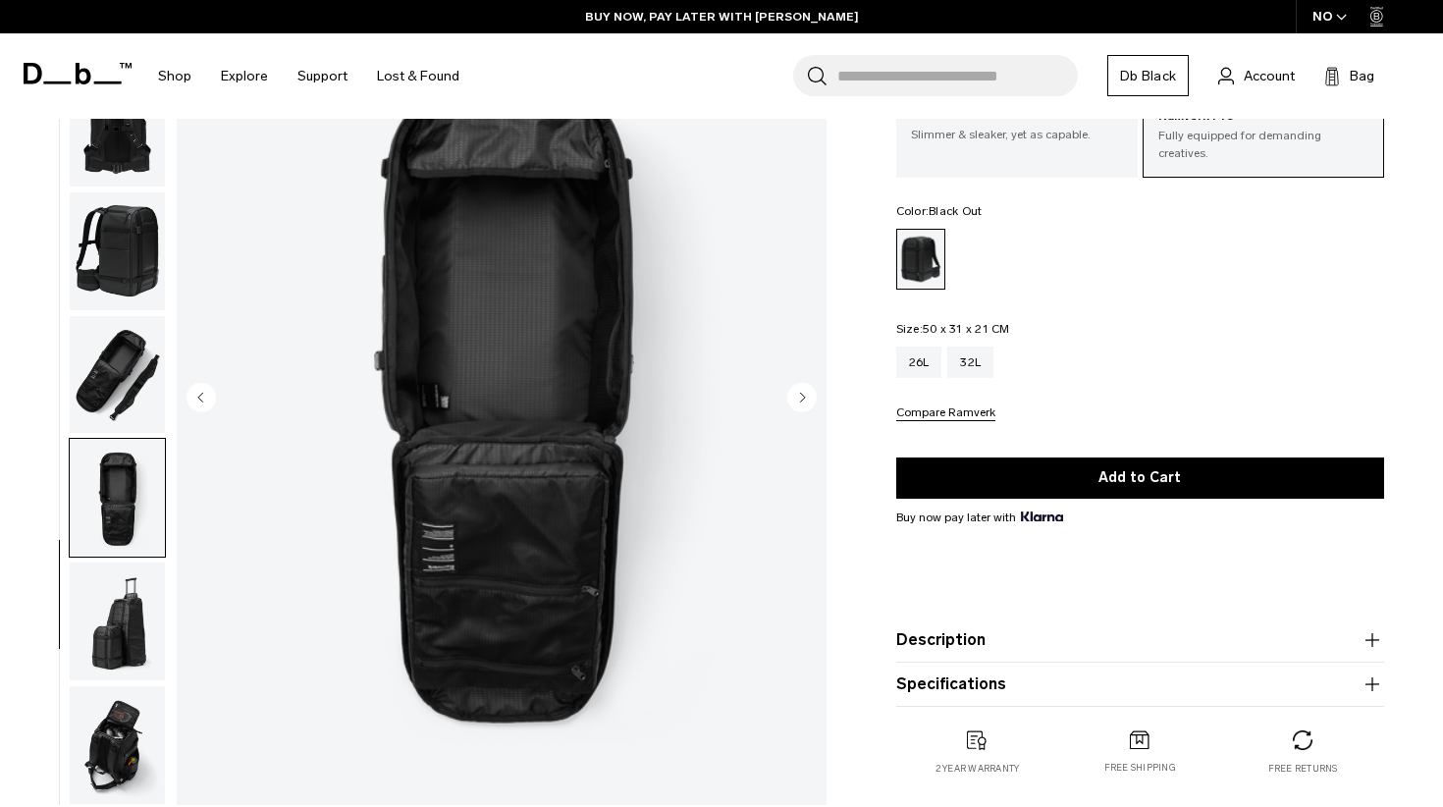
click at [135, 747] on img "button" at bounding box center [117, 745] width 95 height 118
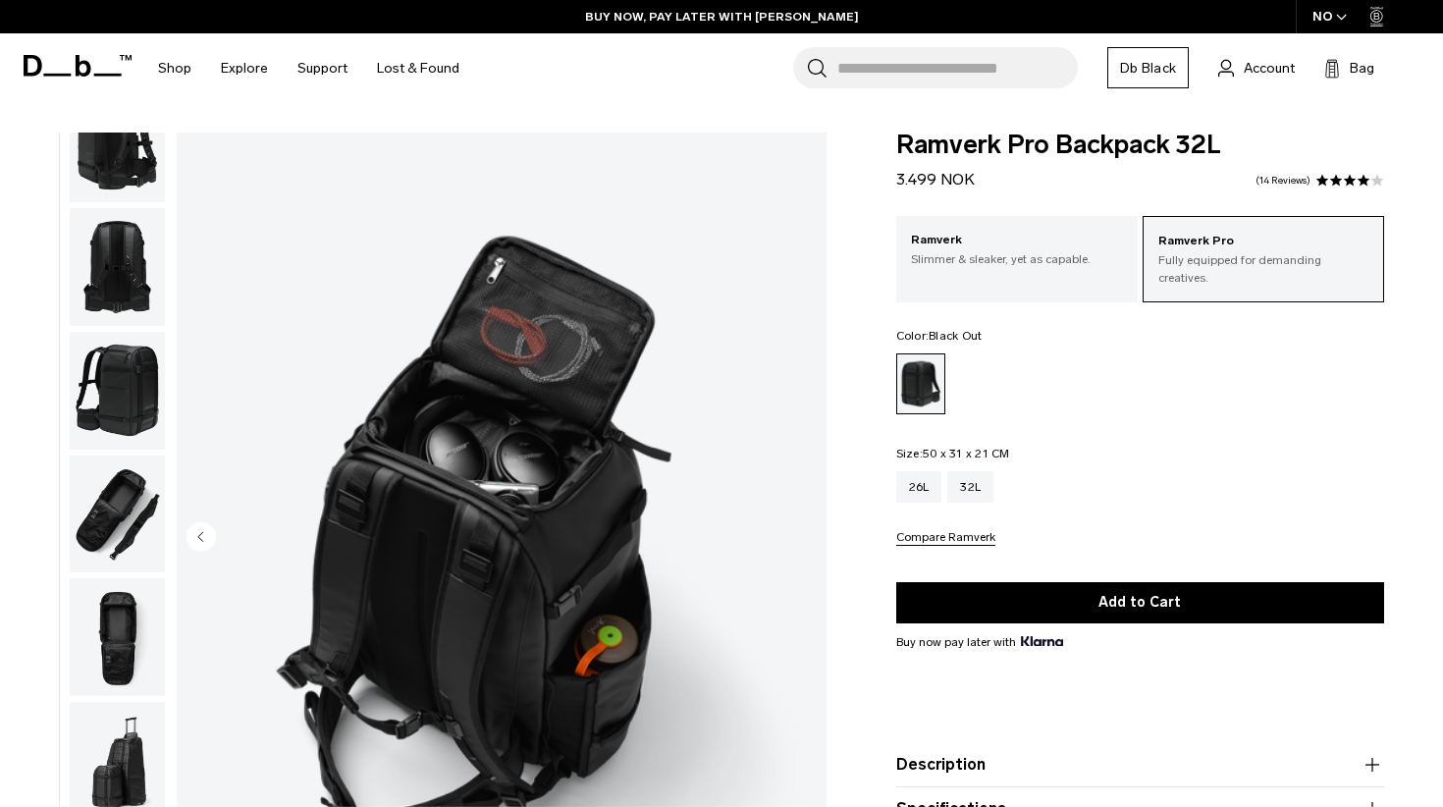
scroll to position [0, 0]
